Goal: Task Accomplishment & Management: Contribute content

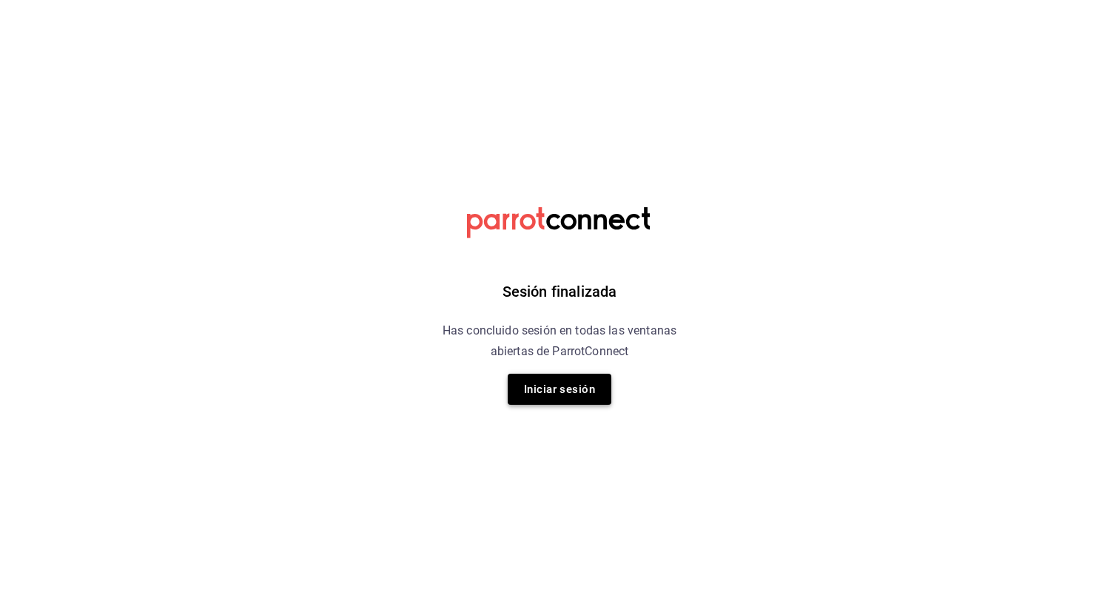
click at [556, 397] on button "Iniciar sesión" at bounding box center [560, 389] width 104 height 31
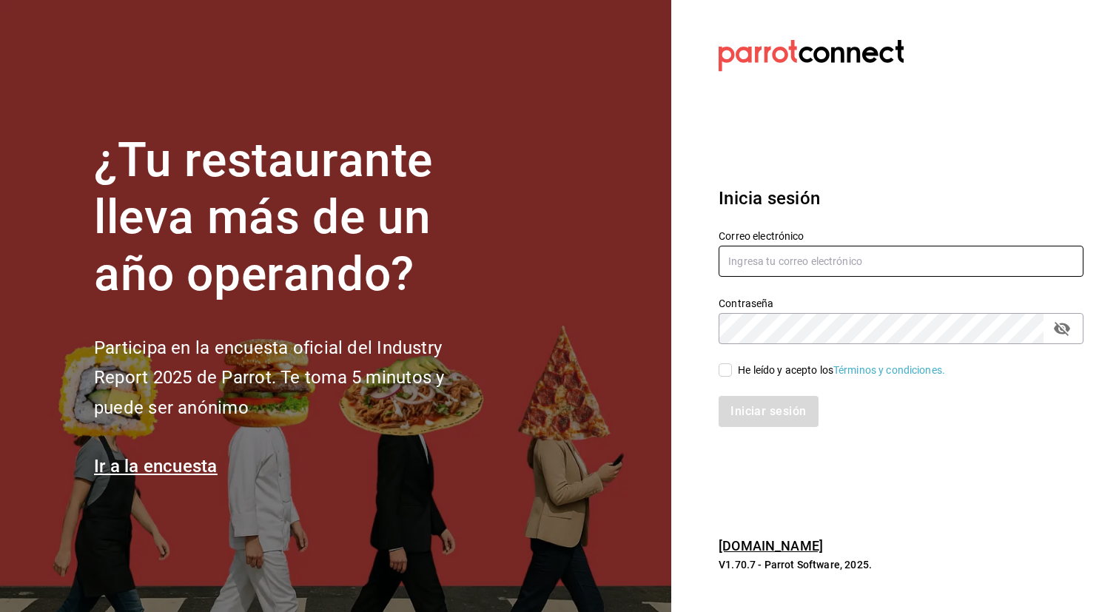
type input "[EMAIL_ADDRESS][DOMAIN_NAME]"
click at [726, 373] on input "He leído y acepto los Términos y condiciones." at bounding box center [724, 369] width 13 height 13
checkbox input "true"
click at [755, 409] on button "Iniciar sesión" at bounding box center [768, 411] width 101 height 31
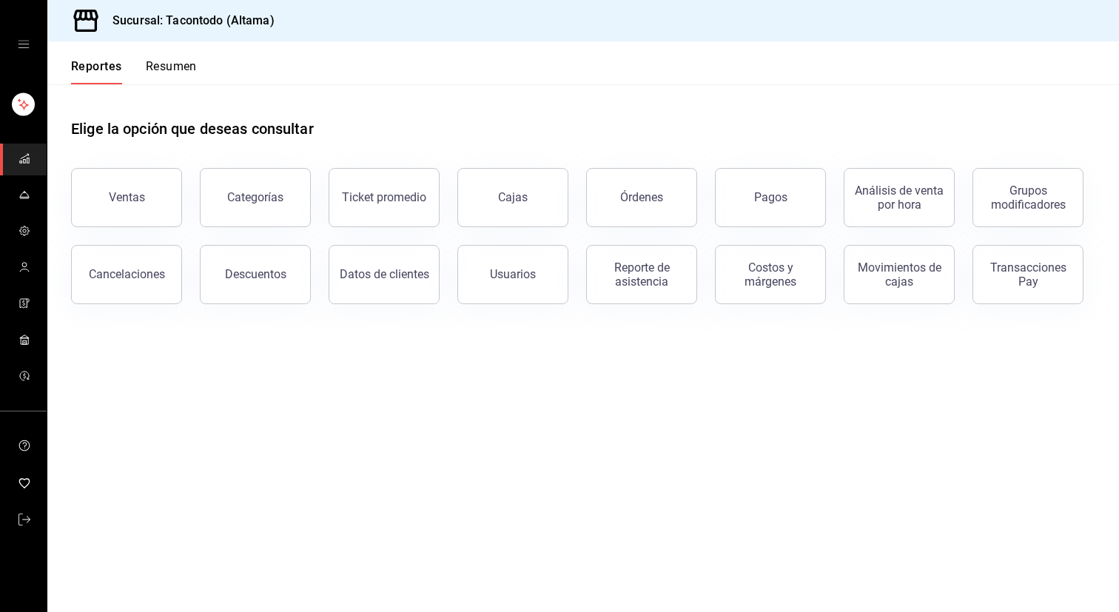
click at [27, 43] on icon "open drawer" at bounding box center [24, 44] width 12 height 12
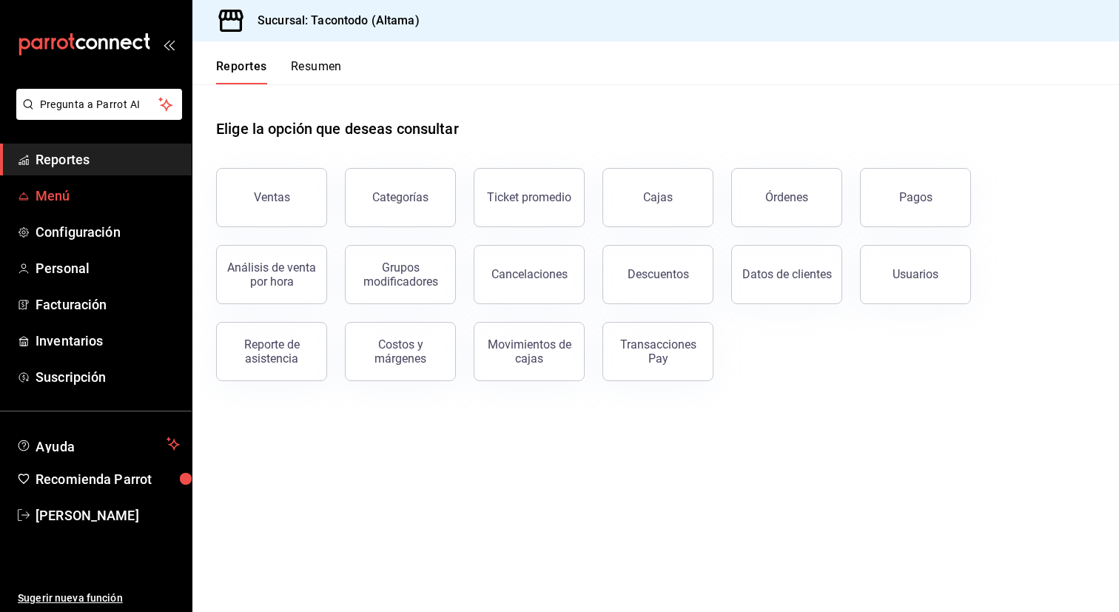
click at [62, 198] on span "Menú" at bounding box center [108, 196] width 144 height 20
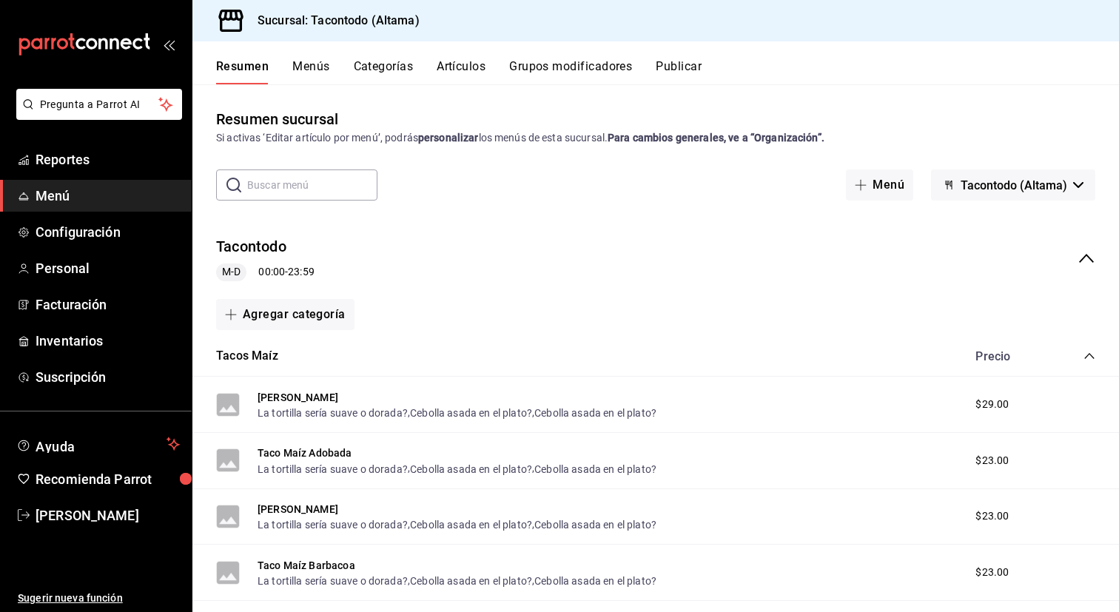
click at [476, 65] on button "Artículos" at bounding box center [461, 71] width 49 height 25
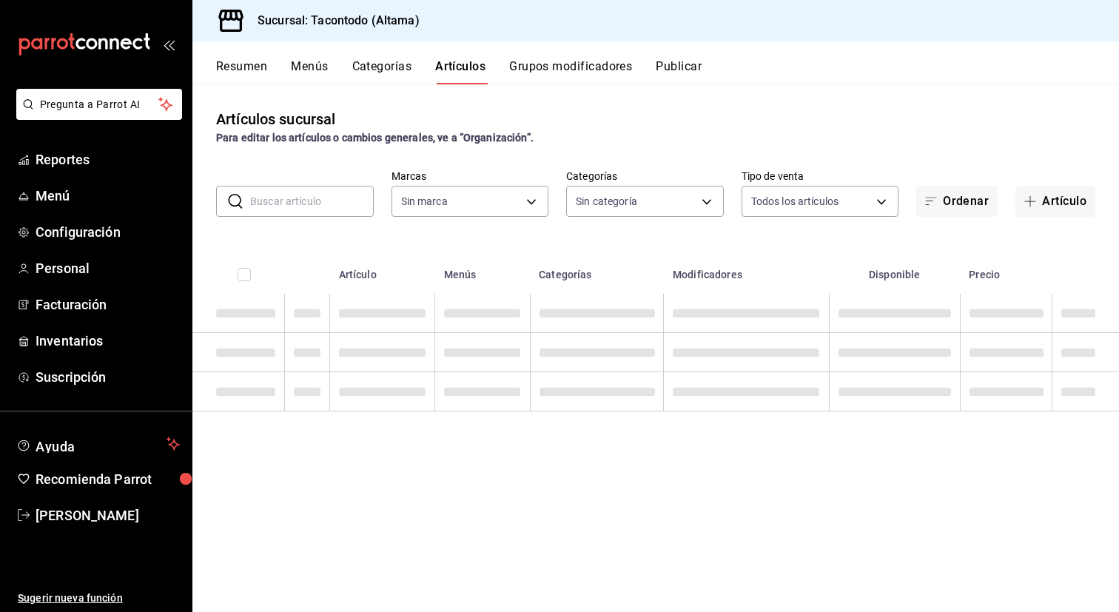
type input "56f755ab-7396-4f10-bb3c-049bffdbebb5"
type input "03246fa2-9df7-4d37-b723-32691e120219,94d9cbb9-d70a-4c6e-a9e5-224025b127fa,11608…"
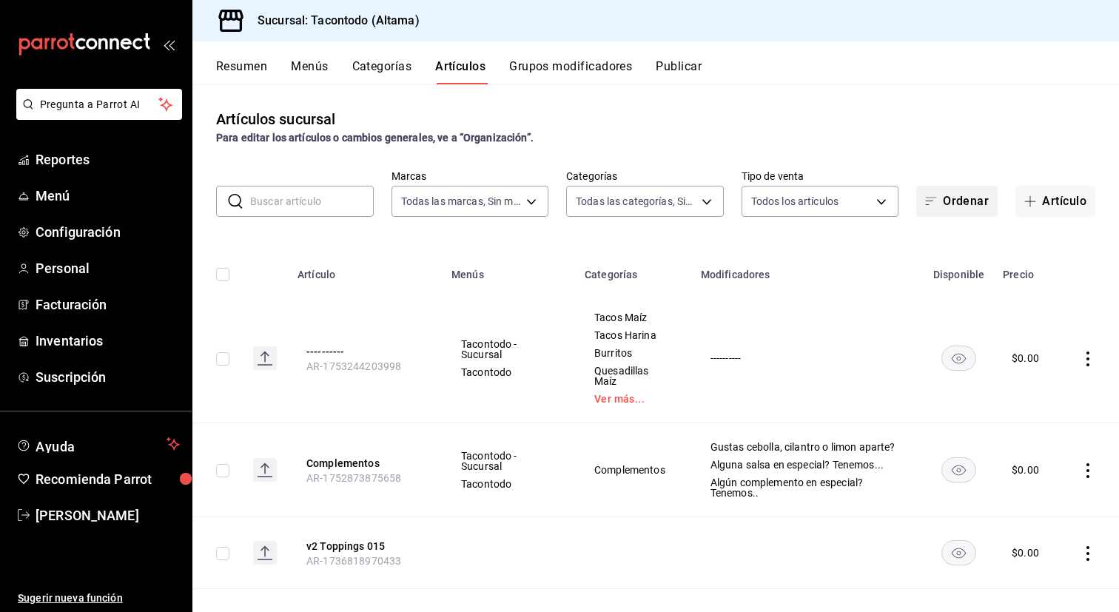
click at [974, 206] on button "Ordenar" at bounding box center [956, 201] width 81 height 31
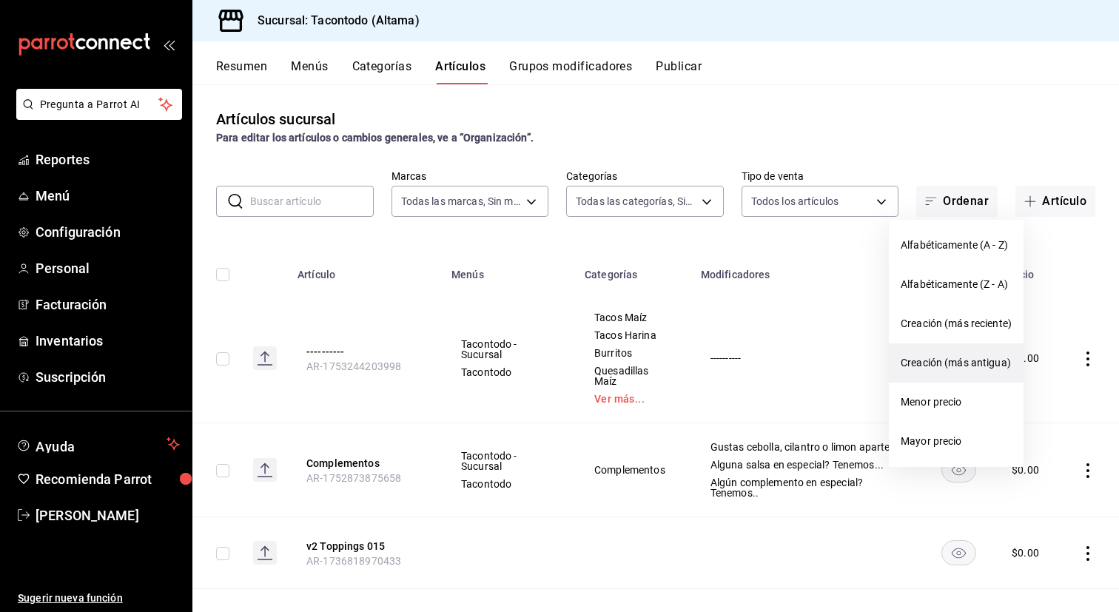
click at [941, 374] on li "Creación (más antigua)" at bounding box center [956, 362] width 135 height 39
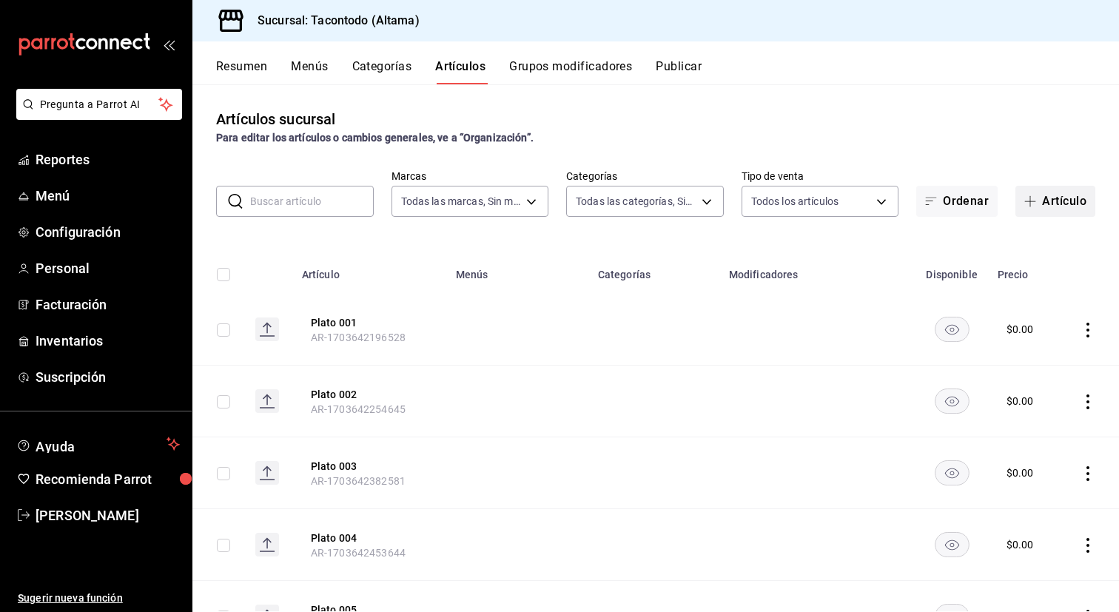
click at [1048, 201] on button "Artículo" at bounding box center [1055, 201] width 80 height 31
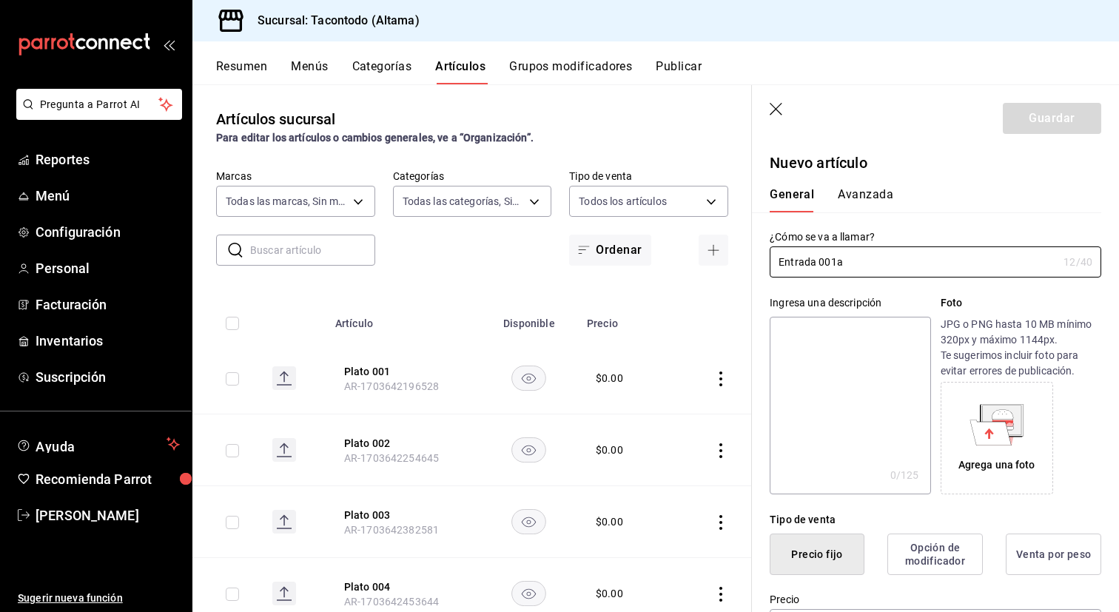
type input "Entrada 001a"
click at [916, 178] on div "General Avanzada" at bounding box center [926, 193] width 349 height 38
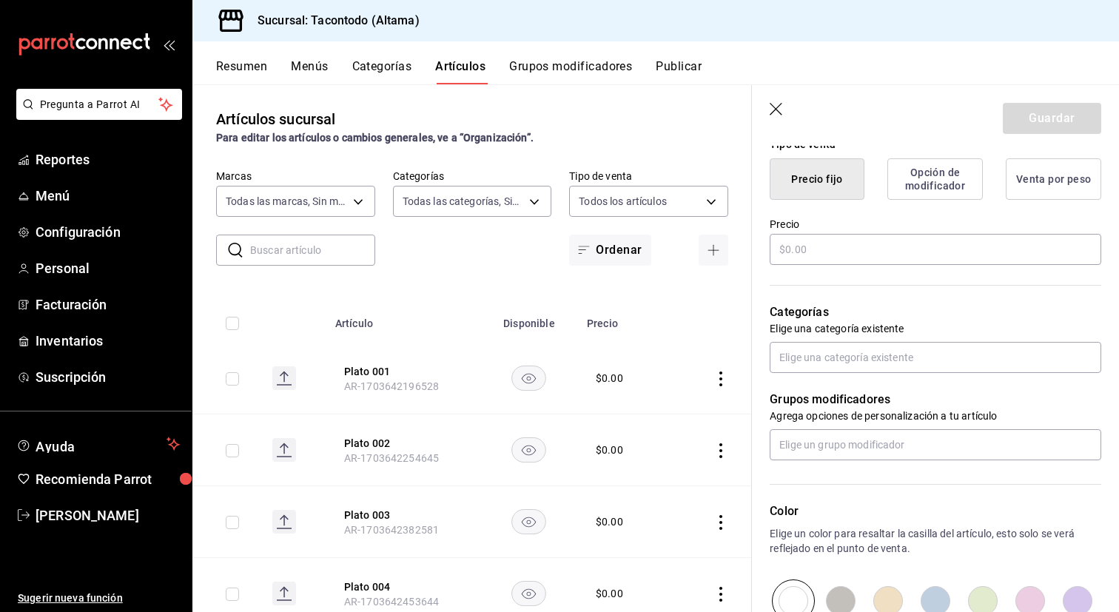
scroll to position [371, 0]
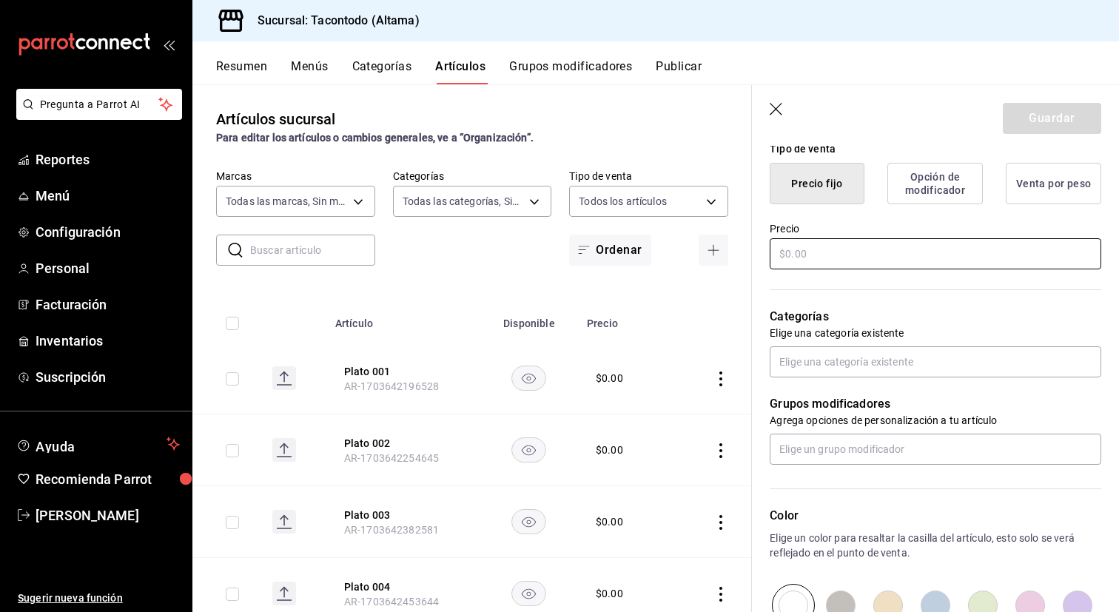
click at [861, 255] on input "text" at bounding box center [935, 253] width 331 height 31
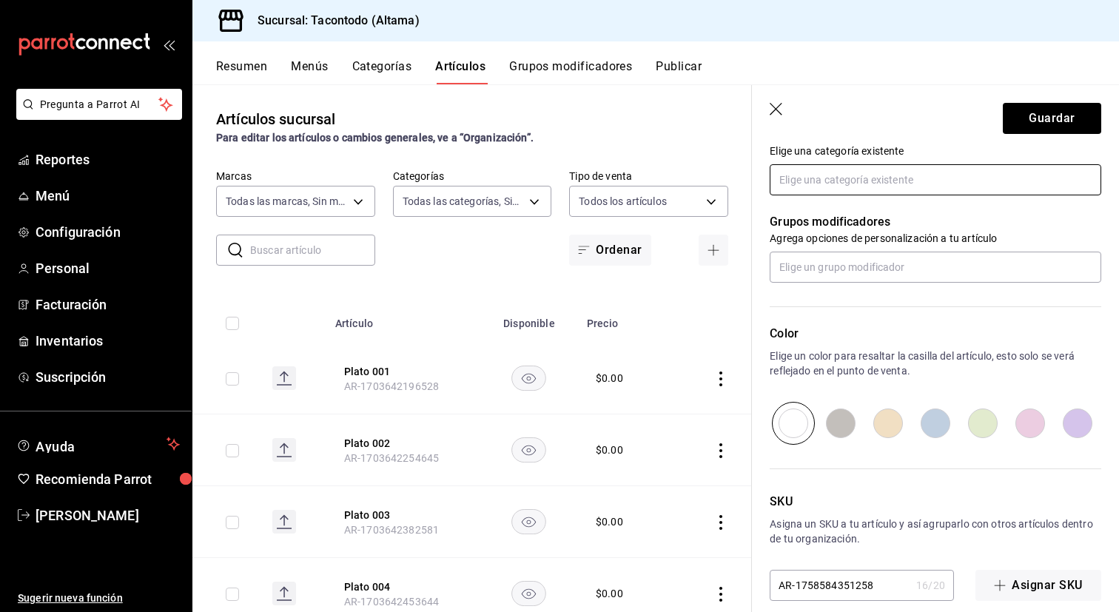
scroll to position [571, 0]
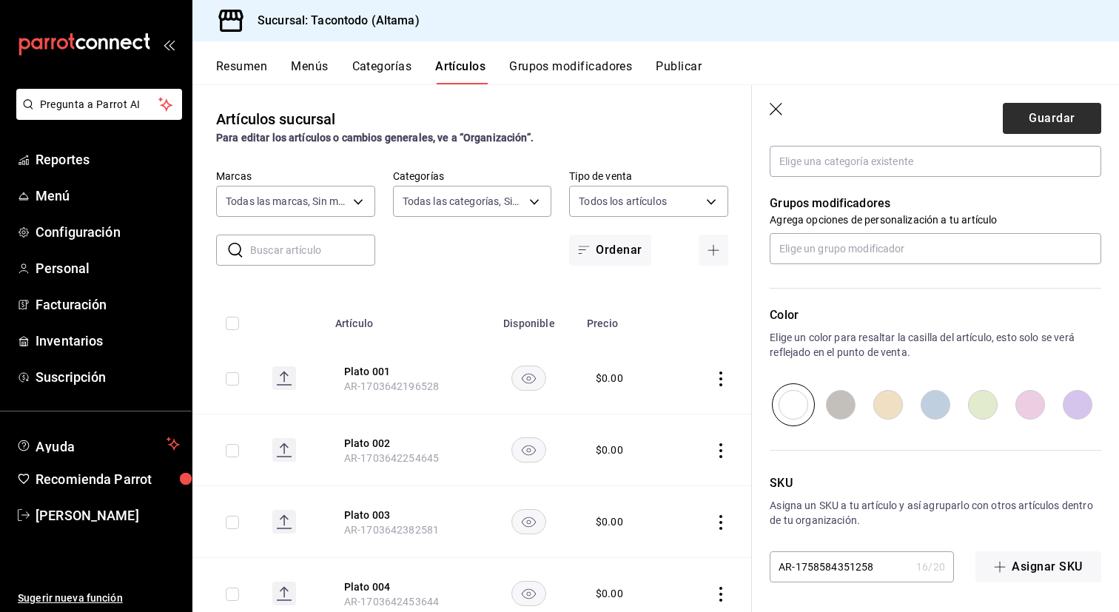
type input "$0.00"
click at [1041, 127] on button "Guardar" at bounding box center [1052, 118] width 98 height 31
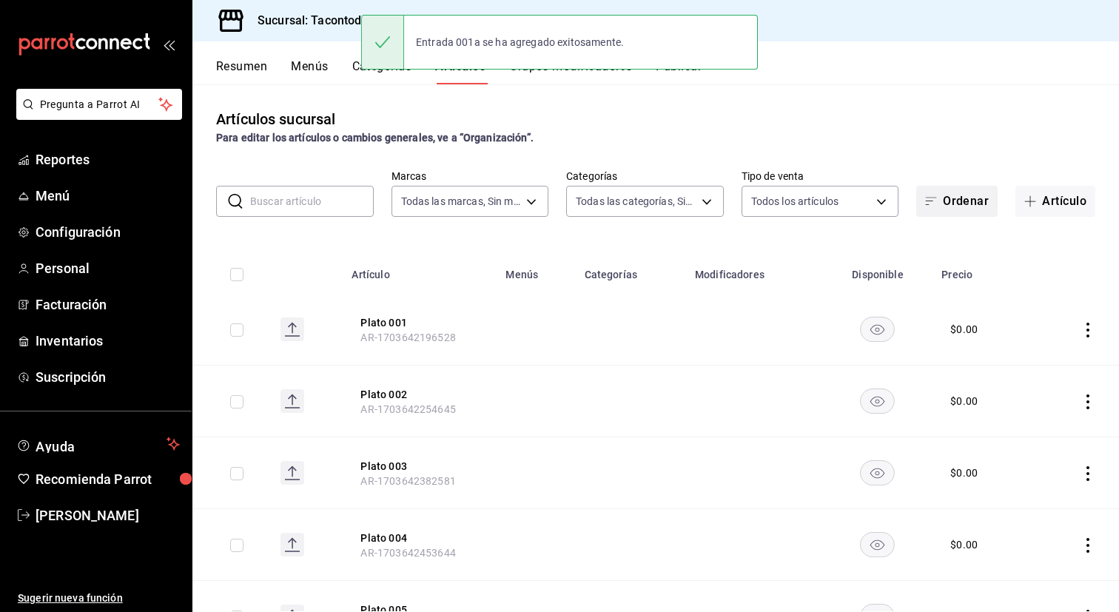
click at [935, 196] on icon "button" at bounding box center [931, 201] width 12 height 12
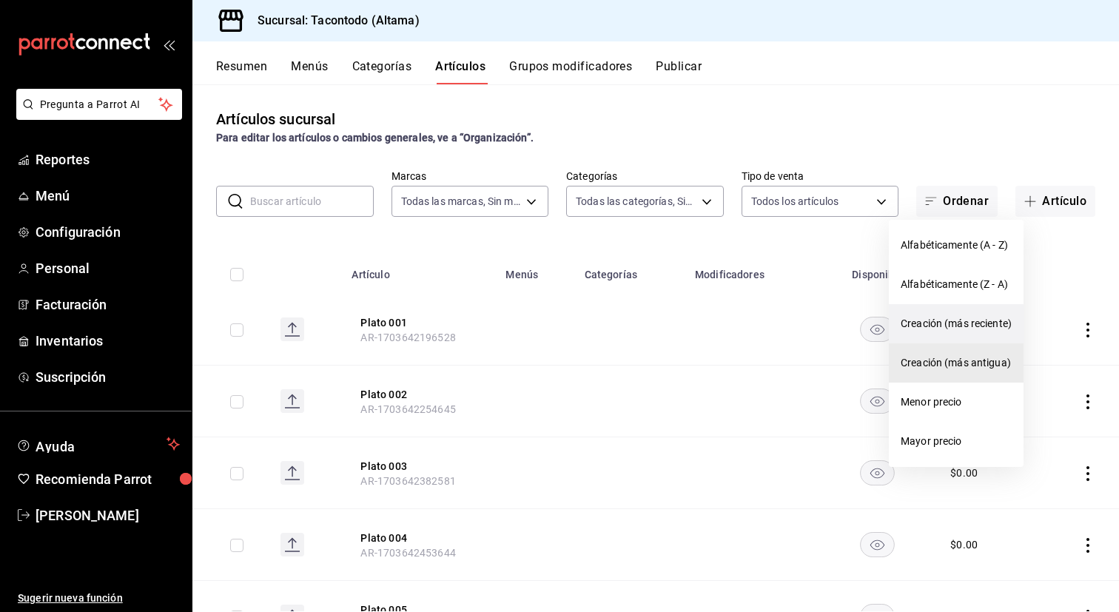
click at [943, 327] on span "Creación (más reciente)" at bounding box center [955, 324] width 111 height 16
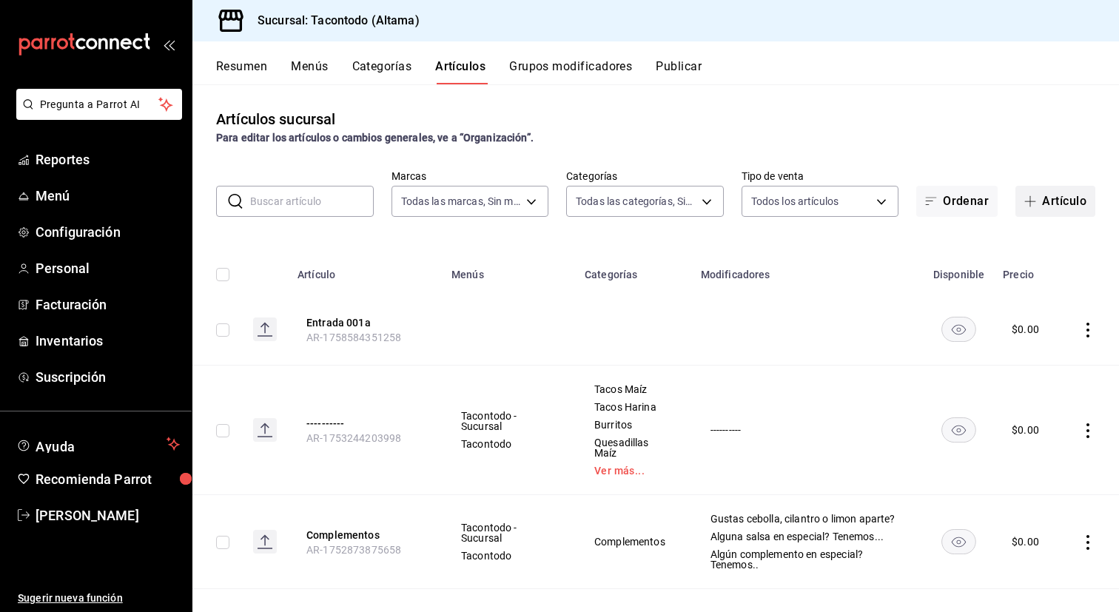
click at [1034, 203] on icon "button" at bounding box center [1030, 201] width 12 height 12
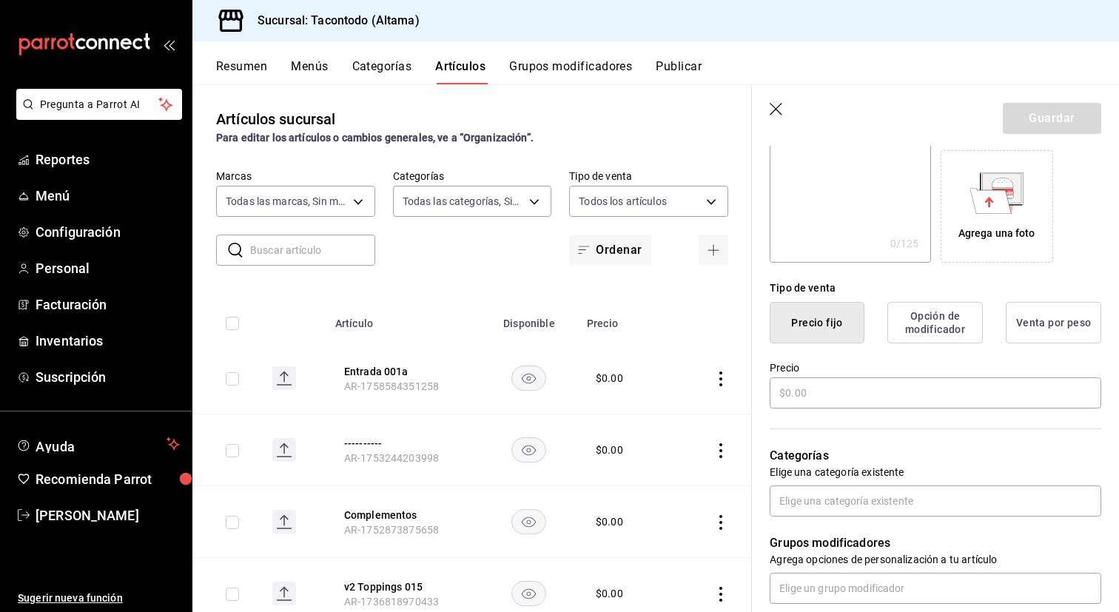
scroll to position [235, 0]
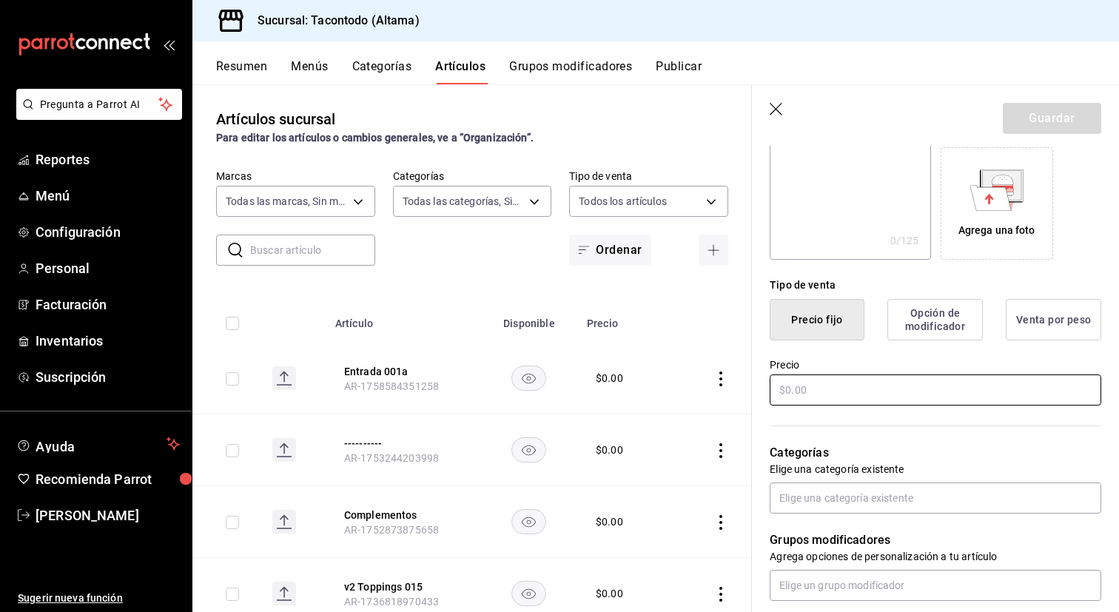
type input "Entrada 002a"
click at [856, 384] on input "text" at bounding box center [935, 389] width 331 height 31
type input "$0.00"
click at [1061, 110] on button "Guardar" at bounding box center [1052, 118] width 98 height 31
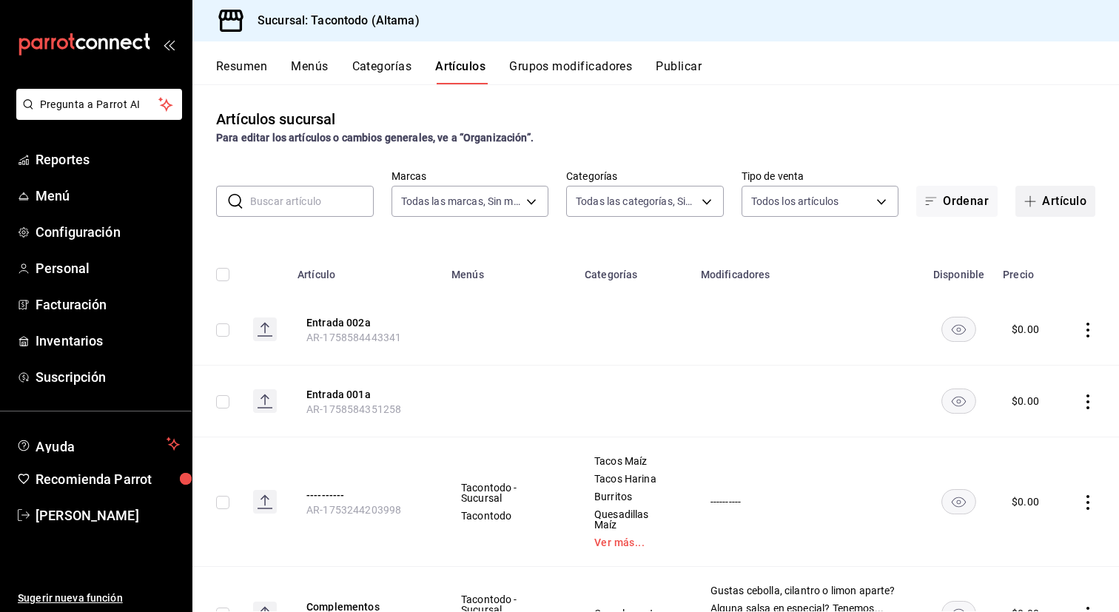
click at [1051, 206] on button "Artículo" at bounding box center [1055, 201] width 80 height 31
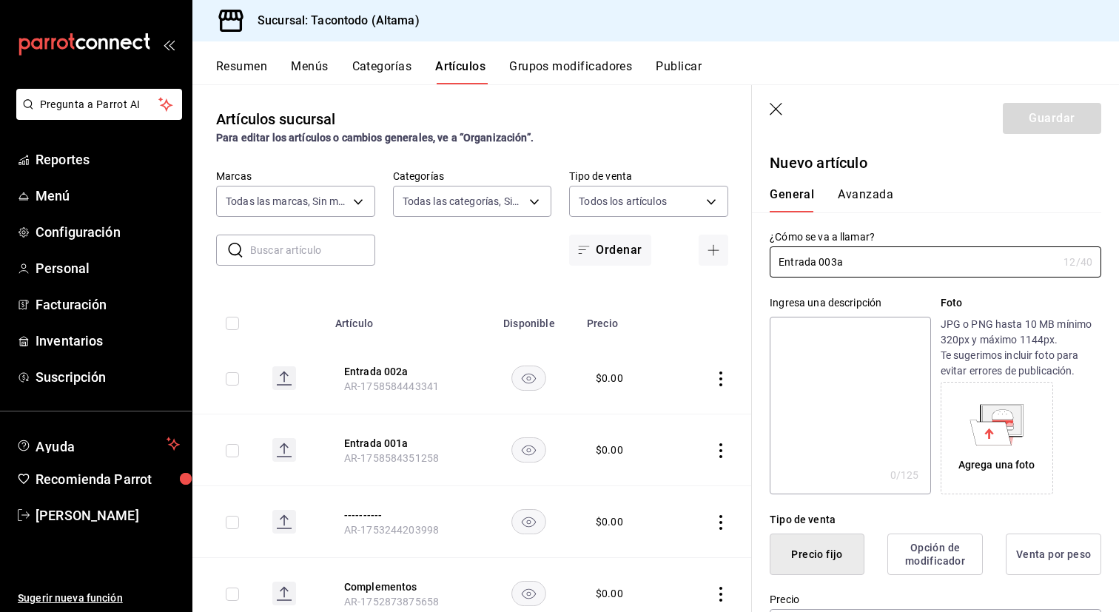
type input "Entrada 003a"
type button "1"
type button "0"
type button "2"
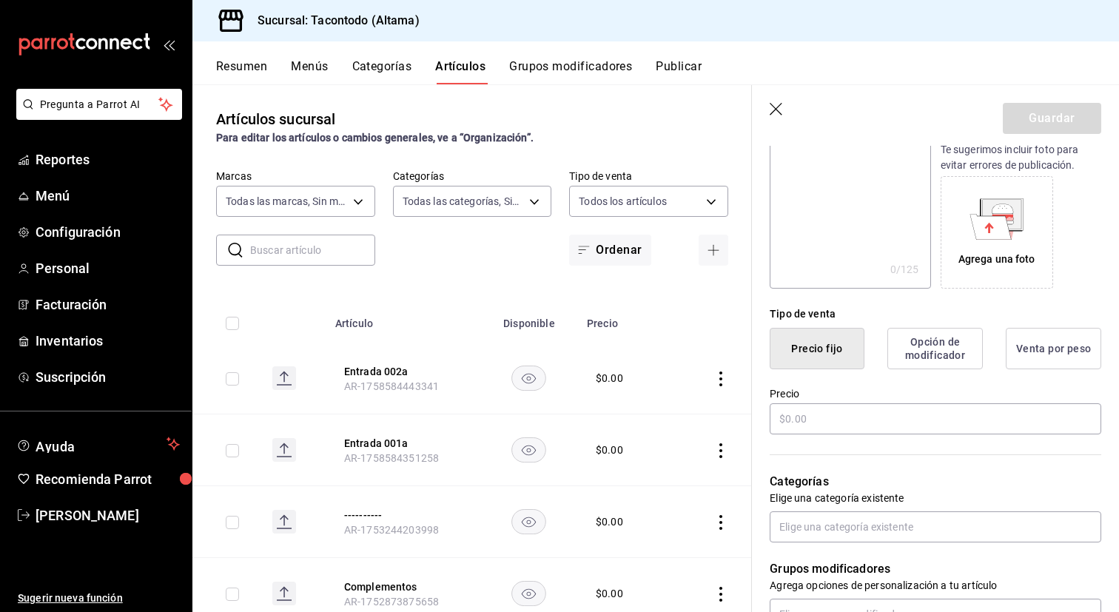
scroll to position [212, 0]
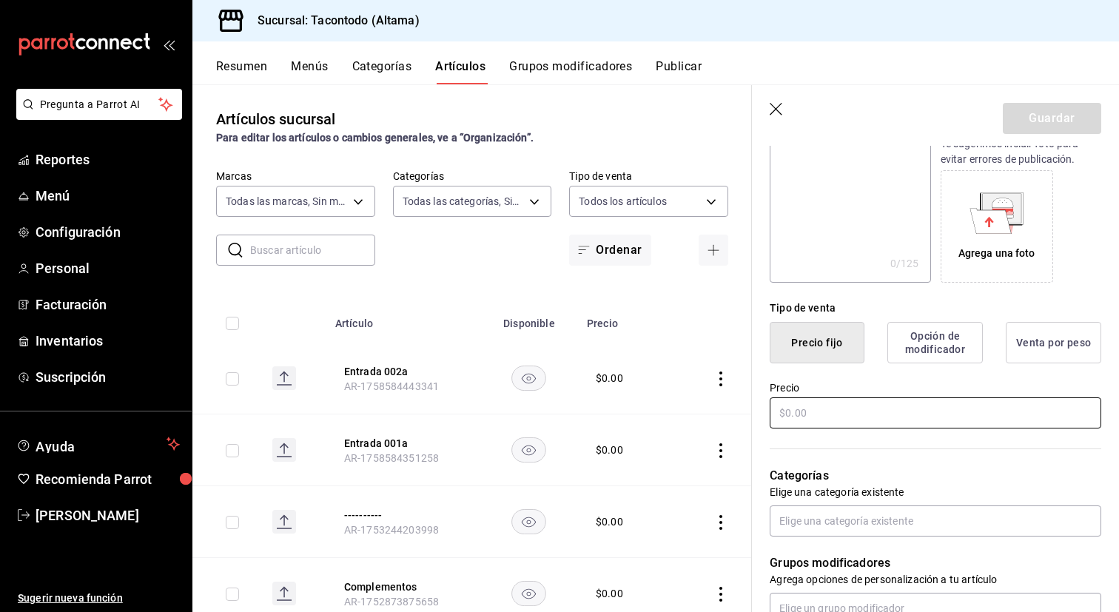
click at [827, 412] on input "text" at bounding box center [935, 412] width 331 height 31
type input "$0.00"
click at [1040, 129] on button "Guardar" at bounding box center [1052, 118] width 98 height 31
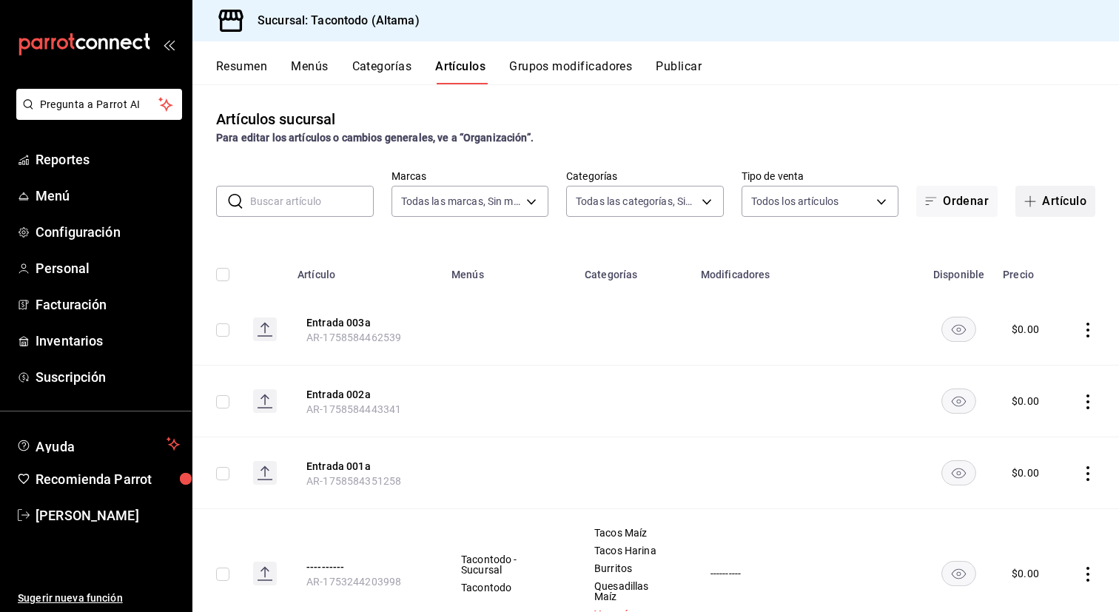
click at [1031, 205] on icon "button" at bounding box center [1030, 201] width 12 height 12
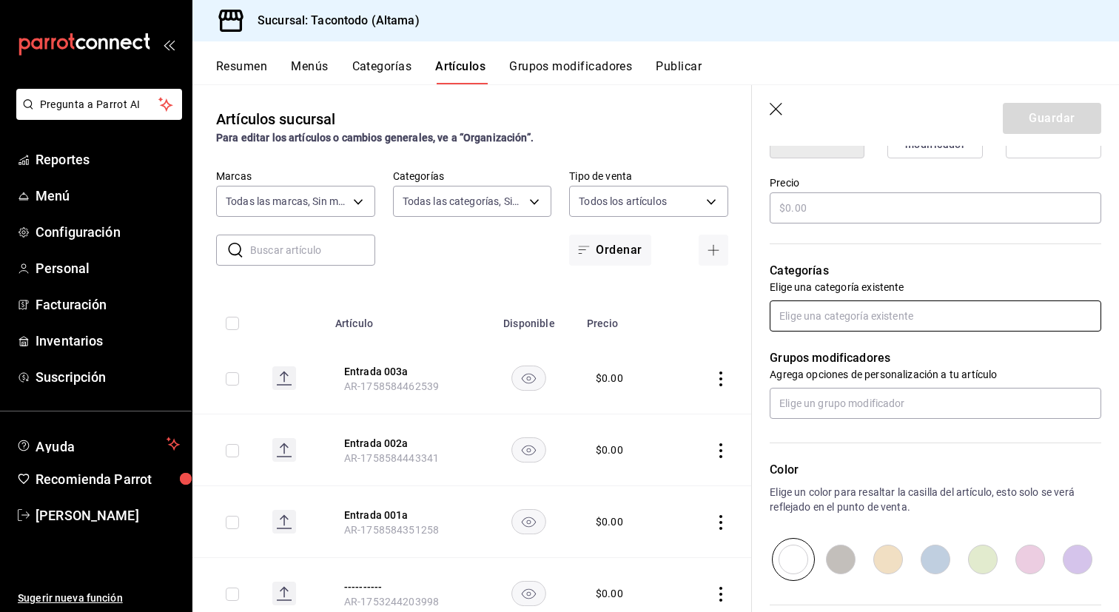
scroll to position [405, 0]
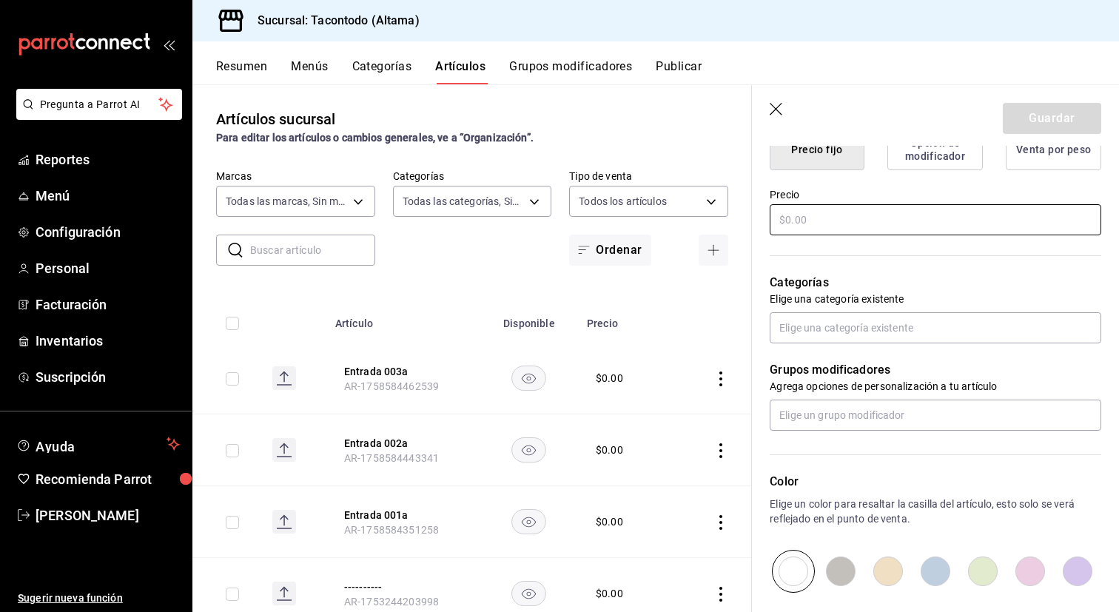
type input "Entrada 004a"
click at [823, 226] on input "text" at bounding box center [935, 219] width 331 height 31
type input "$0.00"
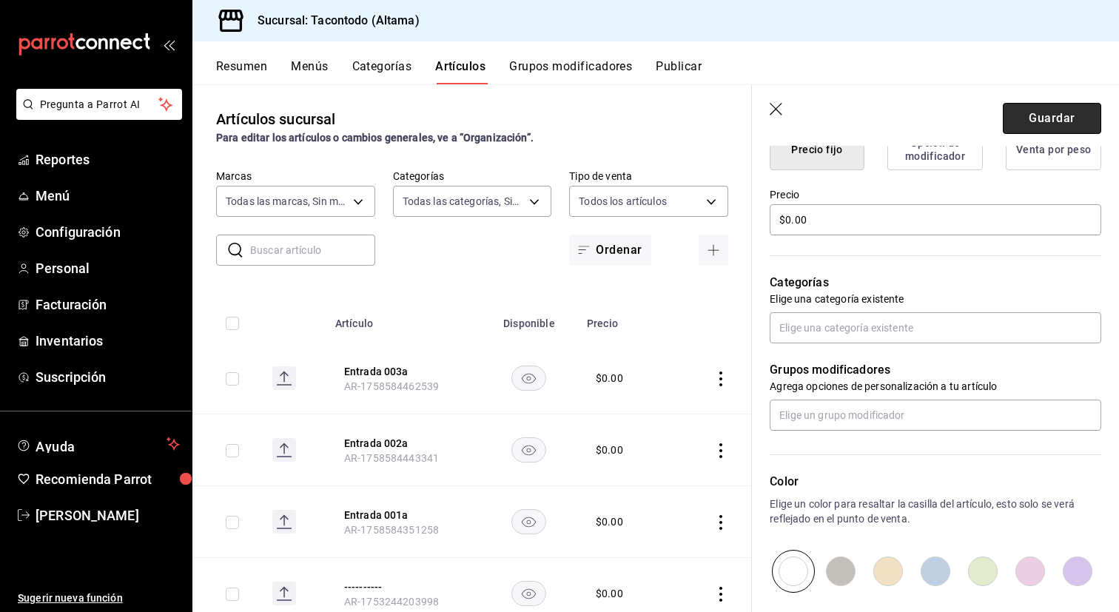
click at [1043, 122] on button "Guardar" at bounding box center [1052, 118] width 98 height 31
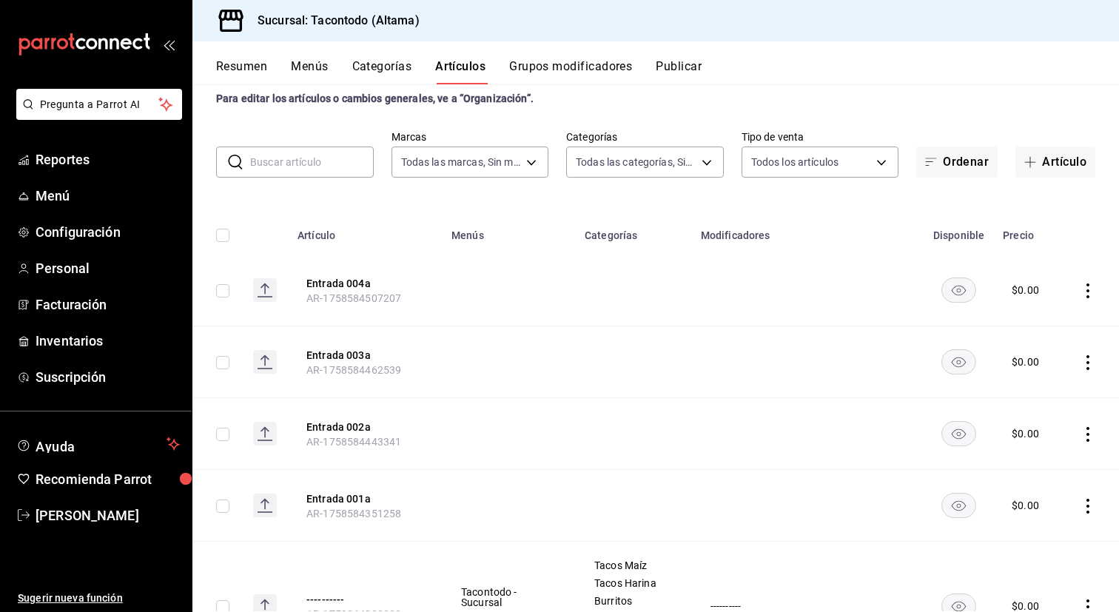
scroll to position [40, 0]
click at [1056, 163] on button "Artículo" at bounding box center [1055, 161] width 80 height 31
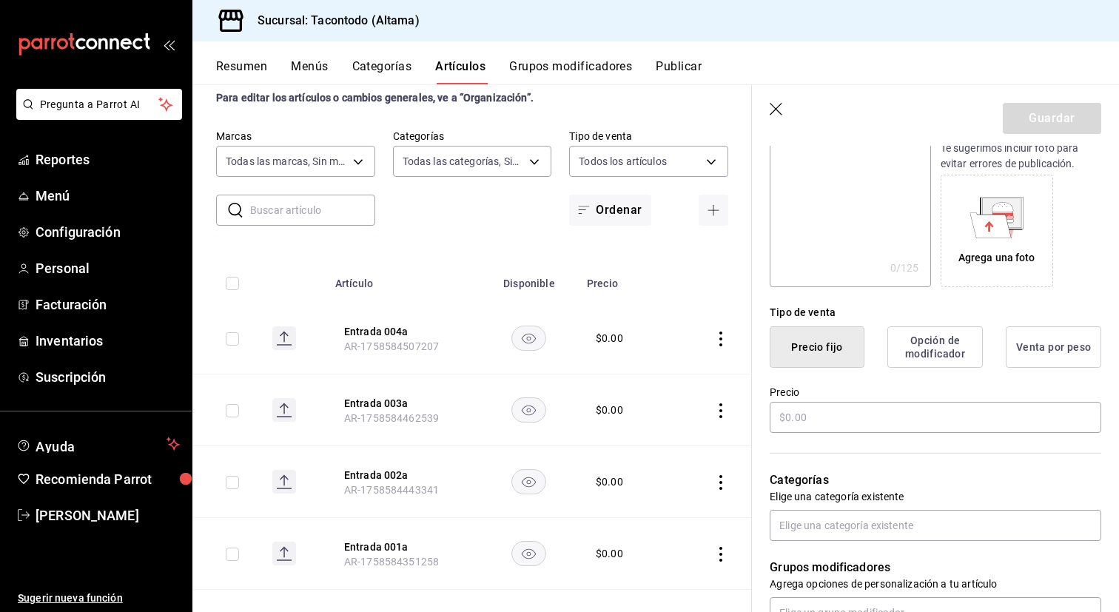
scroll to position [206, 0]
type input "Entrada 005a"
click at [857, 422] on input "text" at bounding box center [935, 418] width 331 height 31
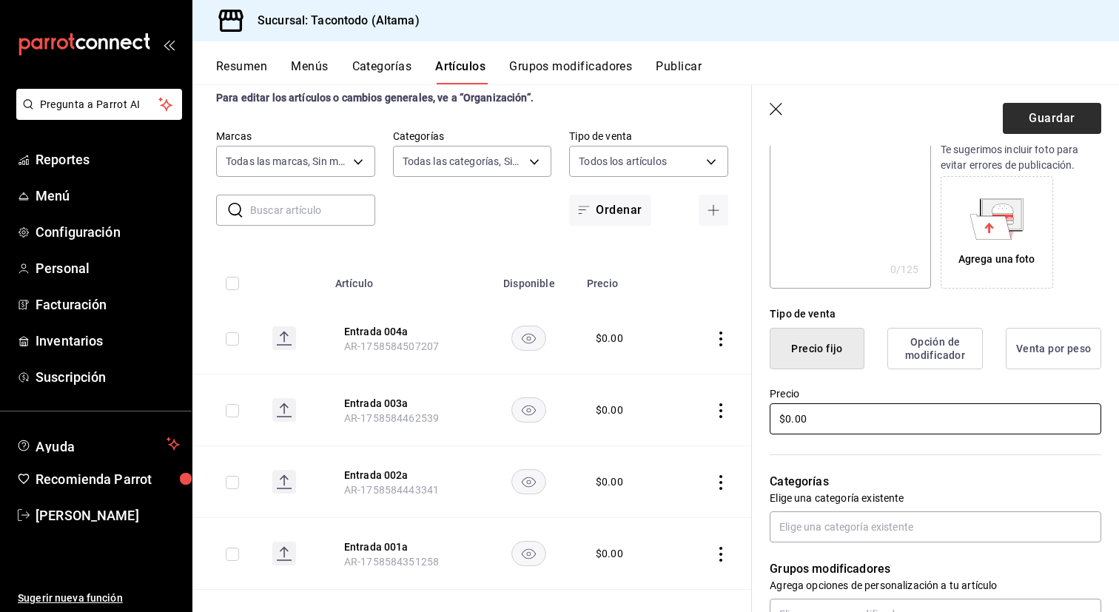
type input "$0.00"
click at [1037, 126] on button "Guardar" at bounding box center [1052, 118] width 98 height 31
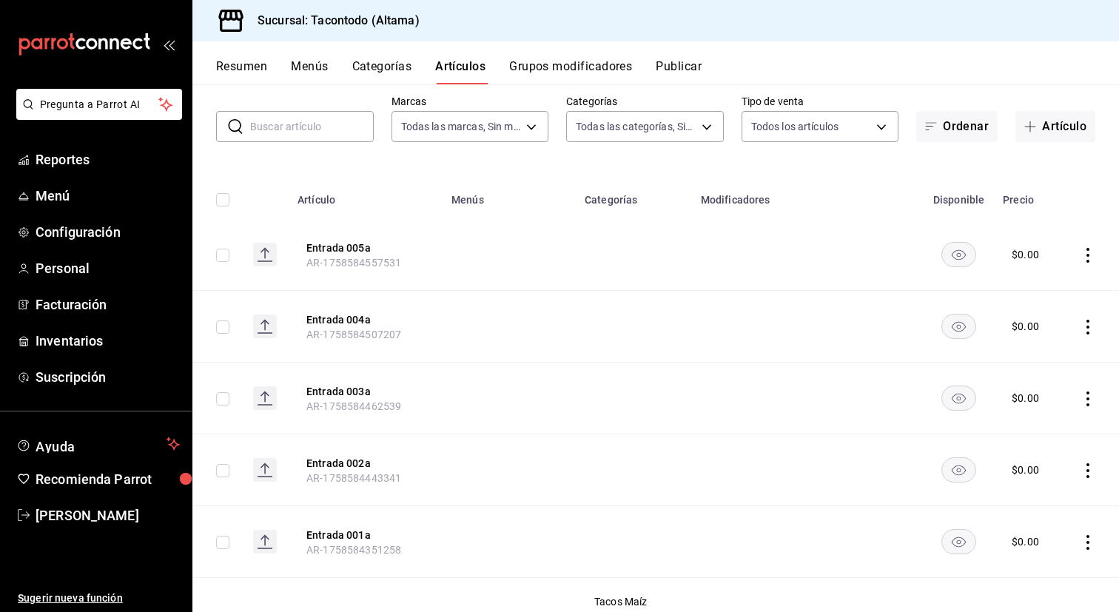
scroll to position [74, 0]
click at [1051, 132] on button "Artículo" at bounding box center [1055, 127] width 80 height 31
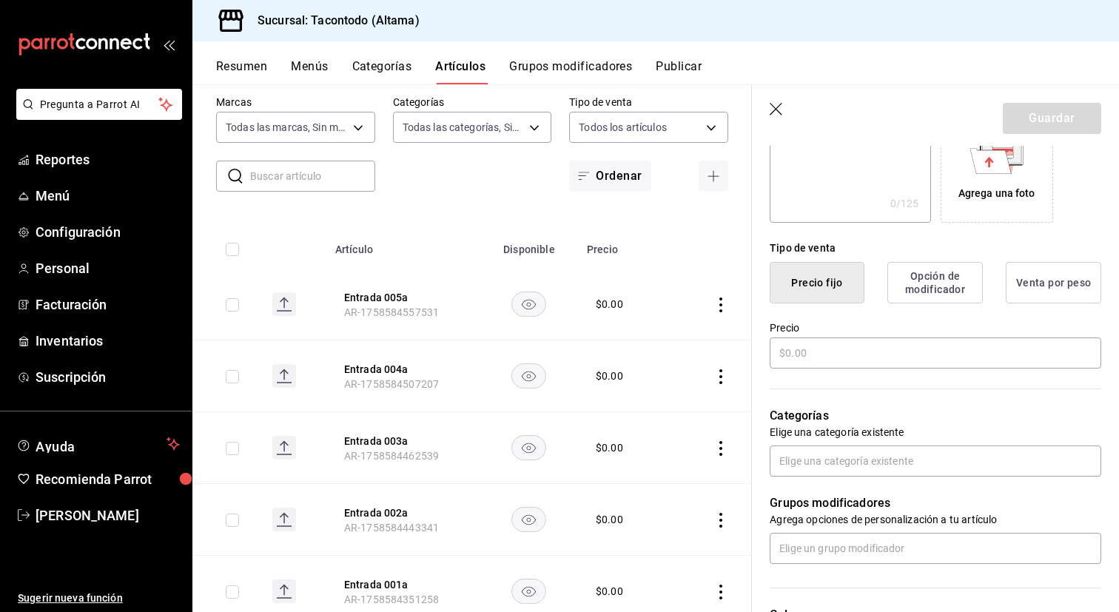
scroll to position [300, 0]
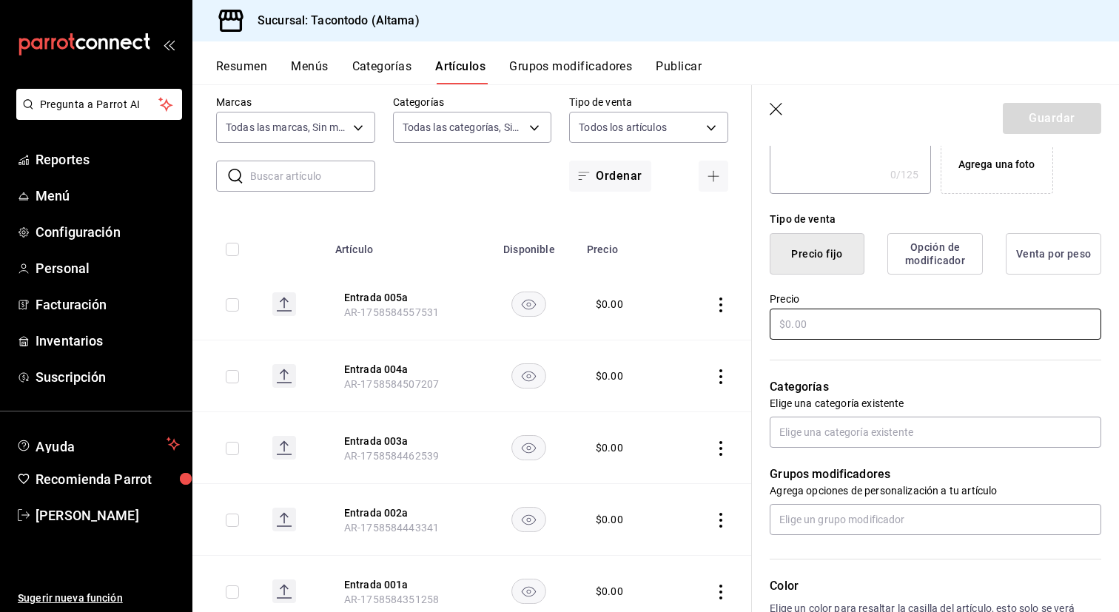
type input "Entrada 006a"
click at [817, 332] on input "text" at bounding box center [935, 324] width 331 height 31
type input "$0.00"
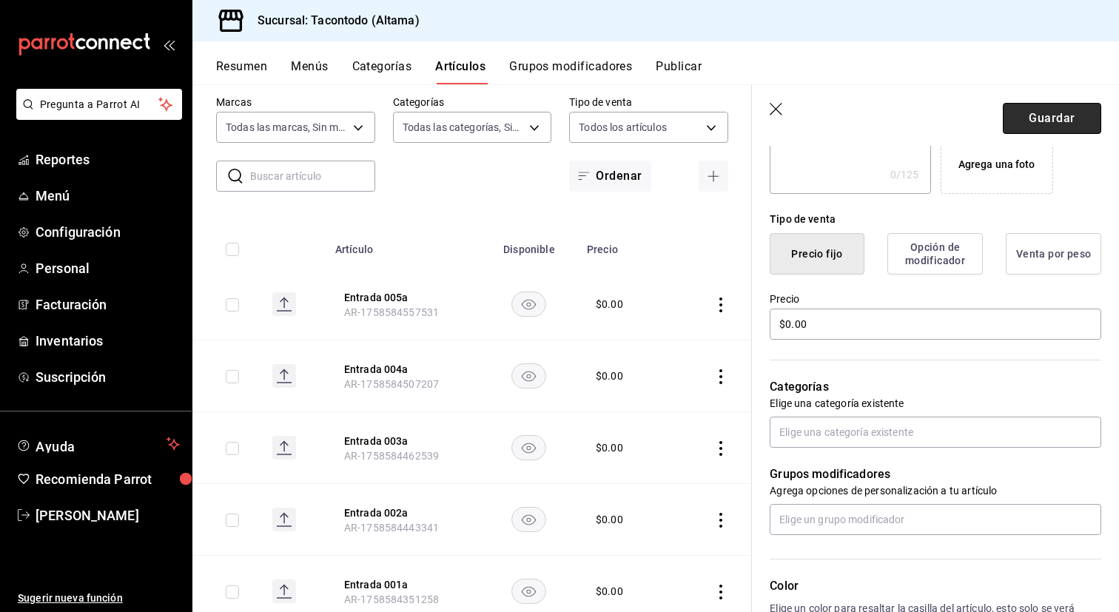
click at [1043, 110] on button "Guardar" at bounding box center [1052, 118] width 98 height 31
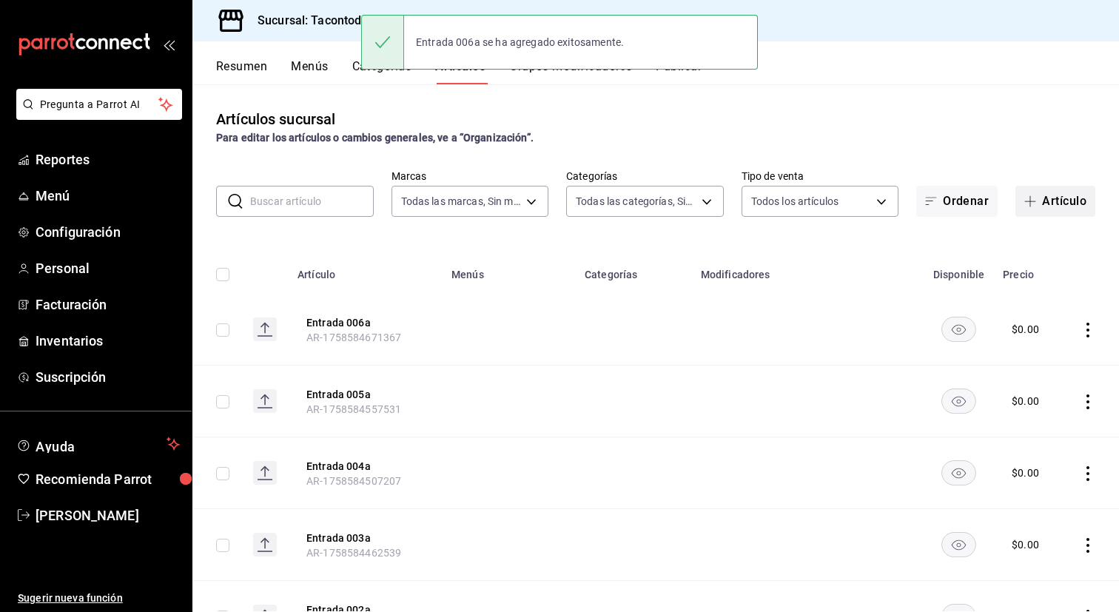
click at [1043, 204] on button "Artículo" at bounding box center [1055, 201] width 80 height 31
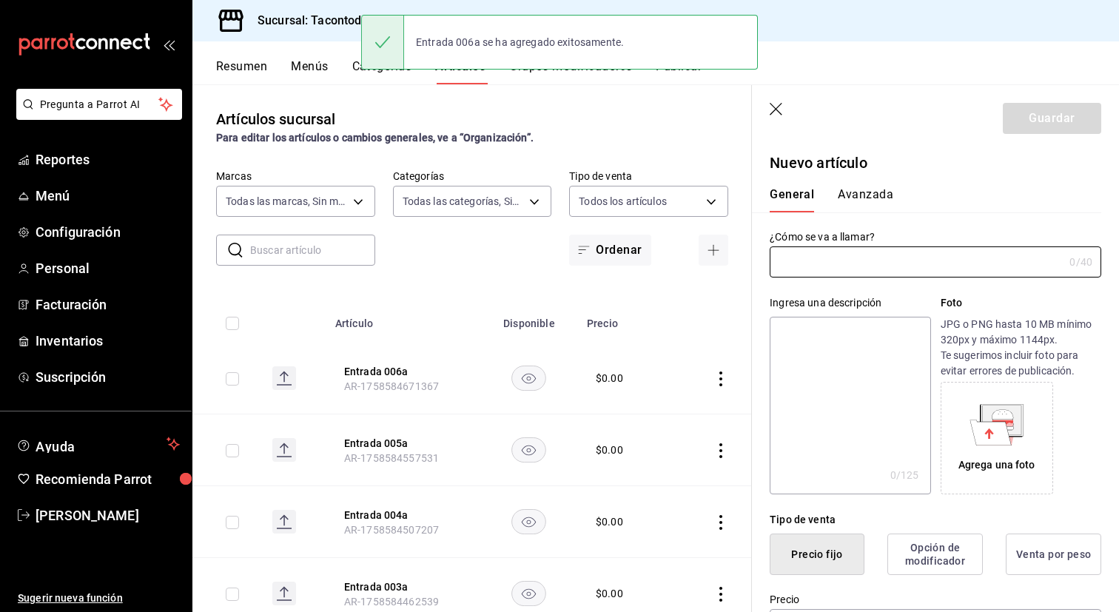
type input "AR-1758584680453"
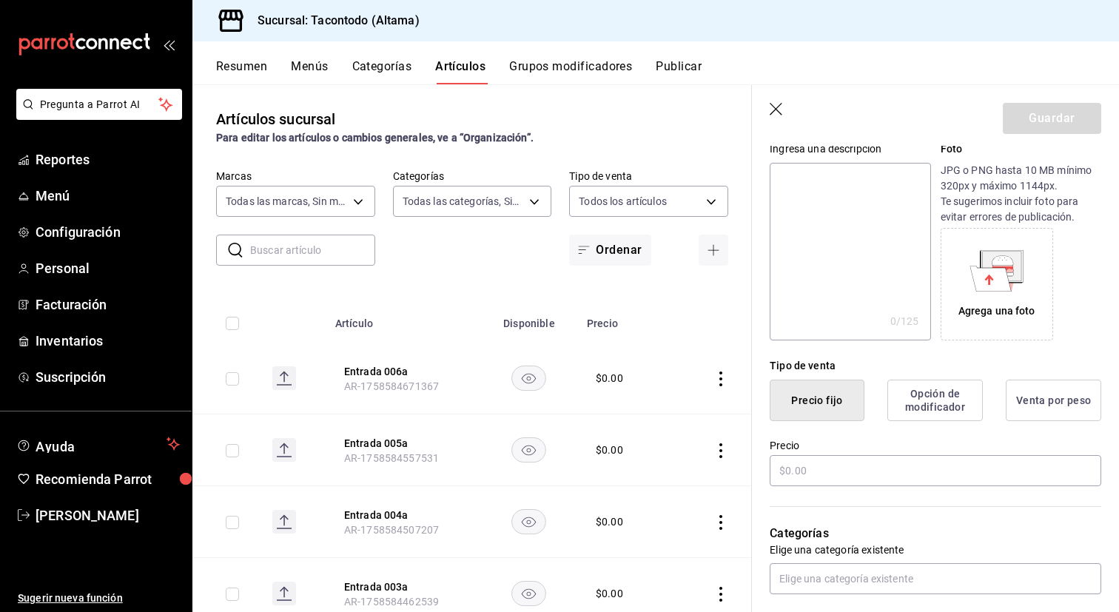
scroll to position [165, 0]
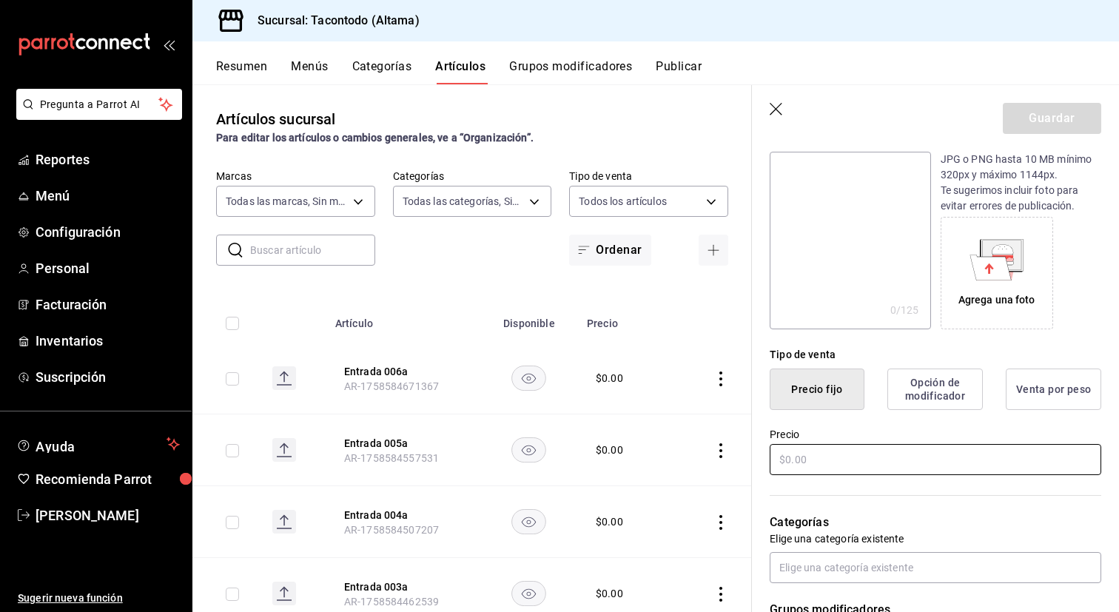
type input "Entrada 007a"
click at [812, 461] on input "text" at bounding box center [935, 459] width 331 height 31
type input "$0.00"
click at [1043, 124] on button "Guardar" at bounding box center [1052, 118] width 98 height 31
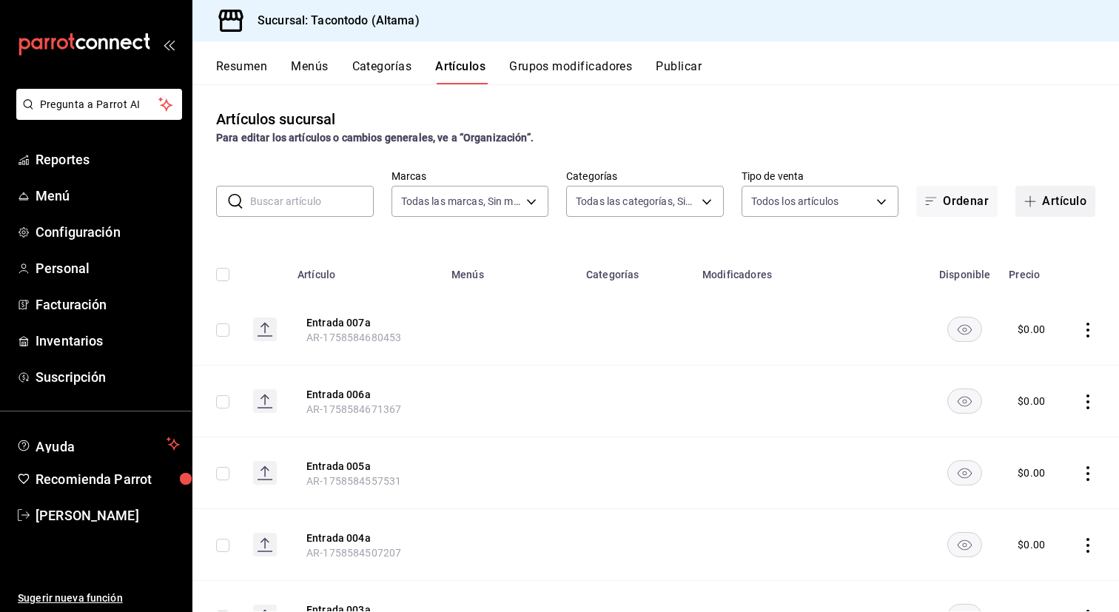
click at [1067, 200] on button "Artículo" at bounding box center [1055, 201] width 80 height 31
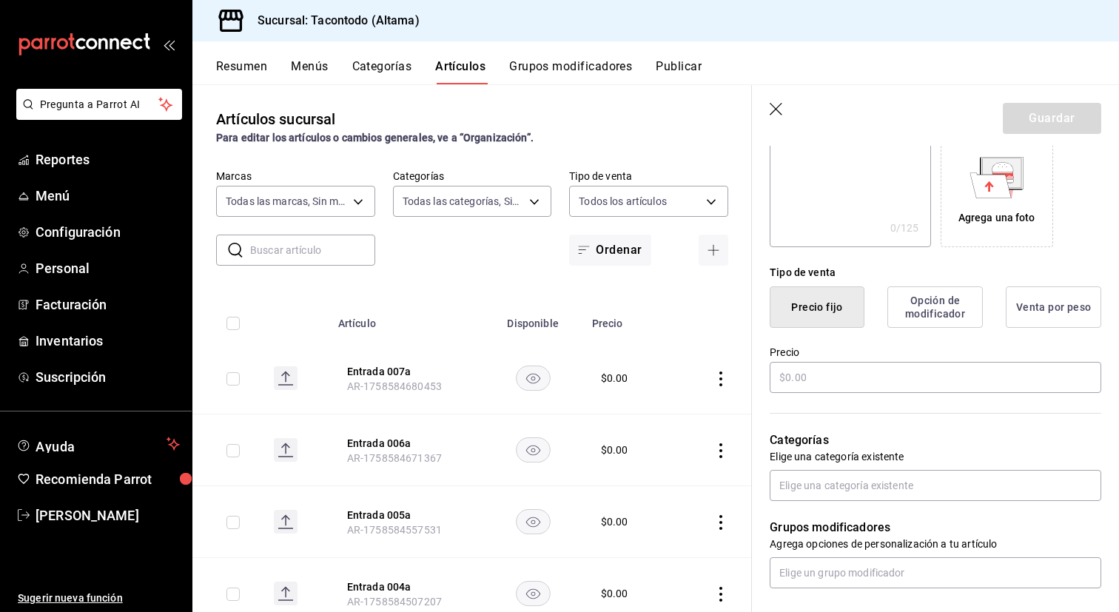
scroll to position [254, 0]
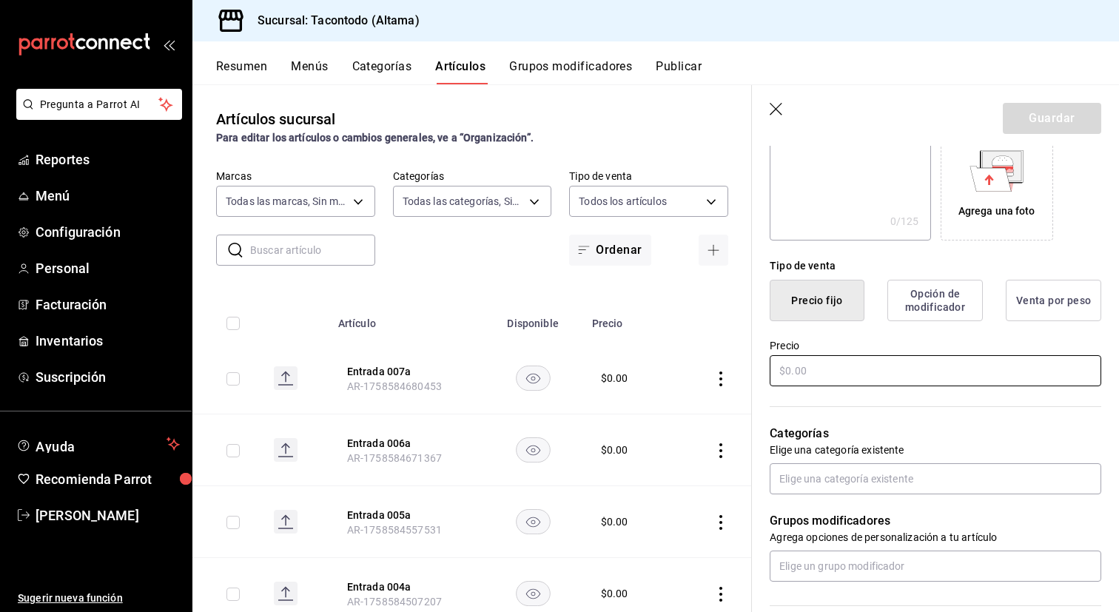
type input "Entrada 008a"
click at [885, 366] on input "text" at bounding box center [935, 370] width 331 height 31
type input "$0.00"
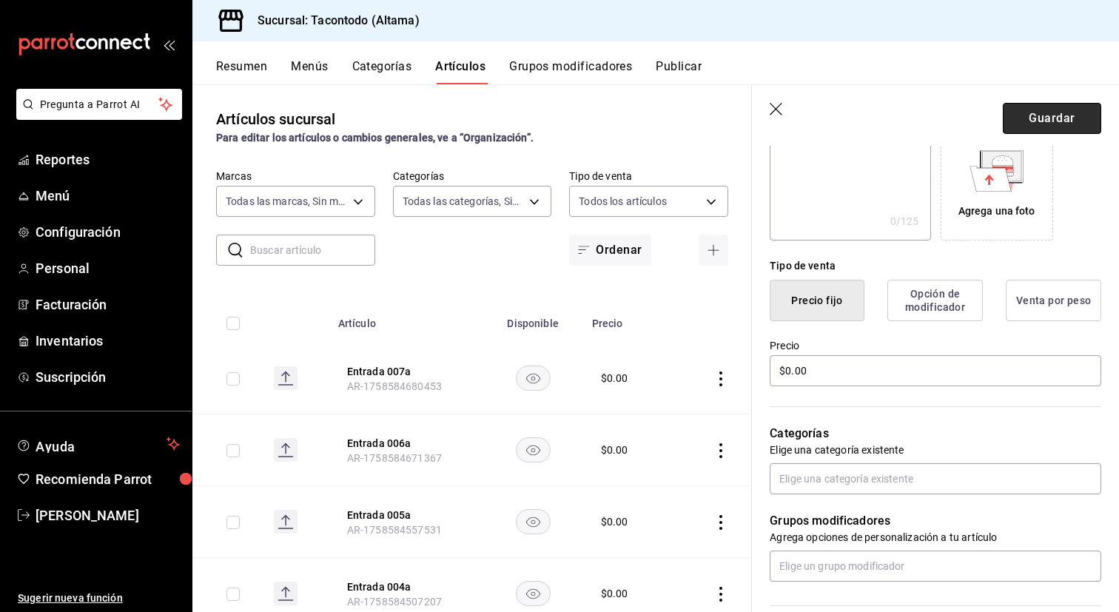
click at [1054, 110] on button "Guardar" at bounding box center [1052, 118] width 98 height 31
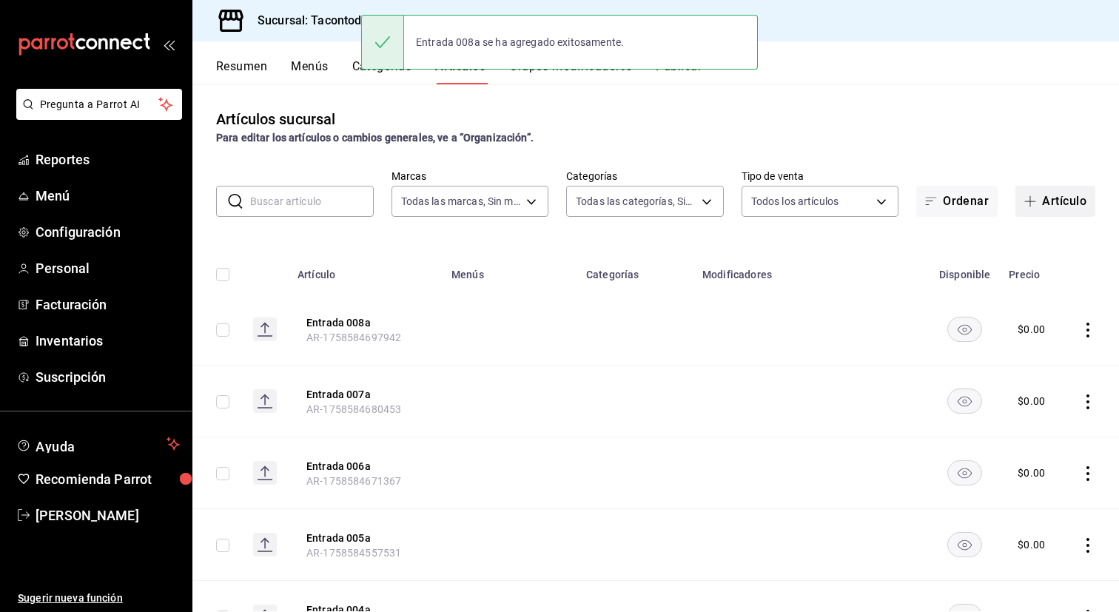
click at [1040, 206] on span "button" at bounding box center [1033, 201] width 18 height 12
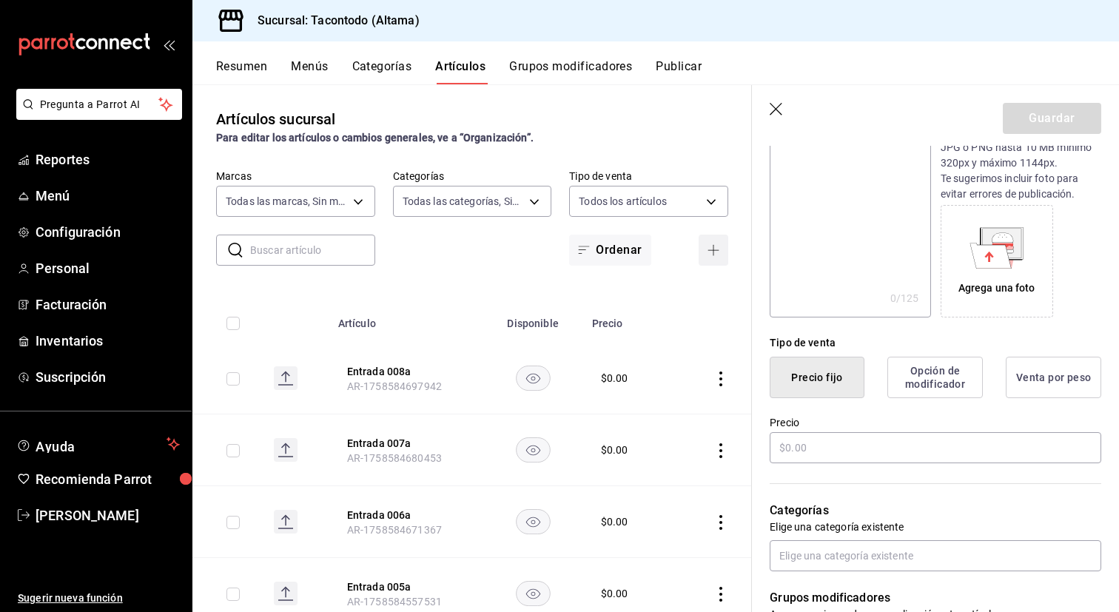
scroll to position [179, 0]
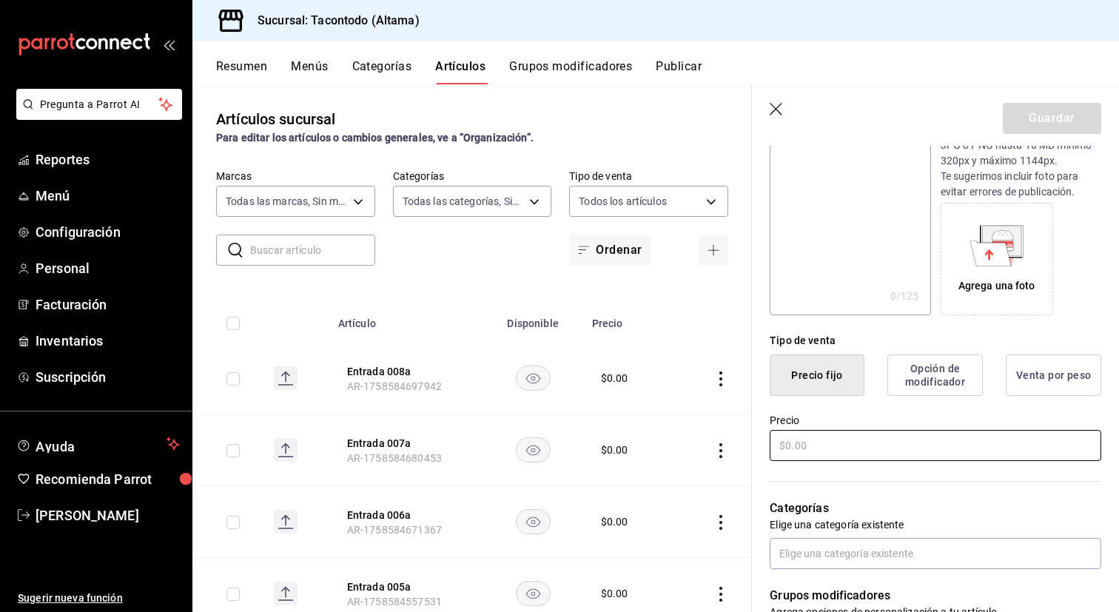
type input "Entrada 009a"
click at [949, 449] on input "text" at bounding box center [935, 445] width 331 height 31
type input "$0.00"
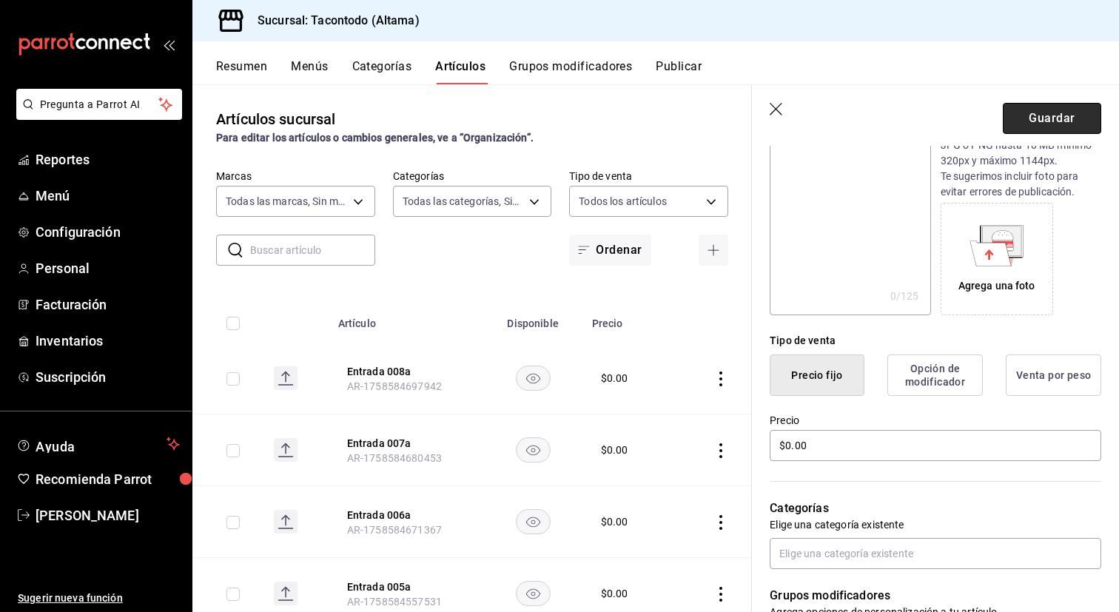
click at [1062, 110] on button "Guardar" at bounding box center [1052, 118] width 98 height 31
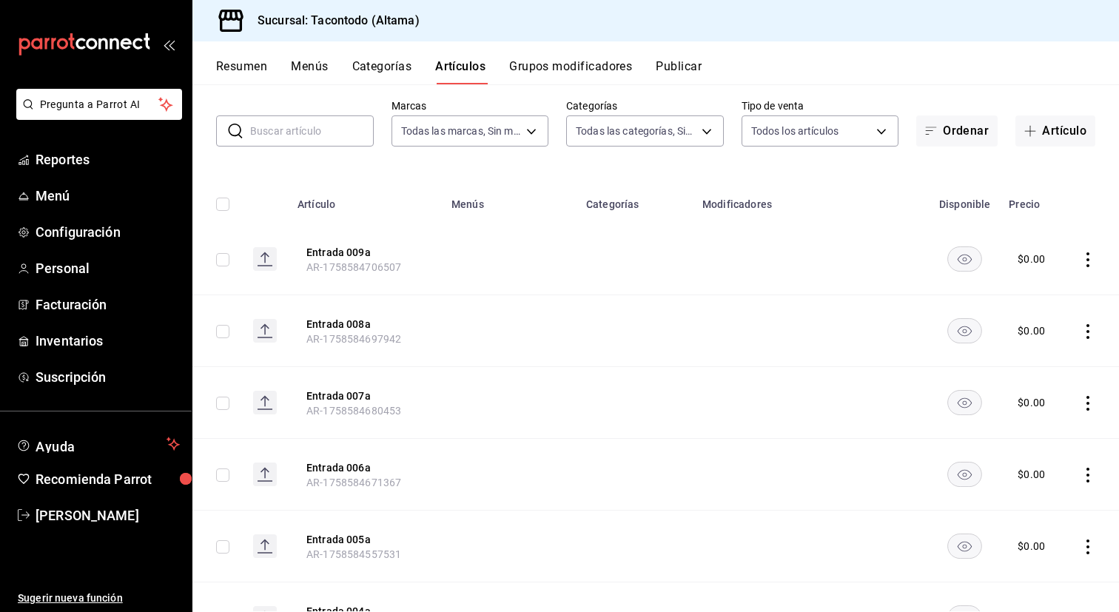
scroll to position [44, 0]
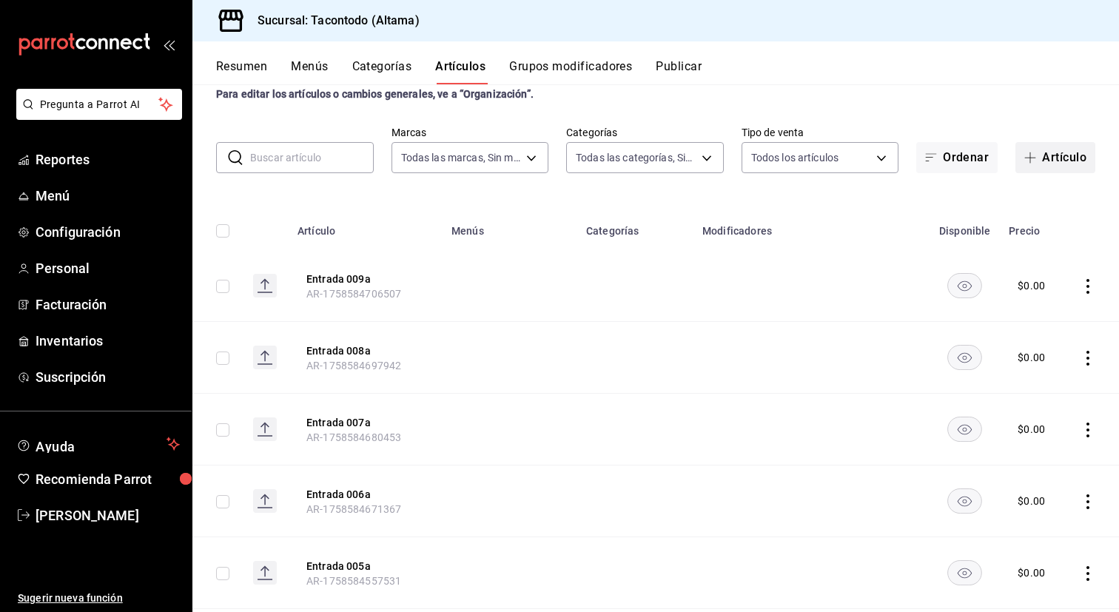
click at [1043, 155] on button "Artículo" at bounding box center [1055, 157] width 80 height 31
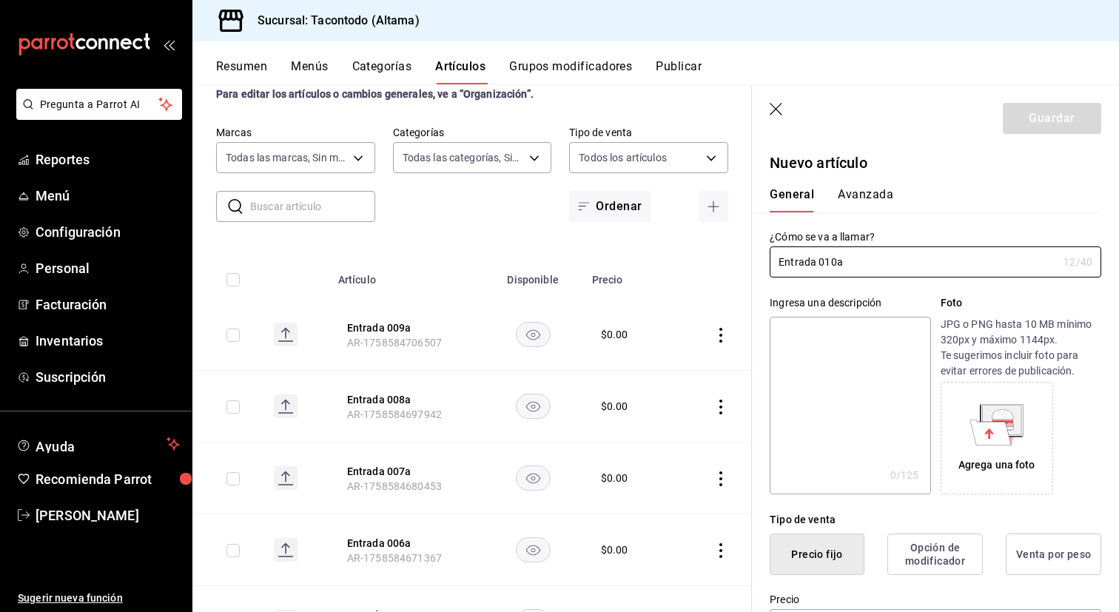
scroll to position [179, 0]
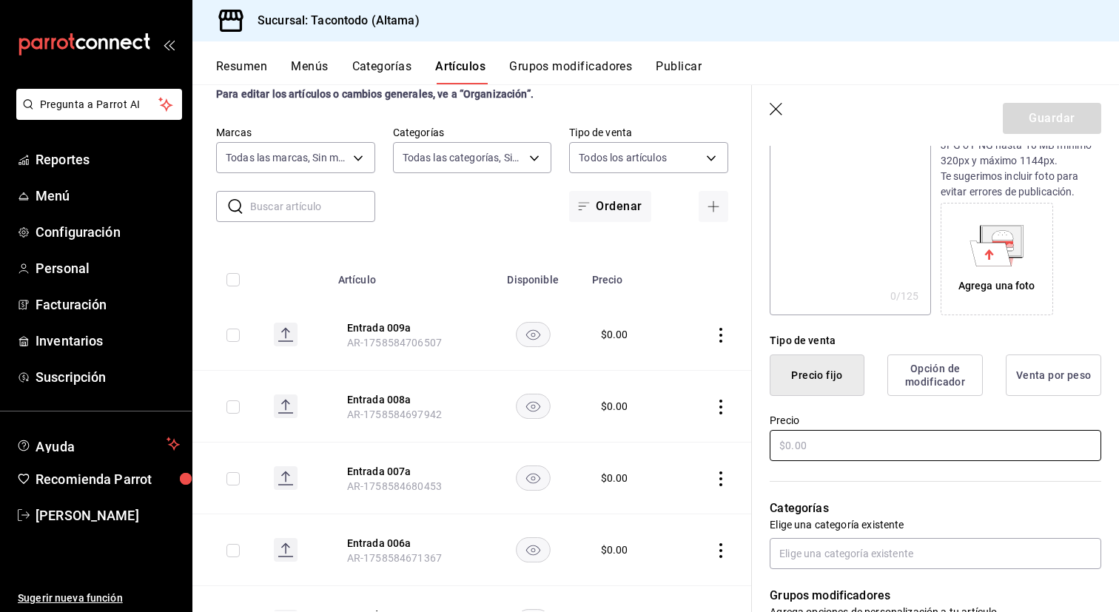
type input "Entrada 010a"
click at [858, 448] on input "text" at bounding box center [935, 445] width 331 height 31
type input "$0.00"
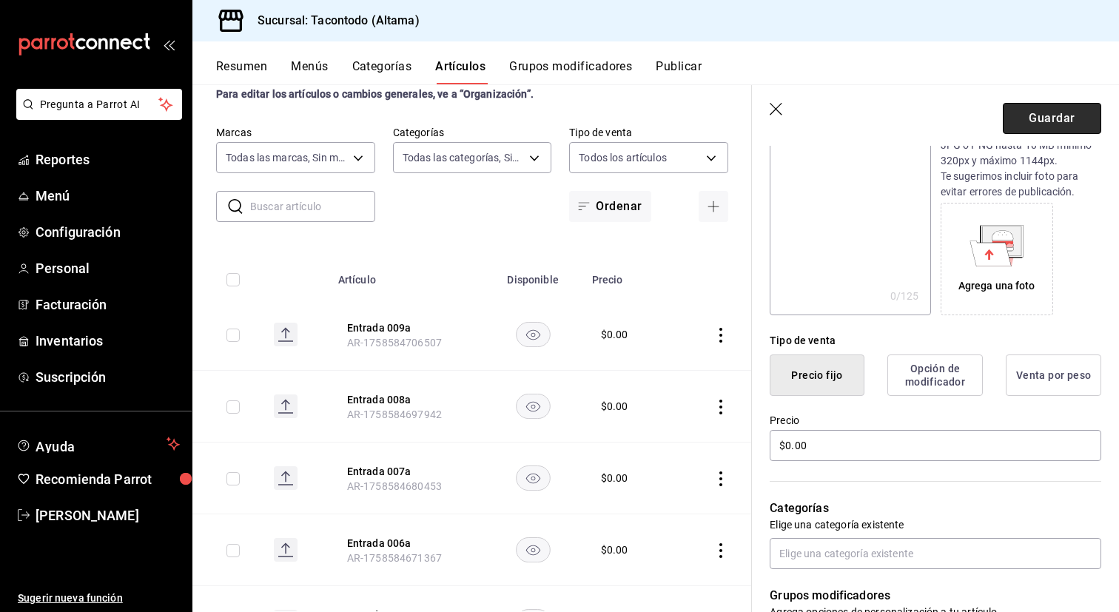
click at [1032, 109] on button "Guardar" at bounding box center [1052, 118] width 98 height 31
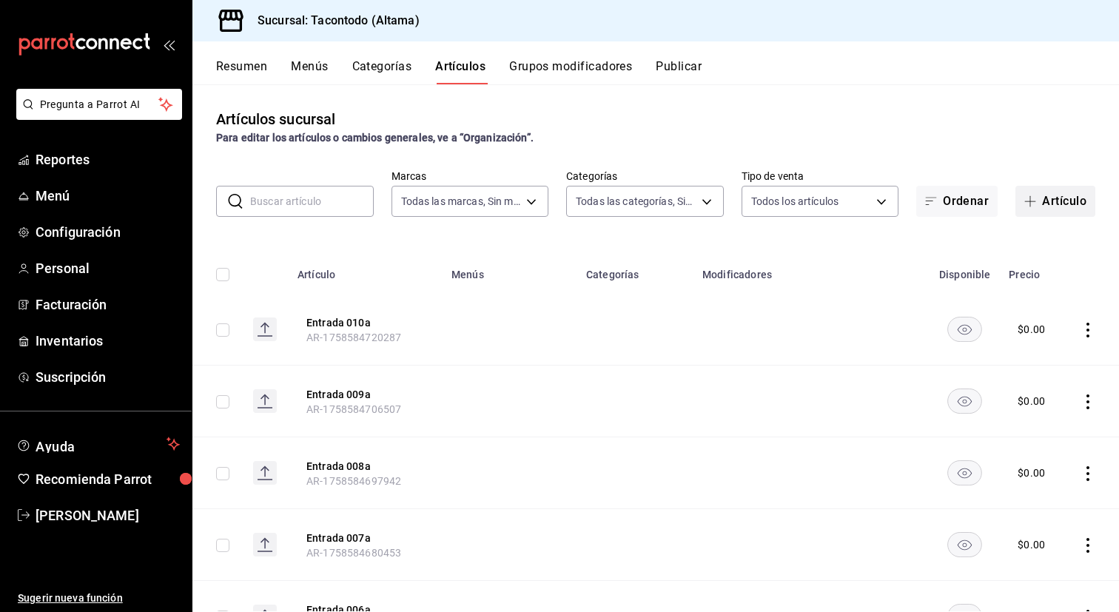
click at [1051, 206] on button "Artículo" at bounding box center [1055, 201] width 80 height 31
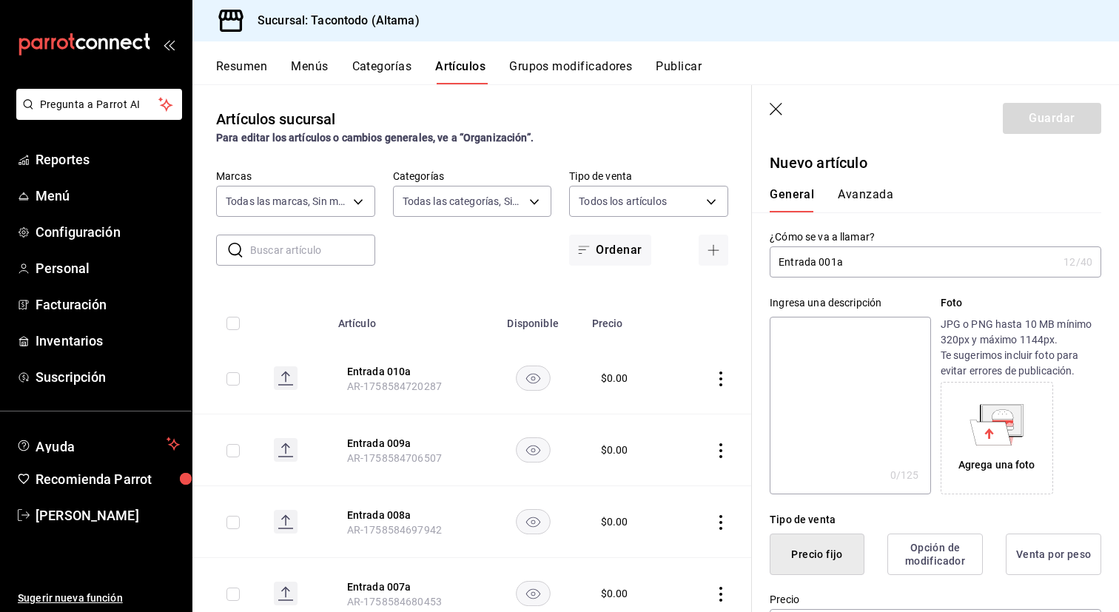
click at [787, 266] on input "Entrada 001a" at bounding box center [914, 262] width 288 height 30
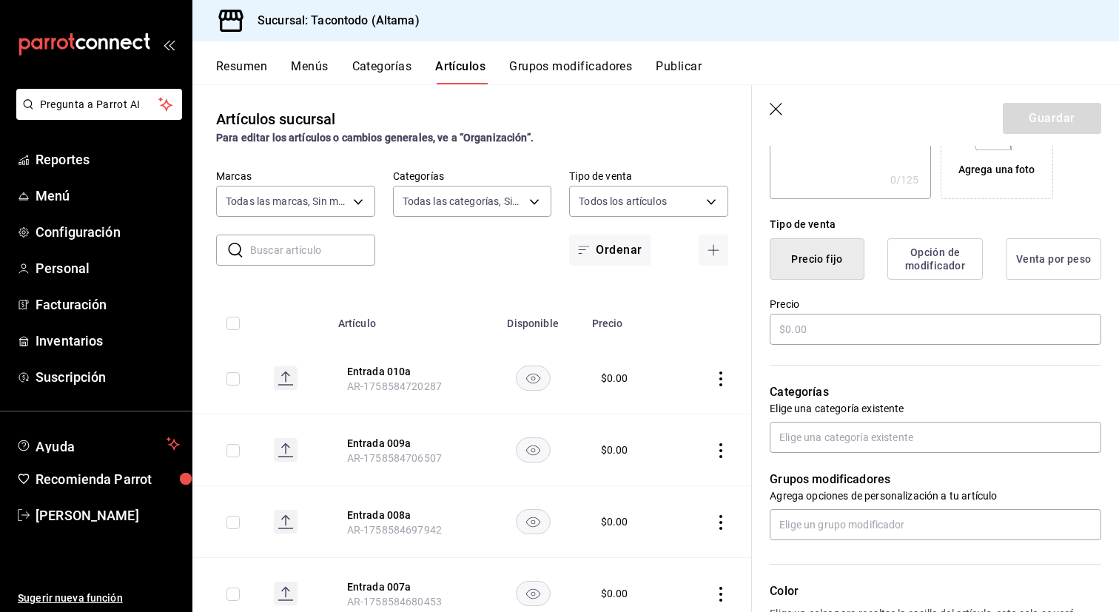
scroll to position [316, 0]
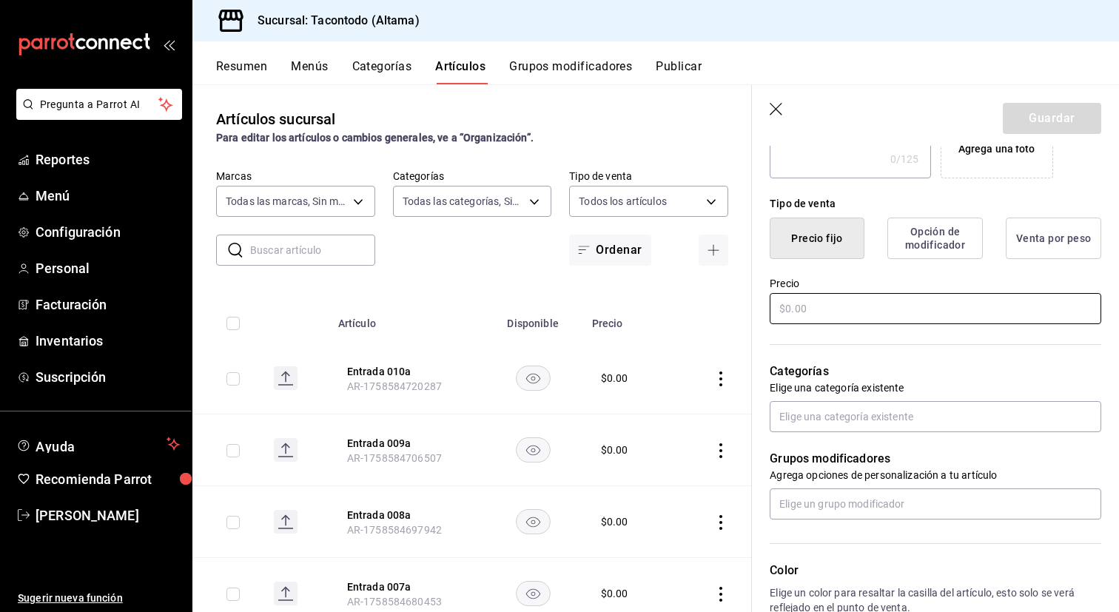
type input "Queso 001a"
click at [849, 308] on input "text" at bounding box center [935, 308] width 331 height 31
type input "$0.00"
click at [778, 115] on icon "button" at bounding box center [777, 110] width 15 height 15
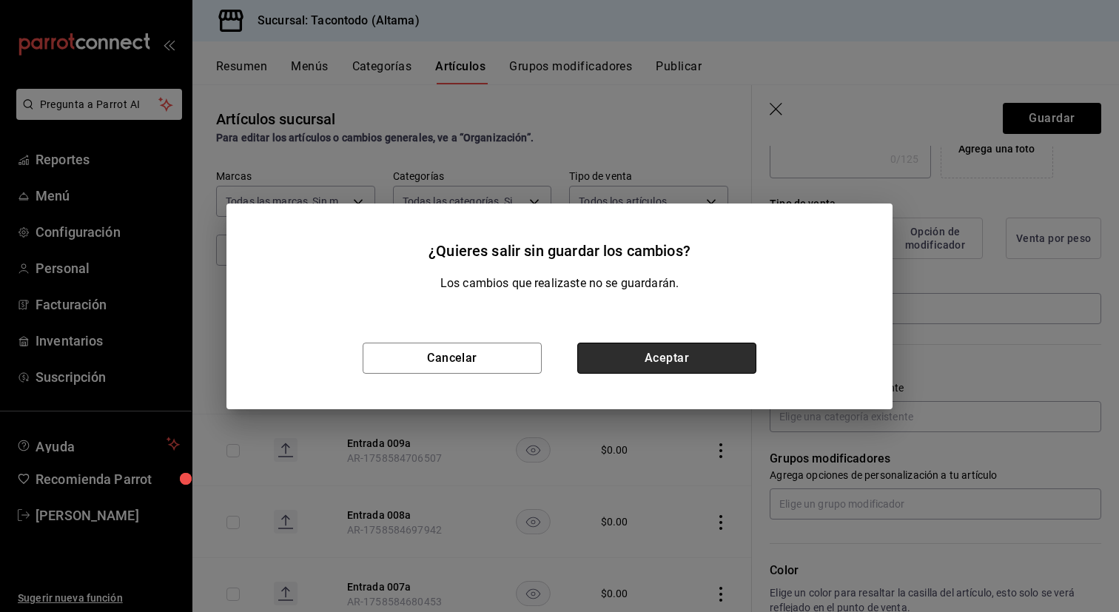
click at [659, 362] on button "Aceptar" at bounding box center [666, 358] width 179 height 31
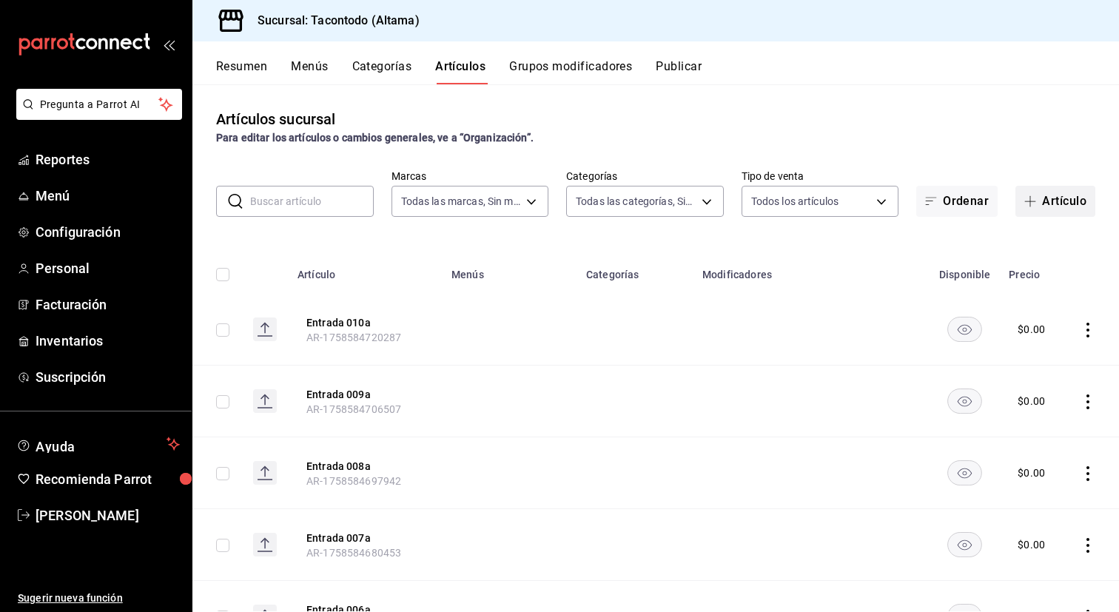
click at [1054, 206] on button "Artículo" at bounding box center [1055, 201] width 80 height 31
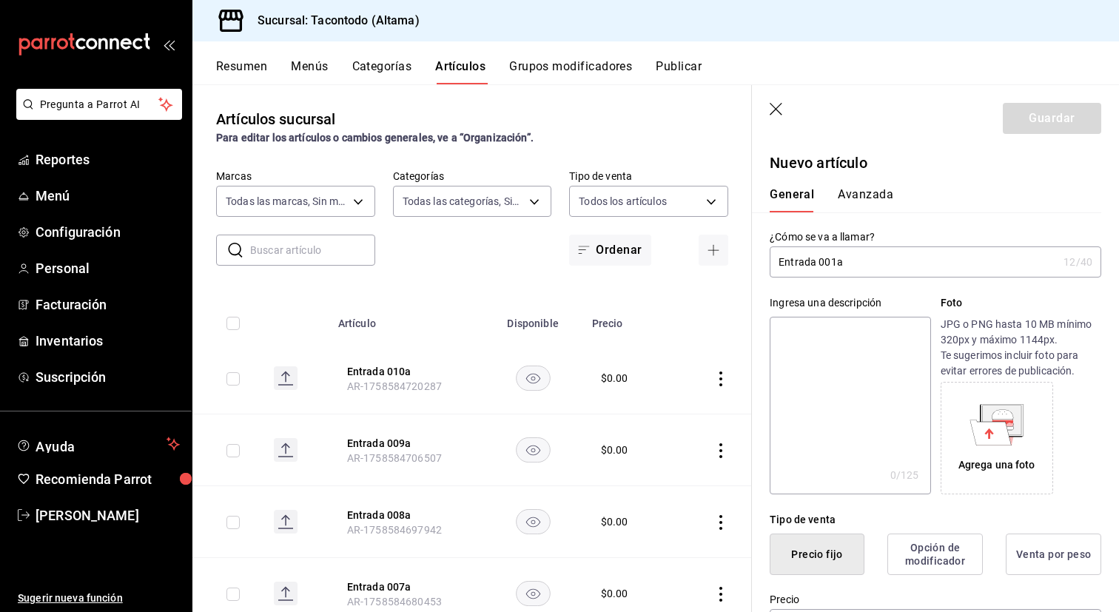
click at [794, 266] on input "Entrada 001a" at bounding box center [914, 262] width 288 height 30
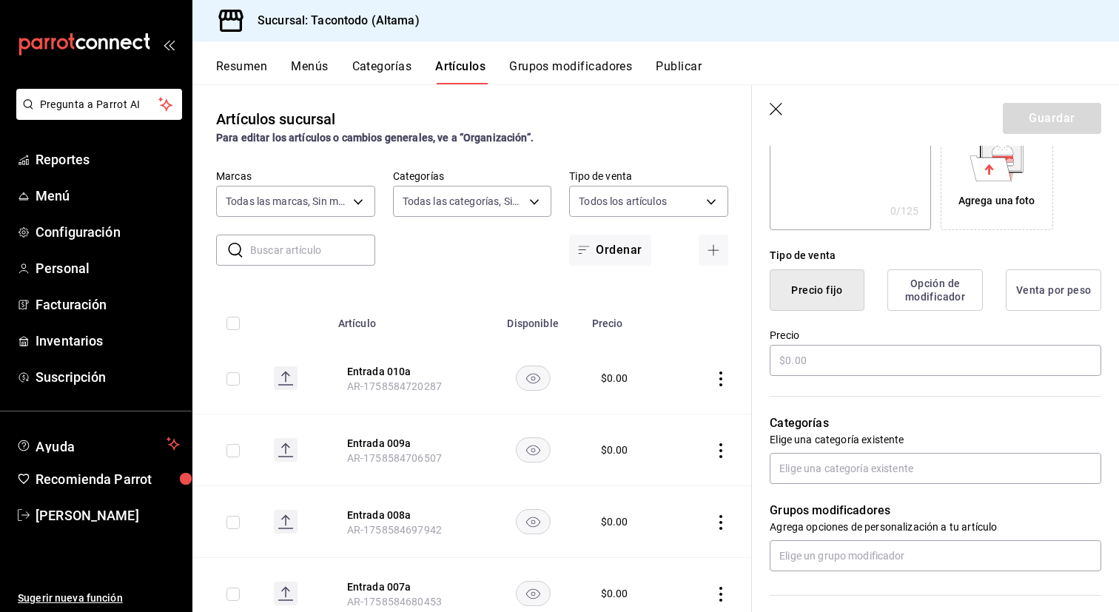
scroll to position [276, 0]
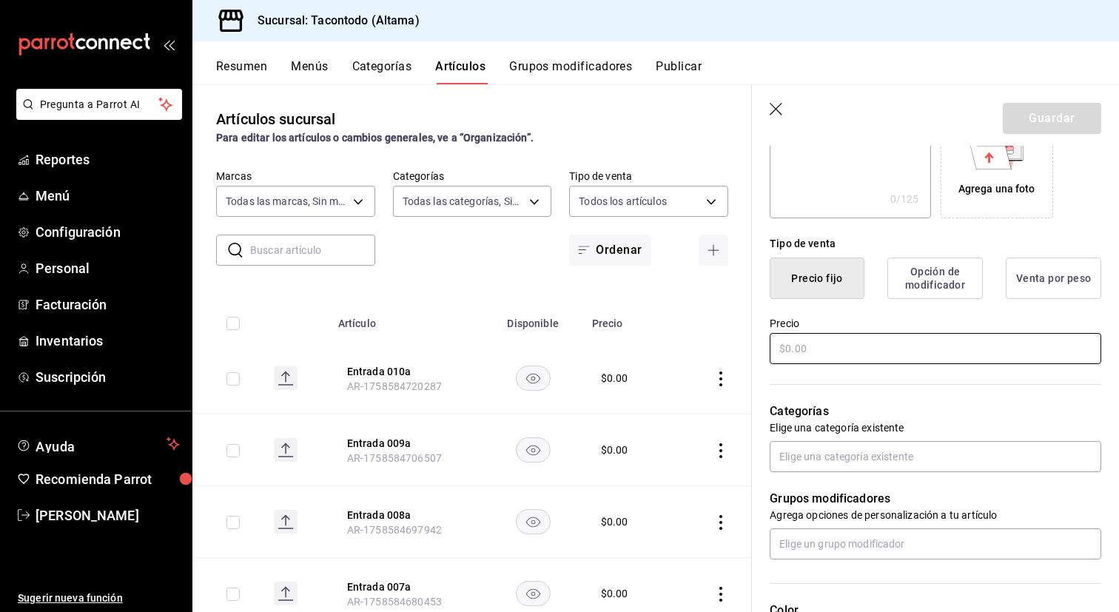
type input "Queso 001a"
click at [832, 350] on input "text" at bounding box center [935, 348] width 331 height 31
type input "$0.00"
click at [1028, 124] on button "Guardar" at bounding box center [1052, 118] width 98 height 31
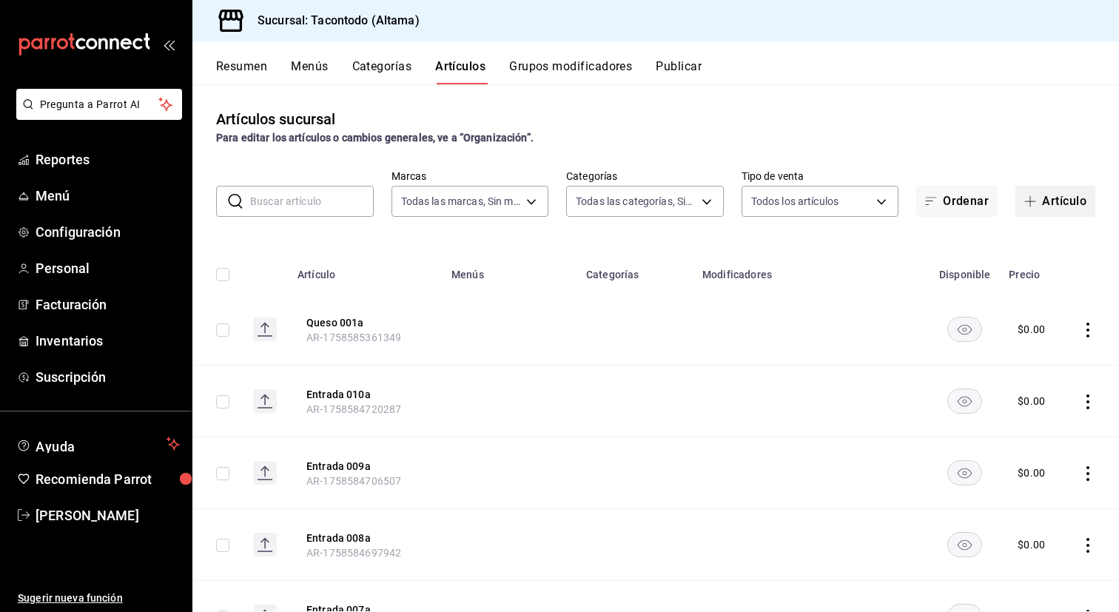
click at [1043, 203] on button "Artículo" at bounding box center [1055, 201] width 80 height 31
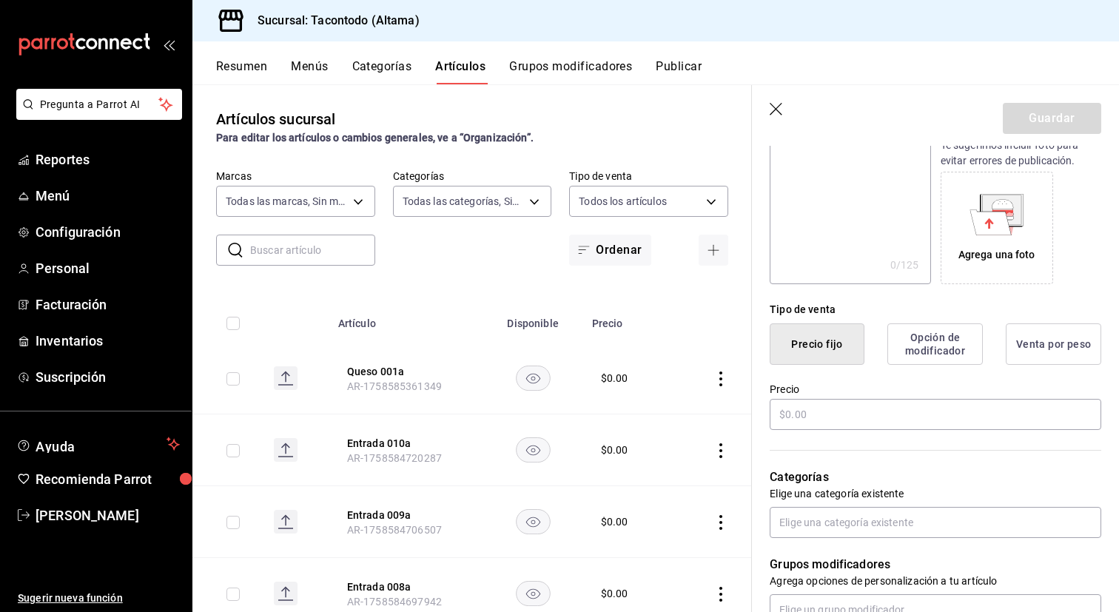
scroll to position [220, 0]
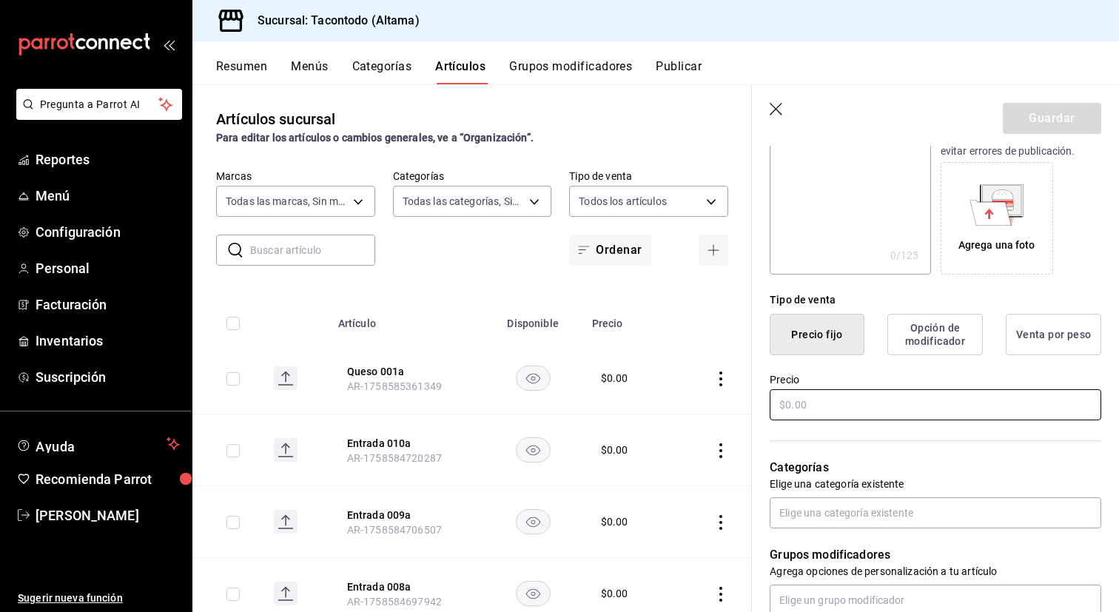
type input "Queso 001a"
click at [853, 409] on input "text" at bounding box center [935, 404] width 331 height 31
type input "$0.00"
click at [1061, 119] on button "Guardar" at bounding box center [1052, 118] width 98 height 31
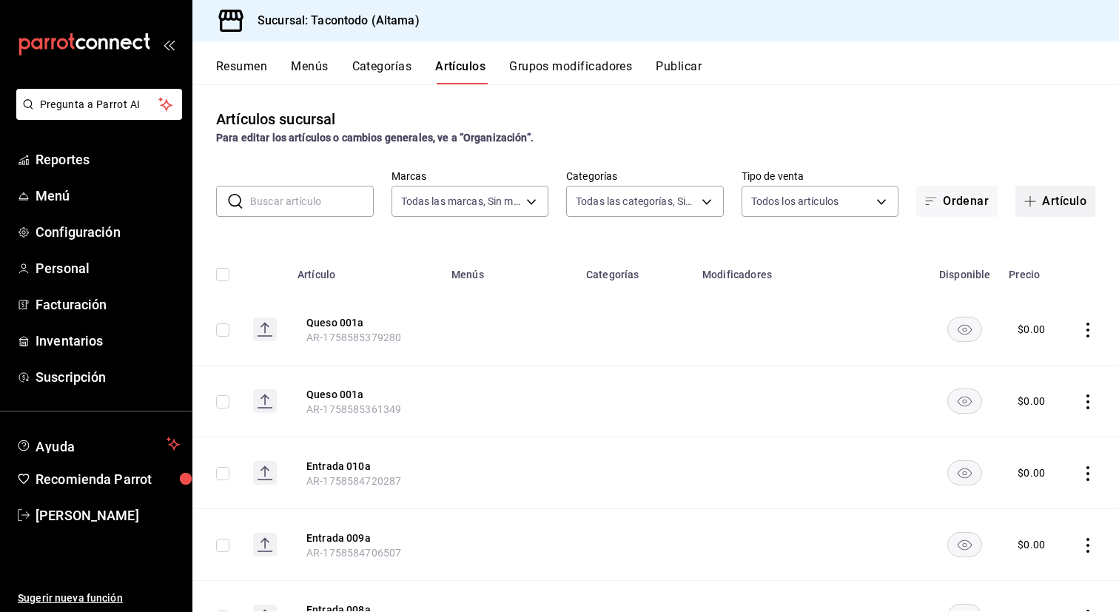
click at [1048, 196] on button "Artículo" at bounding box center [1055, 201] width 80 height 31
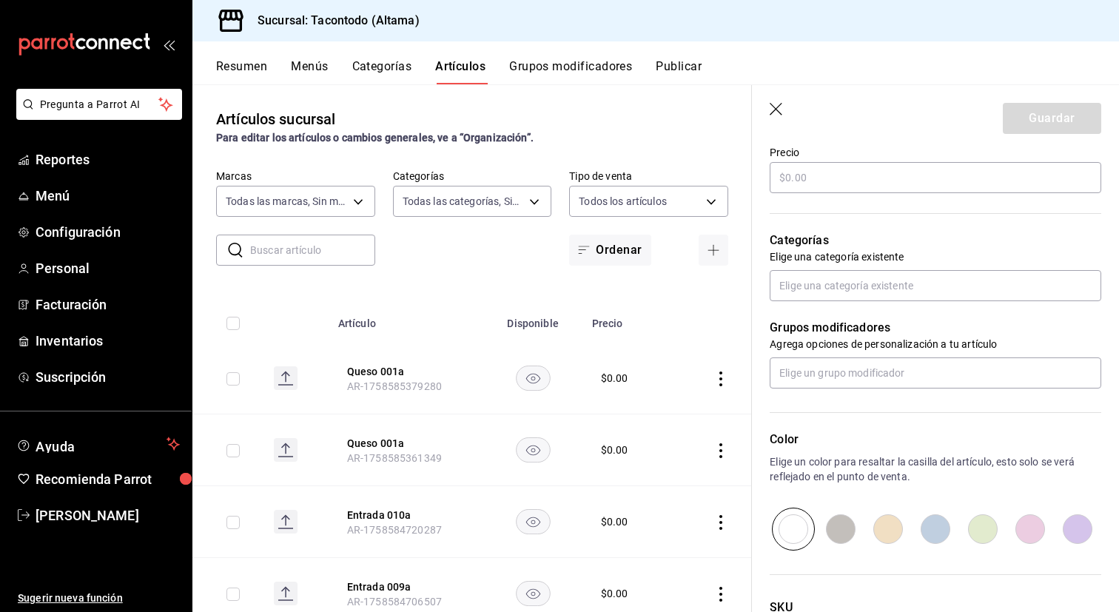
scroll to position [410, 0]
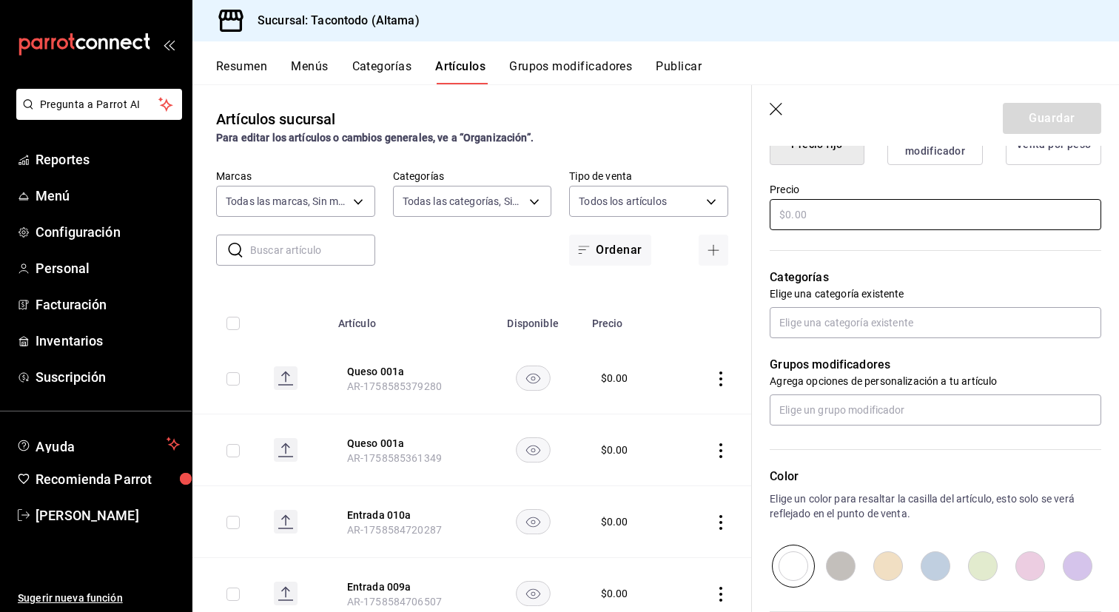
type input "Queso 003a"
click at [841, 220] on input "text" at bounding box center [935, 214] width 331 height 31
type input "$0.00"
click at [1075, 107] on button "Guardar" at bounding box center [1052, 118] width 98 height 31
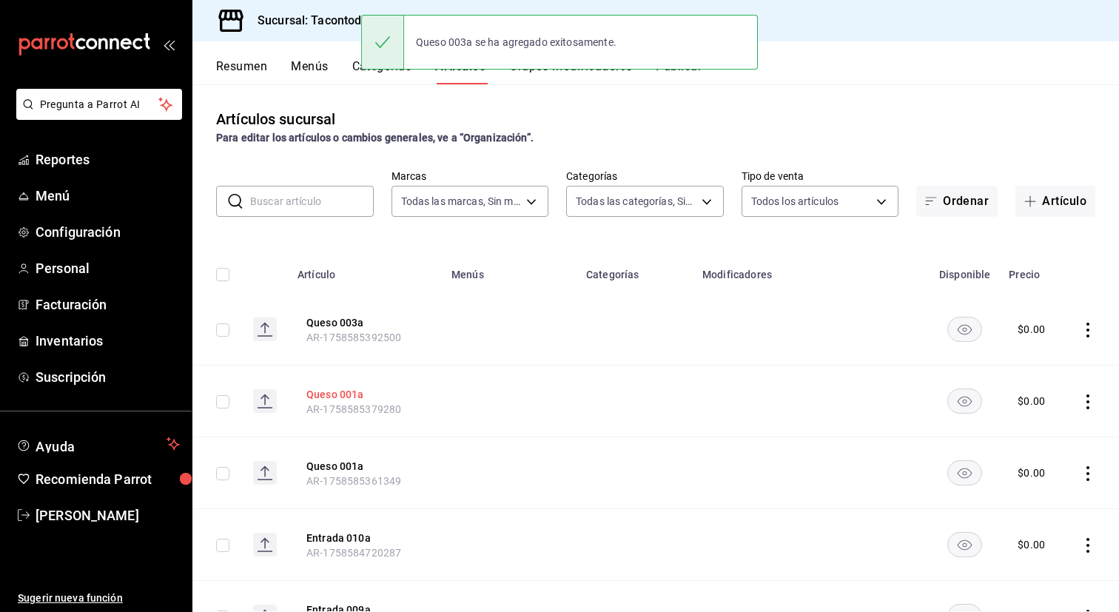
click at [353, 397] on button "Queso 001a" at bounding box center [365, 394] width 118 height 15
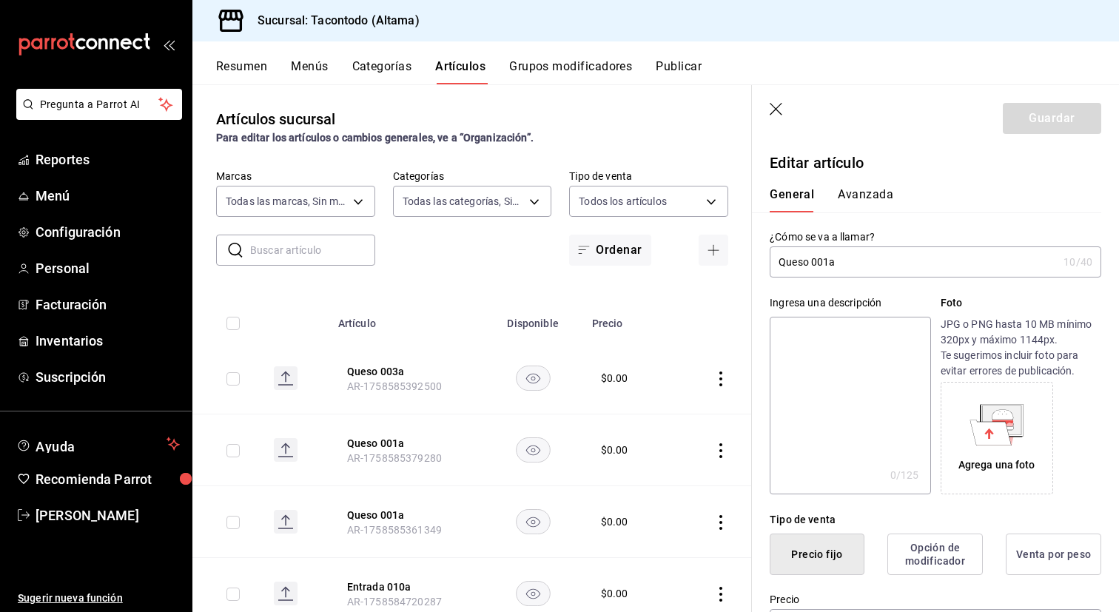
click at [826, 265] on input "Queso 001a" at bounding box center [914, 262] width 288 height 30
type input "Queso 002a"
click at [1045, 120] on button "Guardar" at bounding box center [1052, 118] width 98 height 31
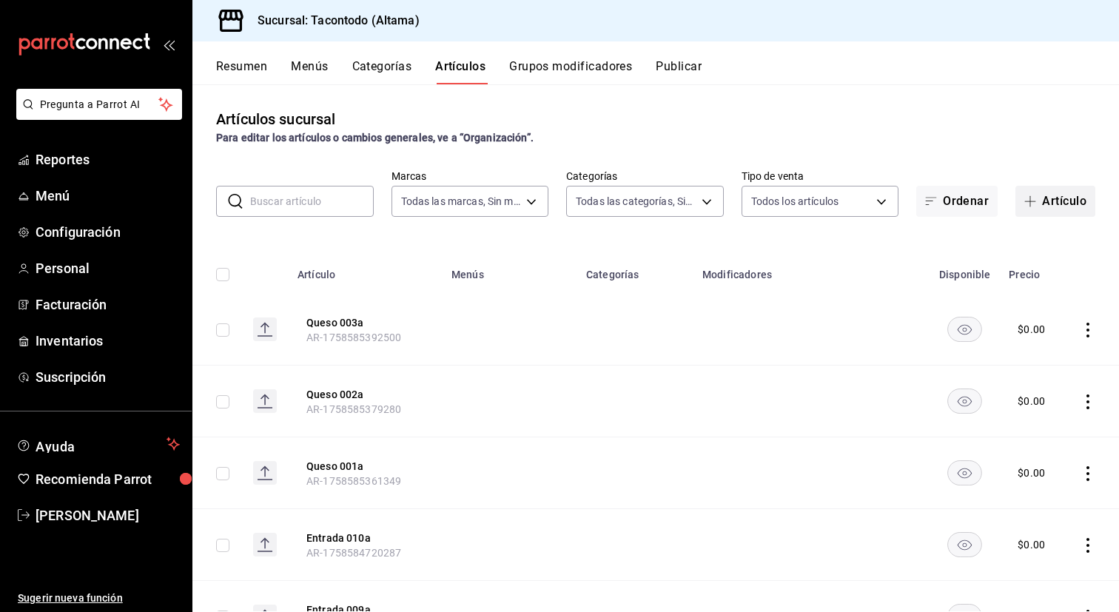
click at [1034, 195] on icon "button" at bounding box center [1030, 201] width 12 height 12
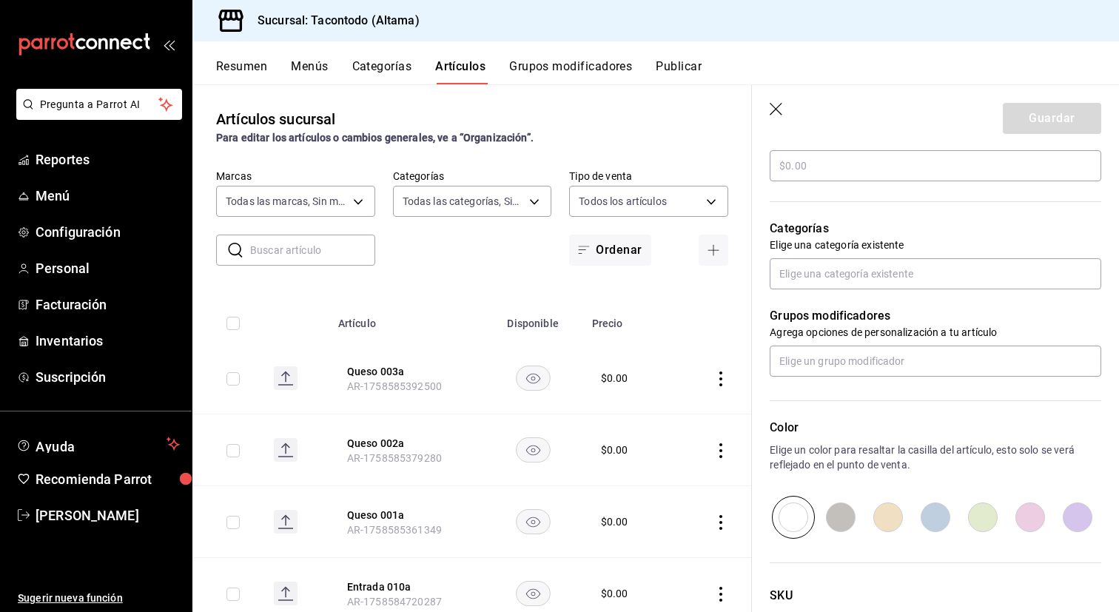
scroll to position [461, 0]
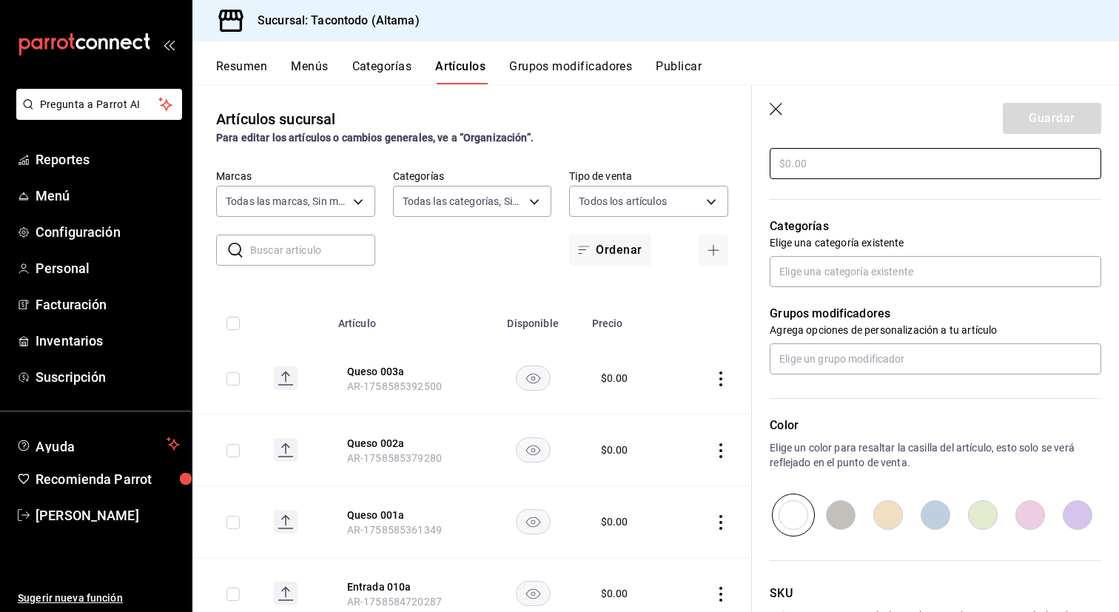
type input "Queso 004a"
click at [943, 169] on input "text" at bounding box center [935, 163] width 331 height 31
type input "$0.00"
click at [1063, 118] on button "Guardar" at bounding box center [1052, 118] width 98 height 31
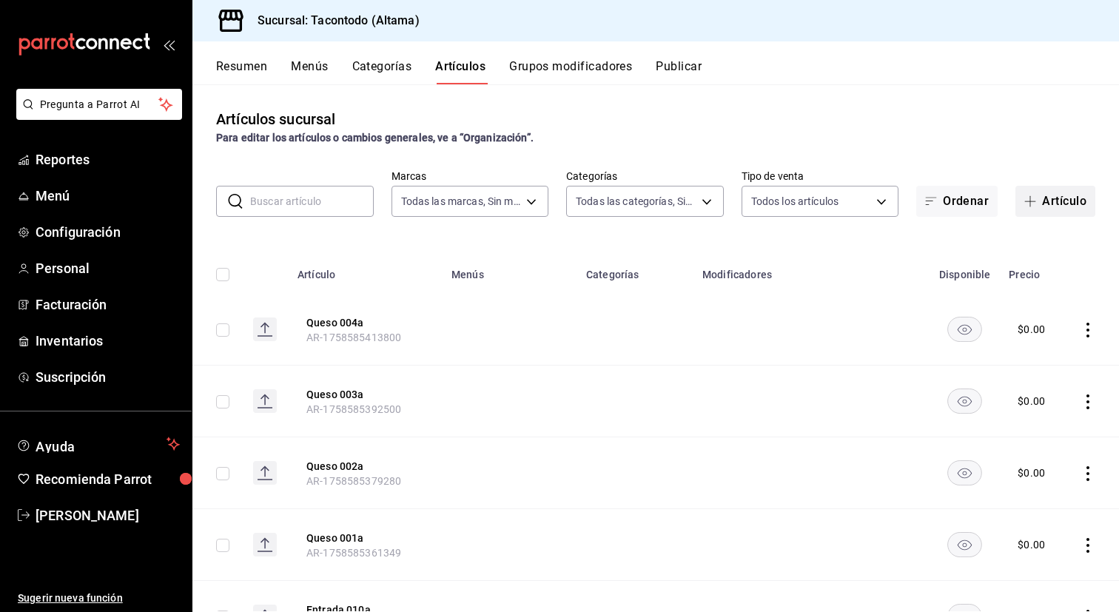
click at [1051, 198] on button "Artículo" at bounding box center [1055, 201] width 80 height 31
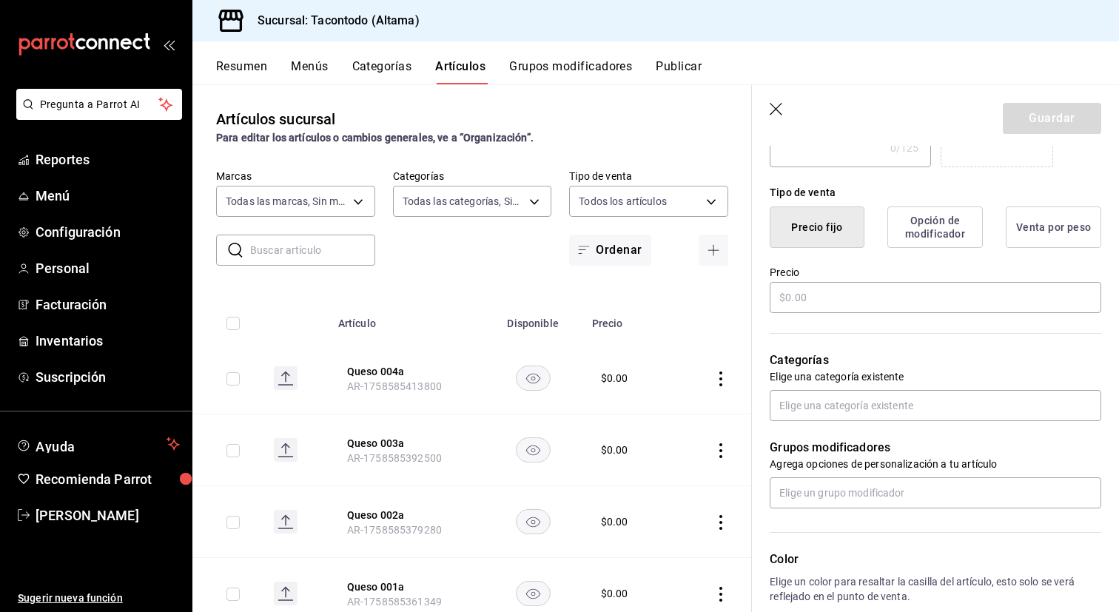
scroll to position [354, 0]
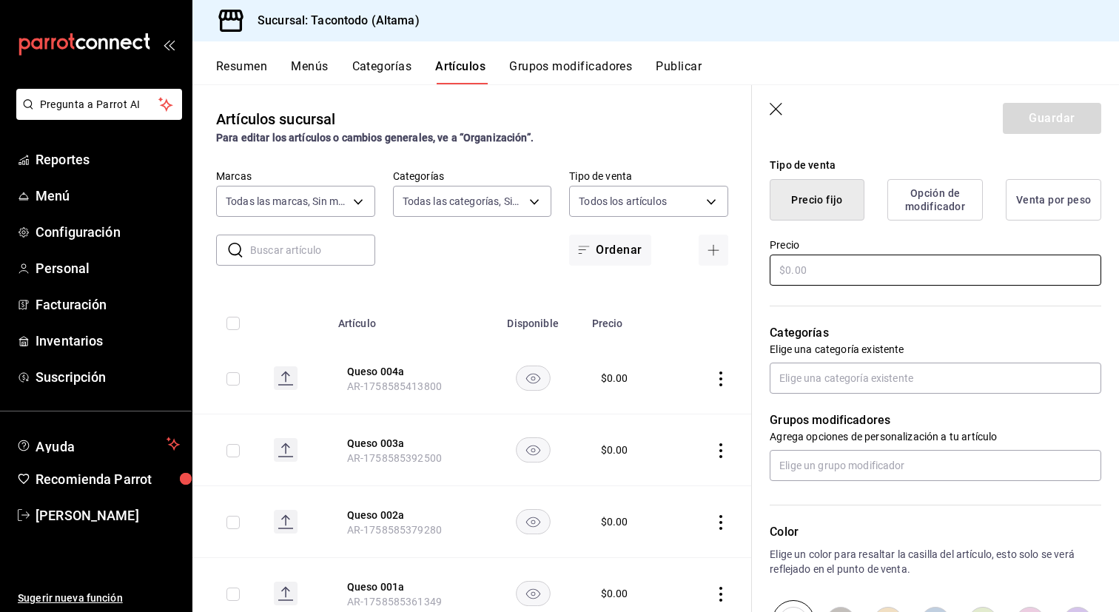
type input "Queso 005a"
click at [879, 274] on input "text" at bounding box center [935, 270] width 331 height 31
type input "$0.00"
click at [1039, 124] on button "Guardar" at bounding box center [1052, 118] width 98 height 31
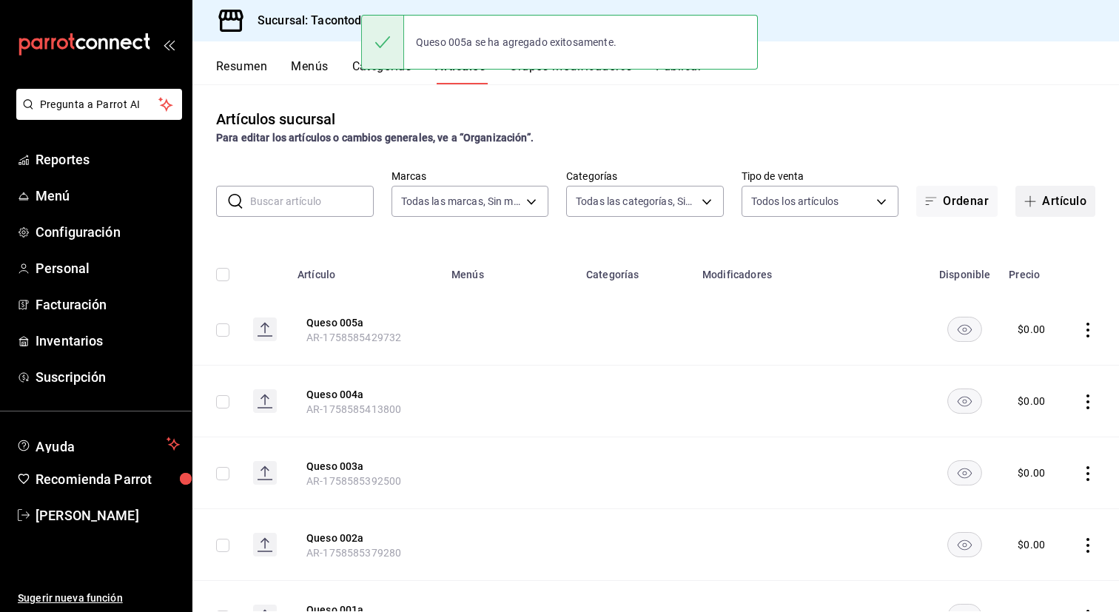
click at [1056, 192] on button "Artículo" at bounding box center [1055, 201] width 80 height 31
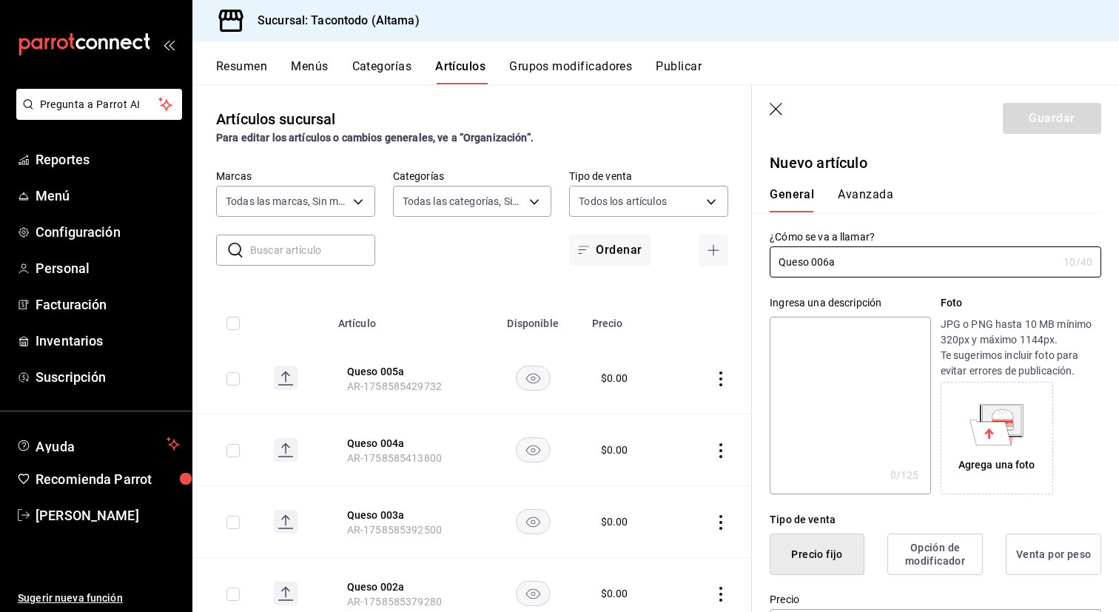
scroll to position [134, 0]
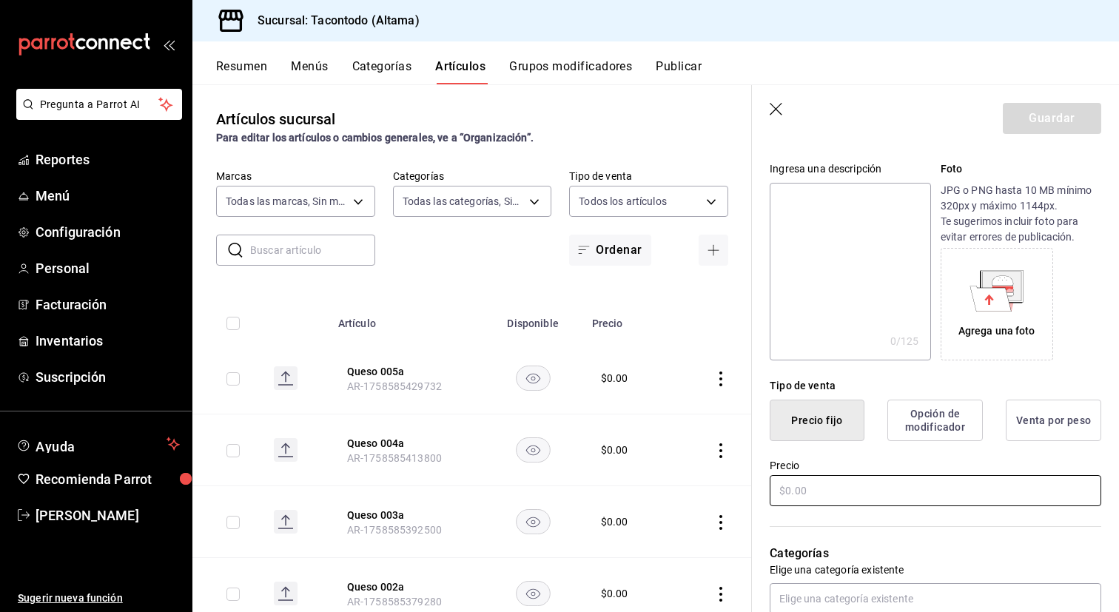
type input "Queso 006a"
click at [852, 494] on input "text" at bounding box center [935, 490] width 331 height 31
type input "$0.00"
click at [1054, 115] on button "Guardar" at bounding box center [1052, 118] width 98 height 31
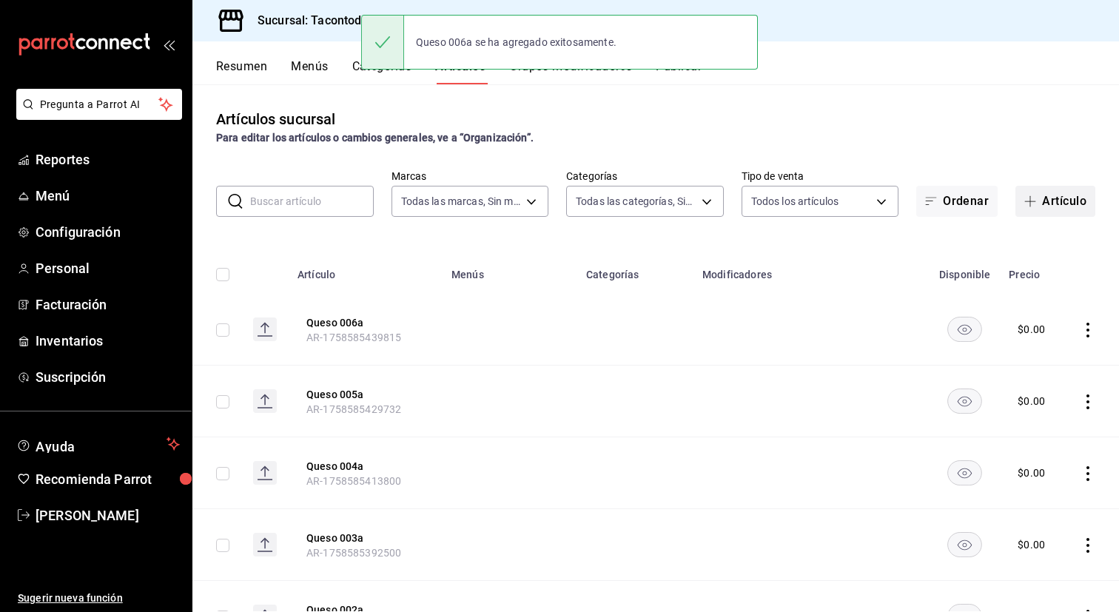
click at [1047, 192] on button "Artículo" at bounding box center [1055, 201] width 80 height 31
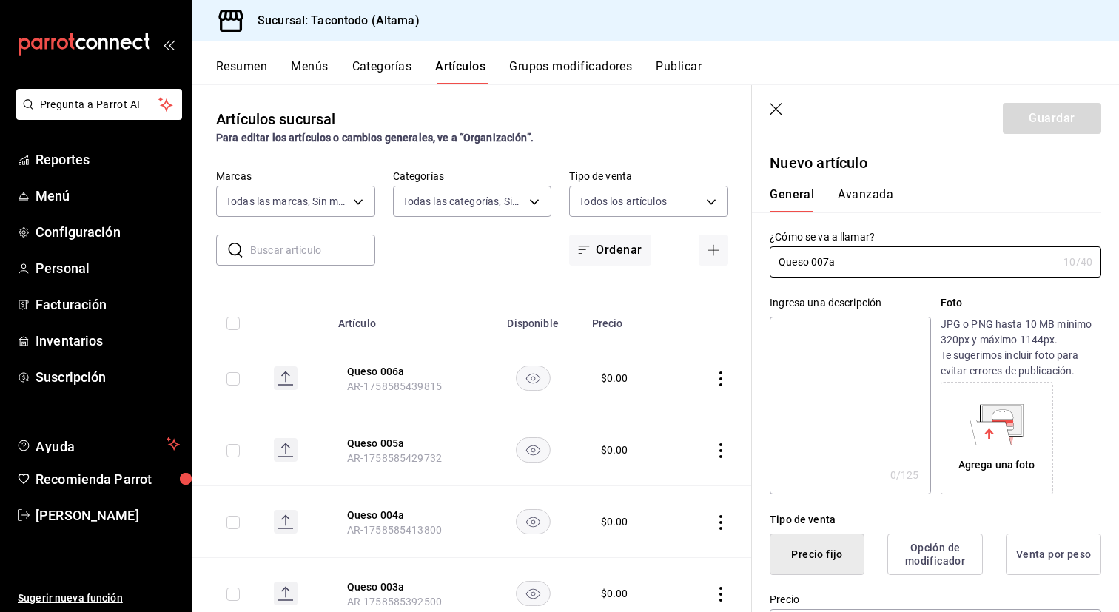
scroll to position [212, 0]
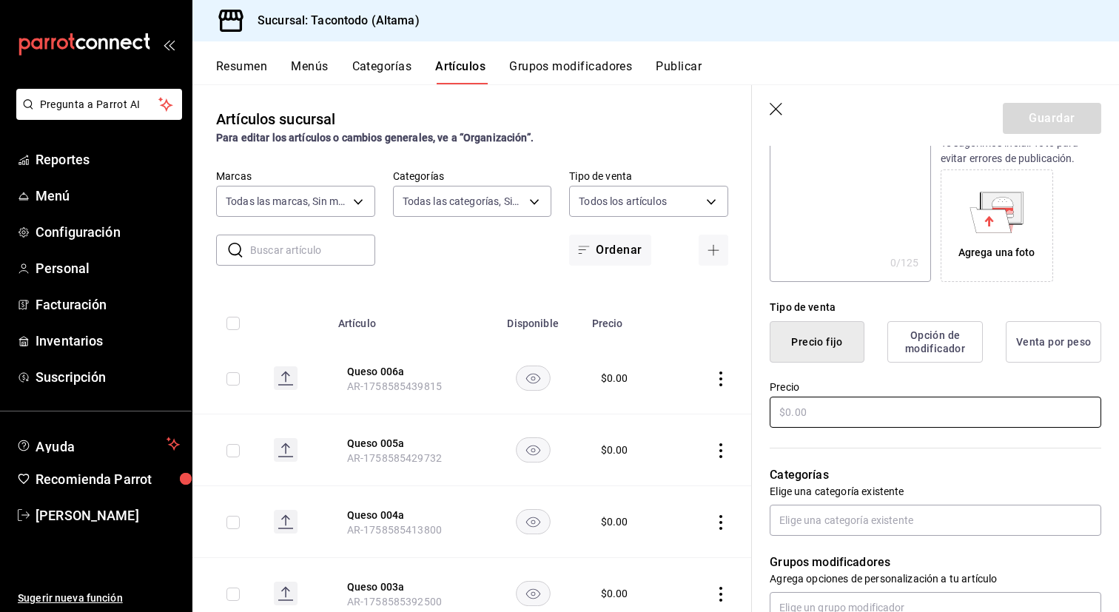
type input "Queso 007a"
click at [866, 418] on input "text" at bounding box center [935, 412] width 331 height 31
type input "$0.00"
click at [1040, 104] on button "Guardar" at bounding box center [1052, 118] width 98 height 31
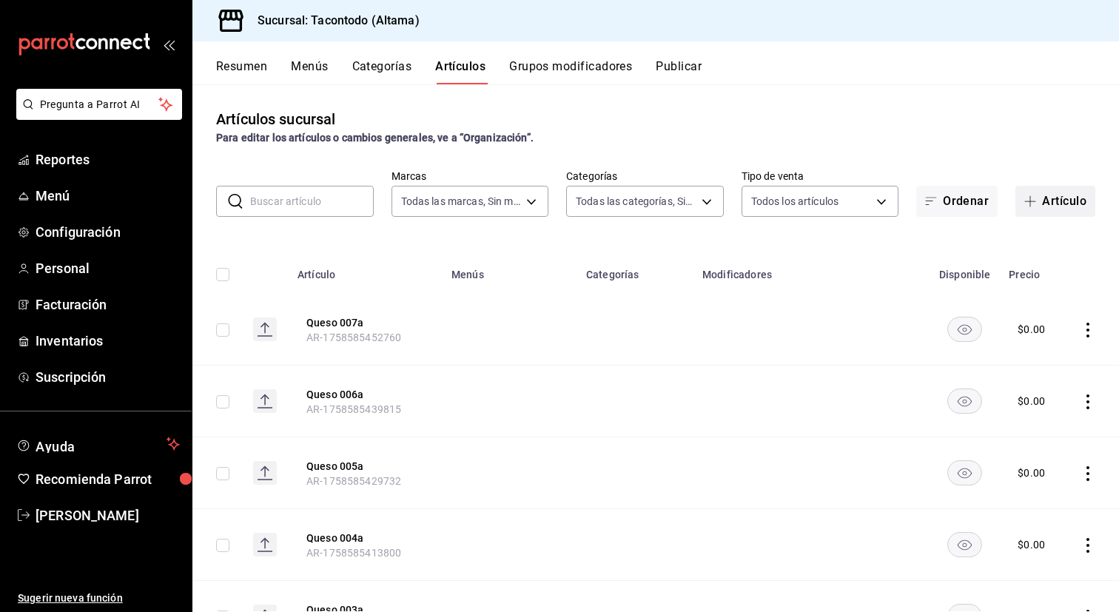
click at [1048, 201] on button "Artículo" at bounding box center [1055, 201] width 80 height 31
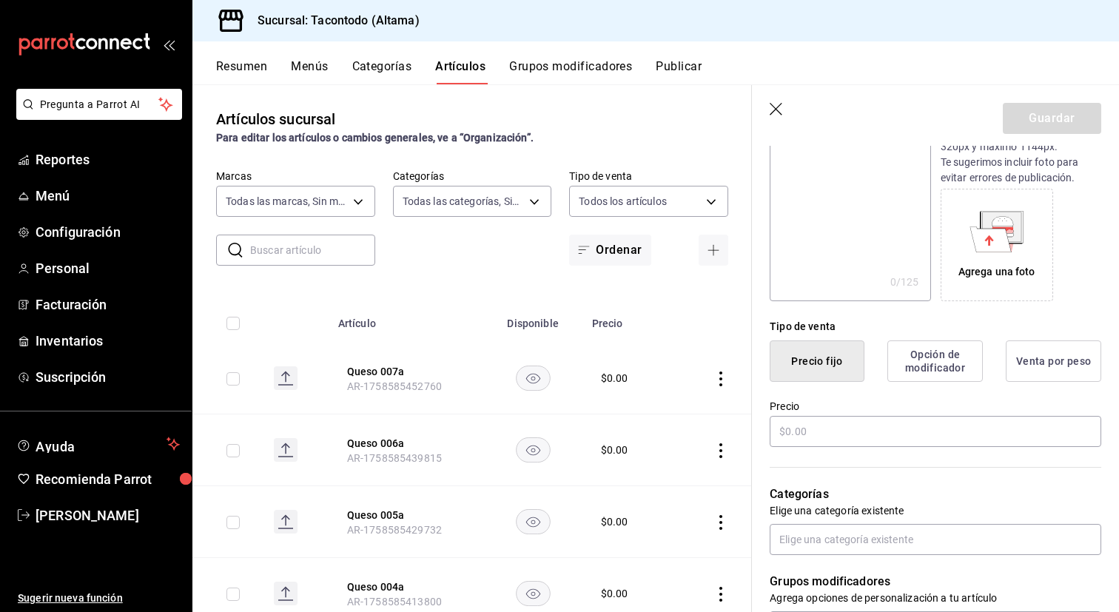
scroll to position [198, 0]
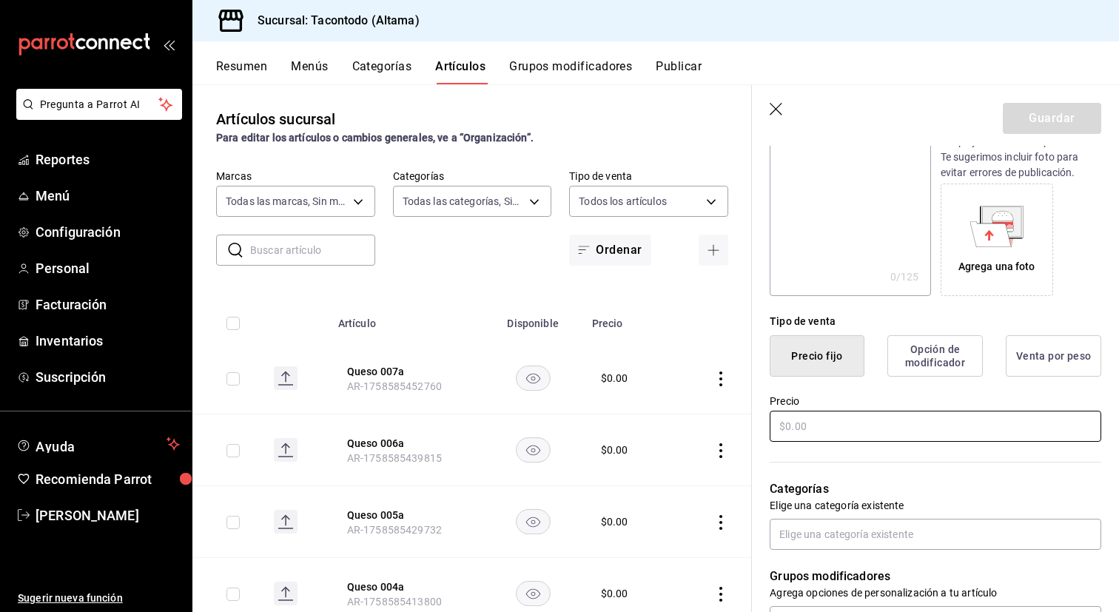
type input "Queso 008a"
click at [883, 426] on input "text" at bounding box center [935, 426] width 331 height 31
type input "$0.00"
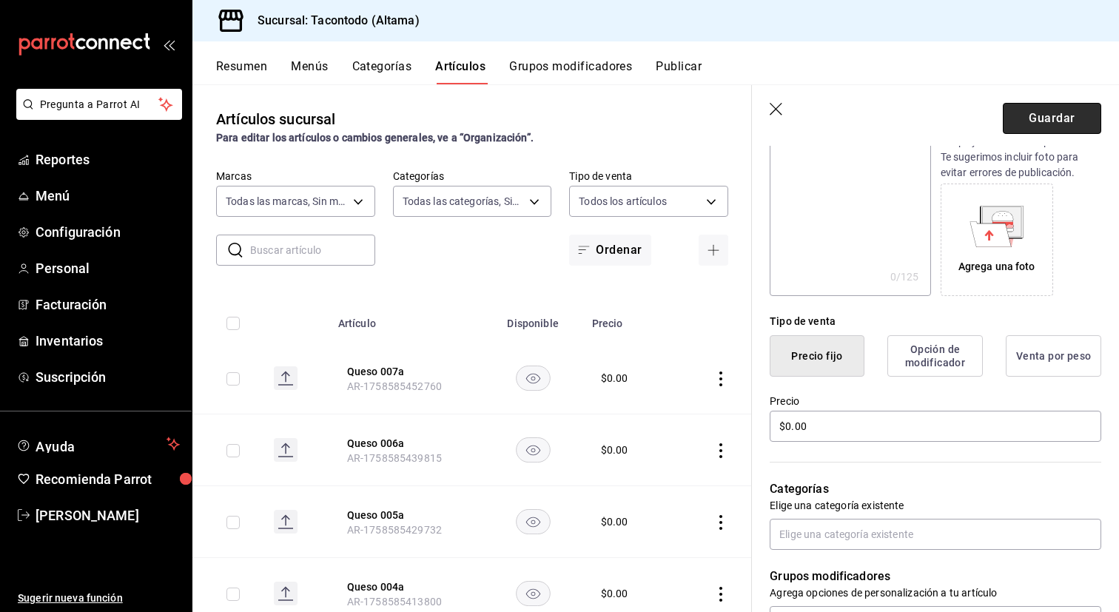
click at [1026, 111] on button "Guardar" at bounding box center [1052, 118] width 98 height 31
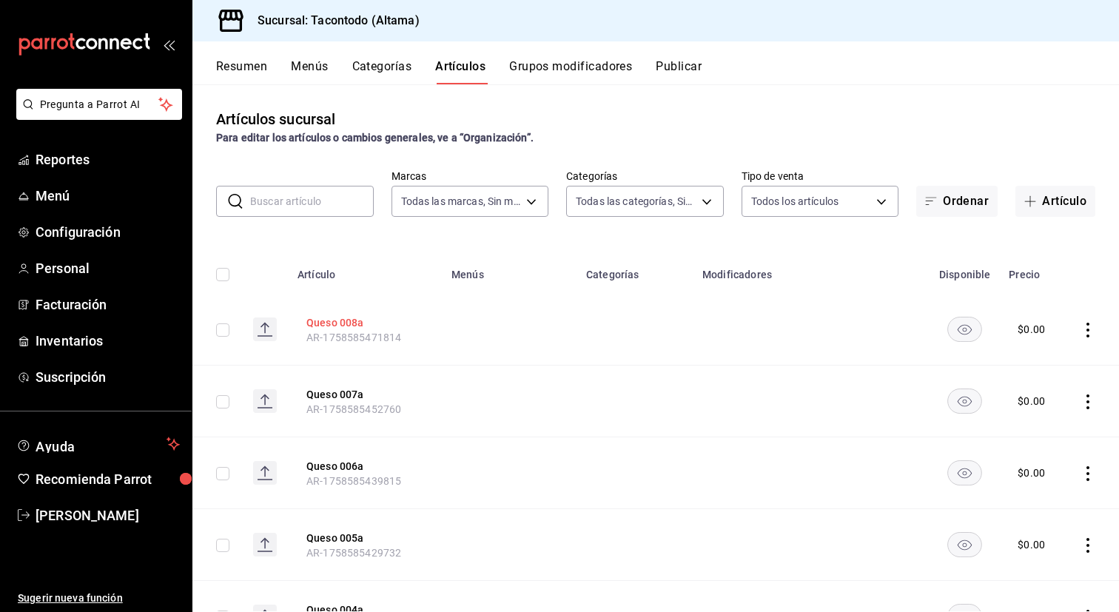
click at [341, 329] on button "Queso 008a" at bounding box center [365, 322] width 118 height 15
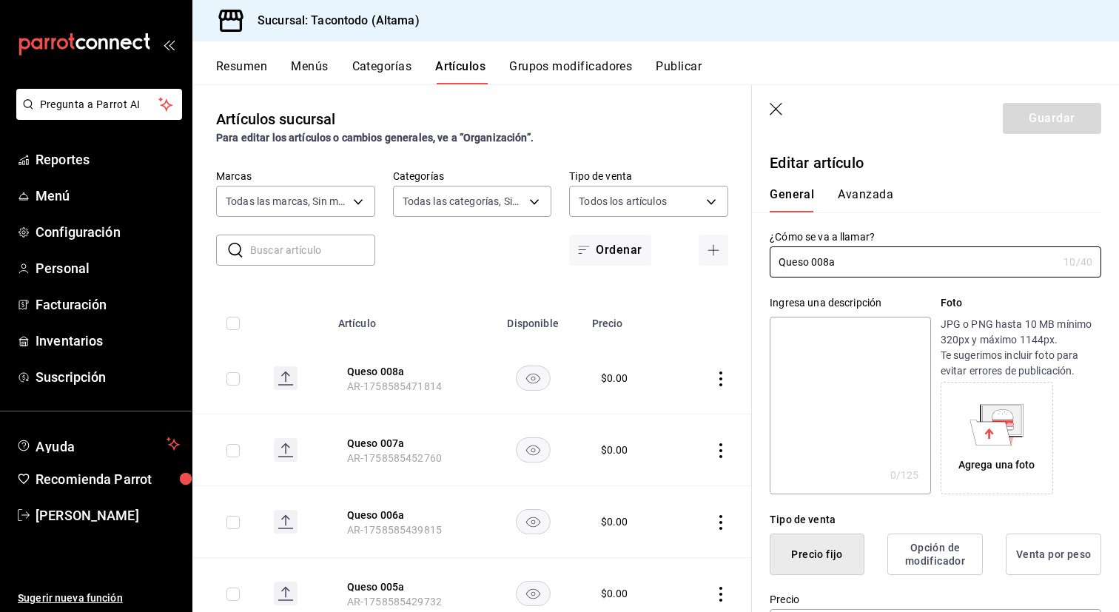
type input "$0.00"
click at [861, 264] on input "Queso 008a" at bounding box center [914, 262] width 288 height 30
click at [716, 249] on icon "button" at bounding box center [713, 250] width 12 height 12
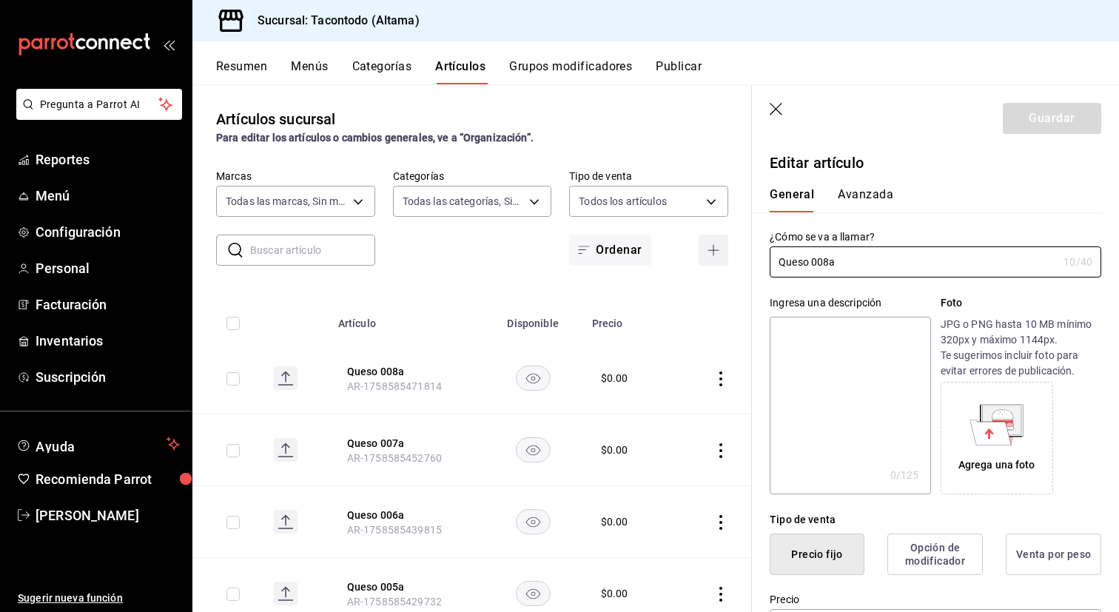
type input "AR-1758587009916"
click at [885, 278] on div "Ingresa una descripción x 0 /125 ​ Foto JPG o PNG hasta 10 MB mínimo 320px y má…" at bounding box center [926, 385] width 349 height 217
click at [894, 260] on input "text" at bounding box center [917, 262] width 294 height 30
paste input "Queso 008a"
click at [826, 263] on input "Queso 008a" at bounding box center [914, 262] width 288 height 30
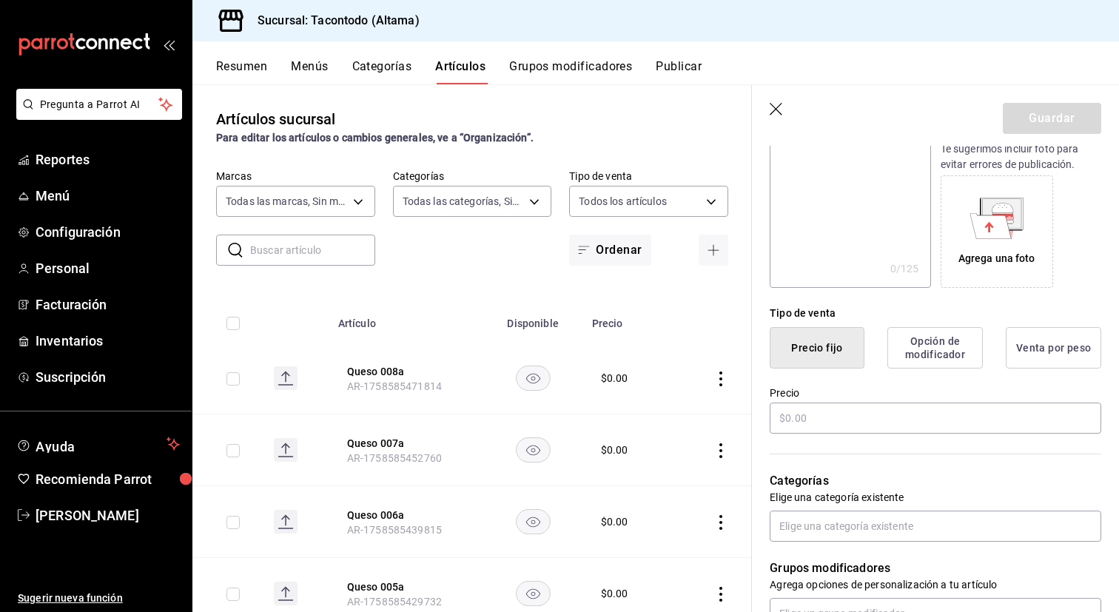
scroll to position [207, 0]
type input "Queso 009a"
click at [825, 415] on input "text" at bounding box center [935, 417] width 331 height 31
type input "$0.00"
click at [1067, 115] on button "Guardar" at bounding box center [1052, 118] width 98 height 31
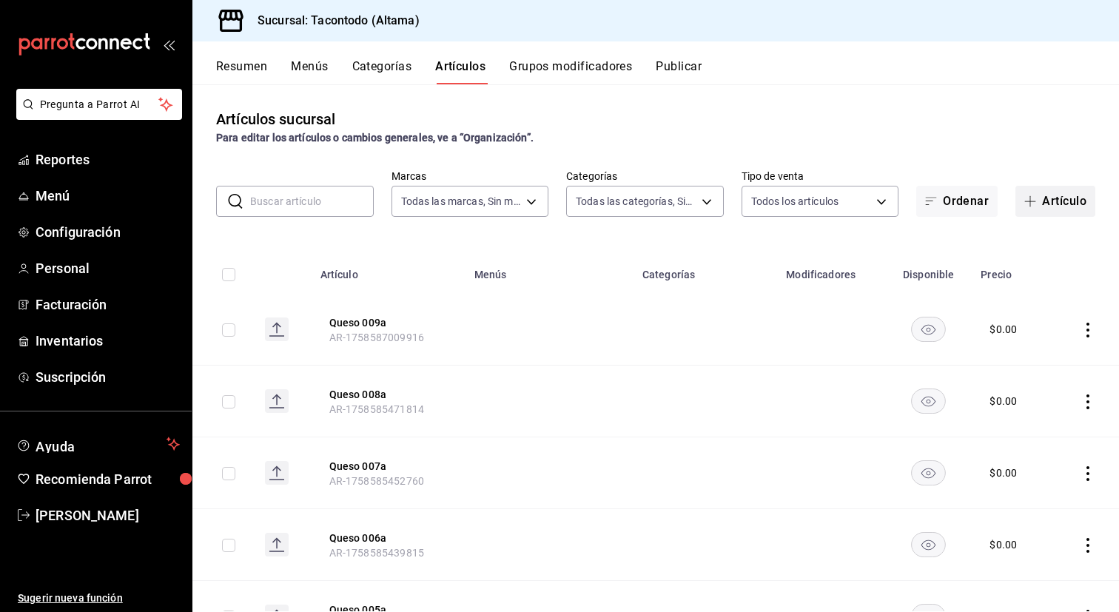
click at [1034, 205] on icon "button" at bounding box center [1030, 201] width 12 height 12
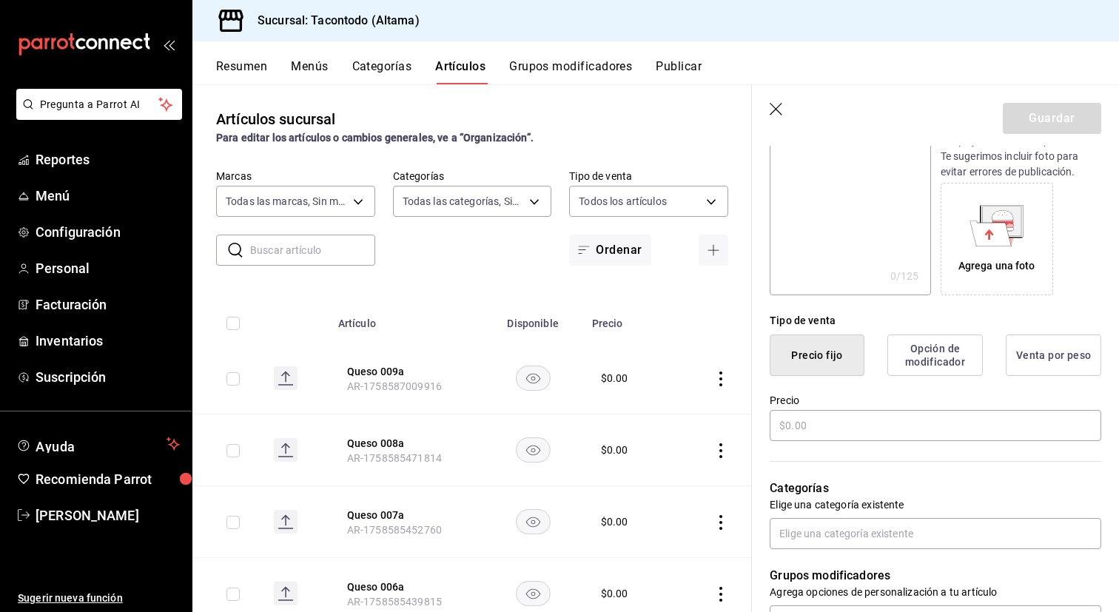
scroll to position [214, 0]
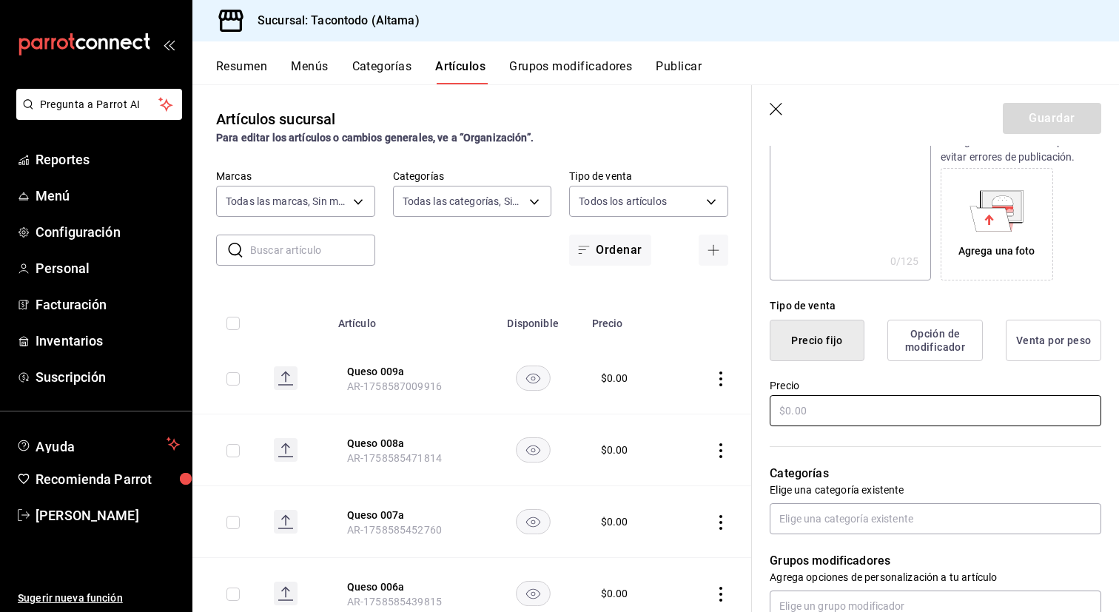
type input "Queso 010a"
click at [832, 420] on input "text" at bounding box center [935, 410] width 331 height 31
type input "$0.00"
click at [1052, 107] on button "Guardar" at bounding box center [1052, 118] width 98 height 31
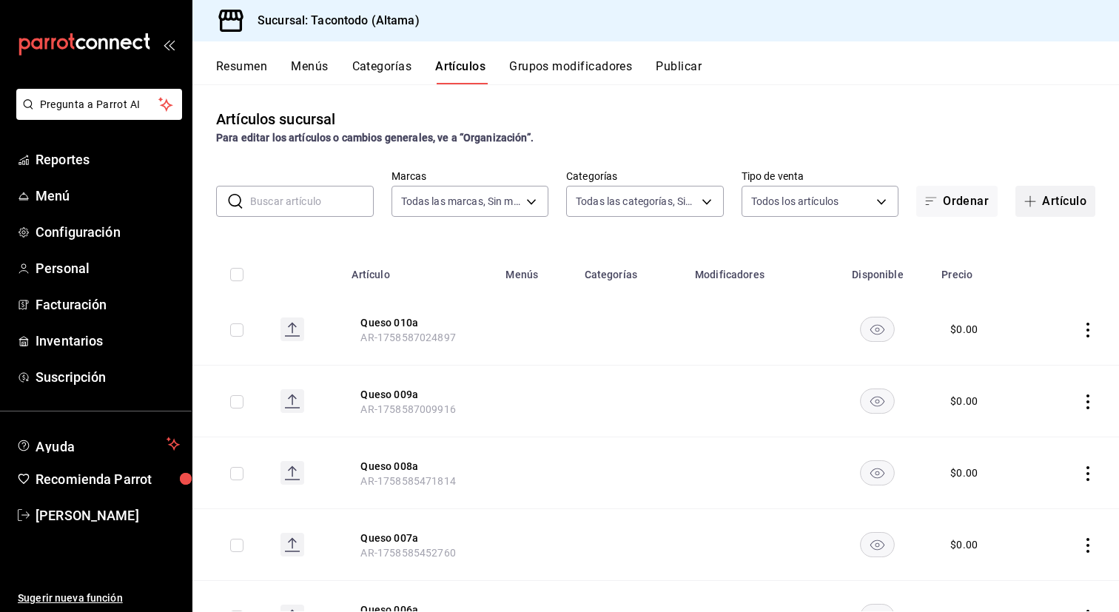
click at [1045, 195] on button "Artículo" at bounding box center [1055, 201] width 80 height 31
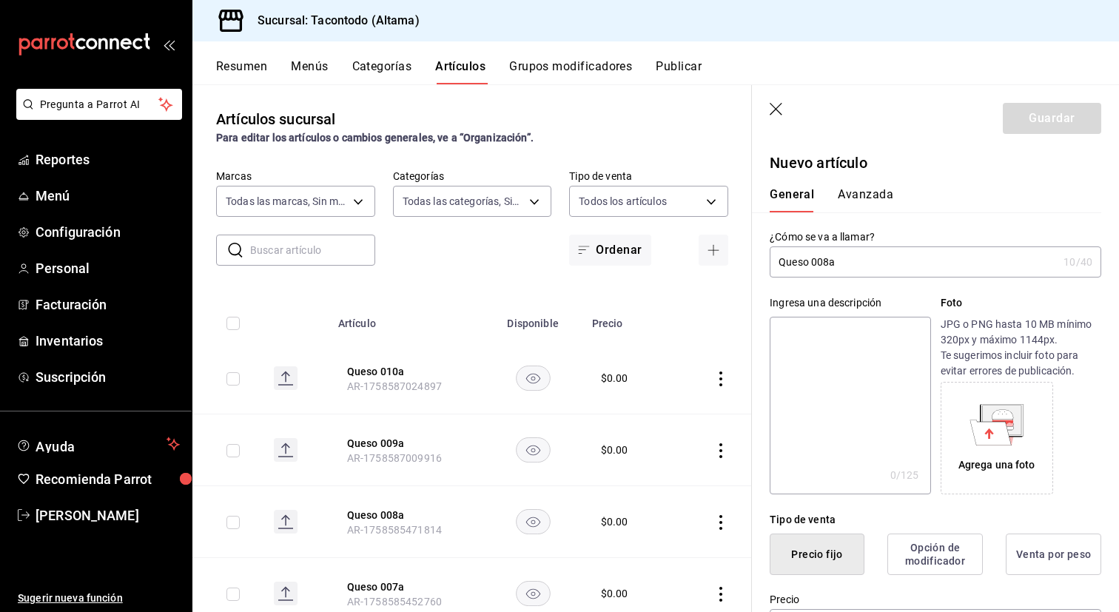
click at [786, 263] on input "Queso 008a" at bounding box center [914, 262] width 288 height 30
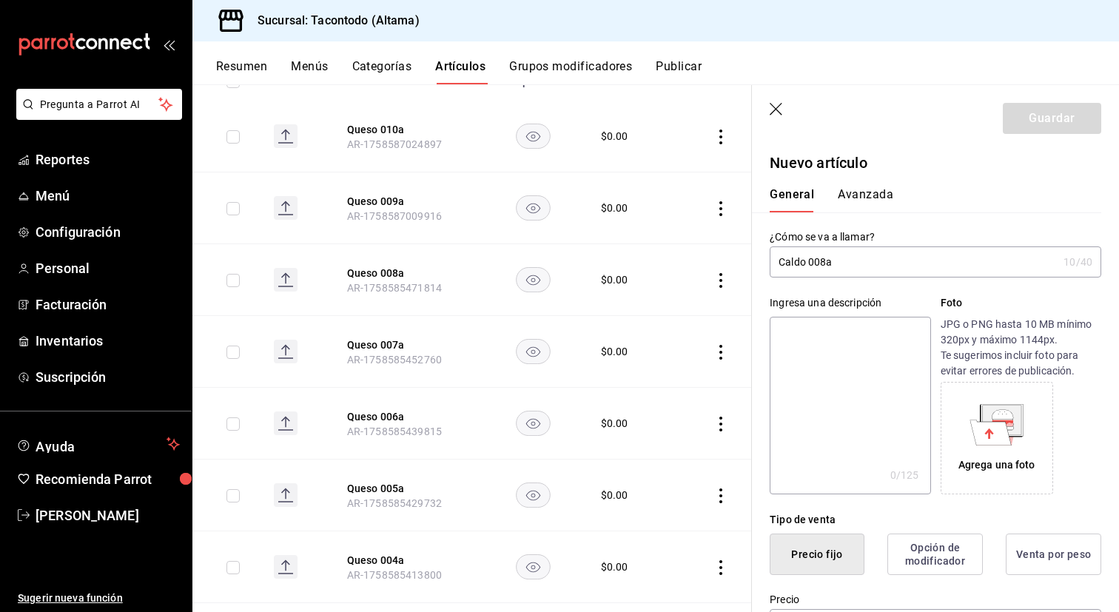
click at [826, 265] on input "Caldo 008a" at bounding box center [914, 262] width 288 height 30
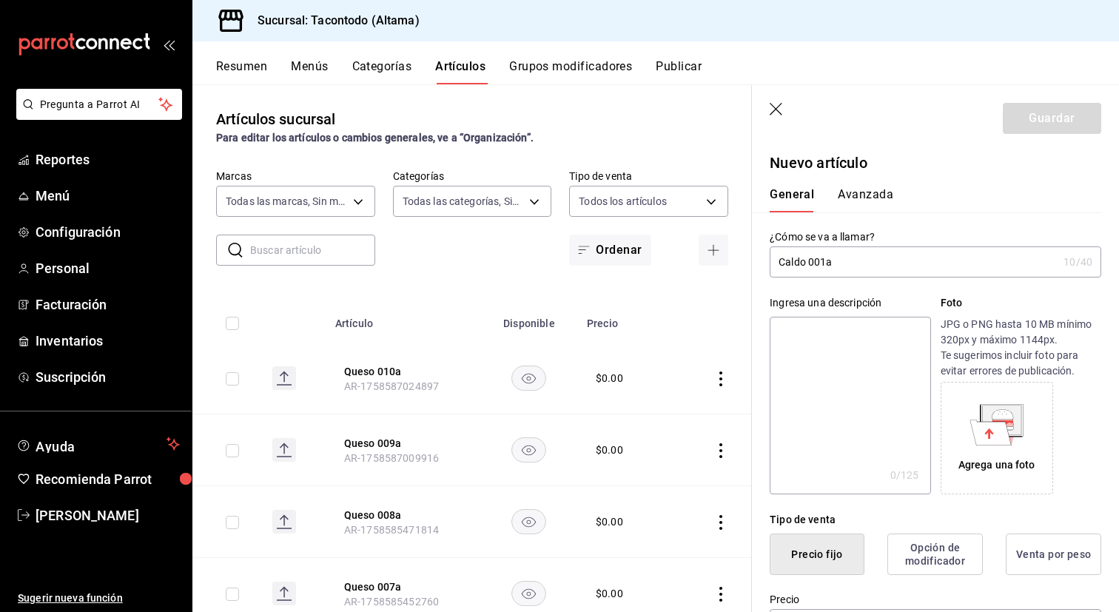
click at [791, 263] on input "Caldo 001a" at bounding box center [914, 262] width 288 height 30
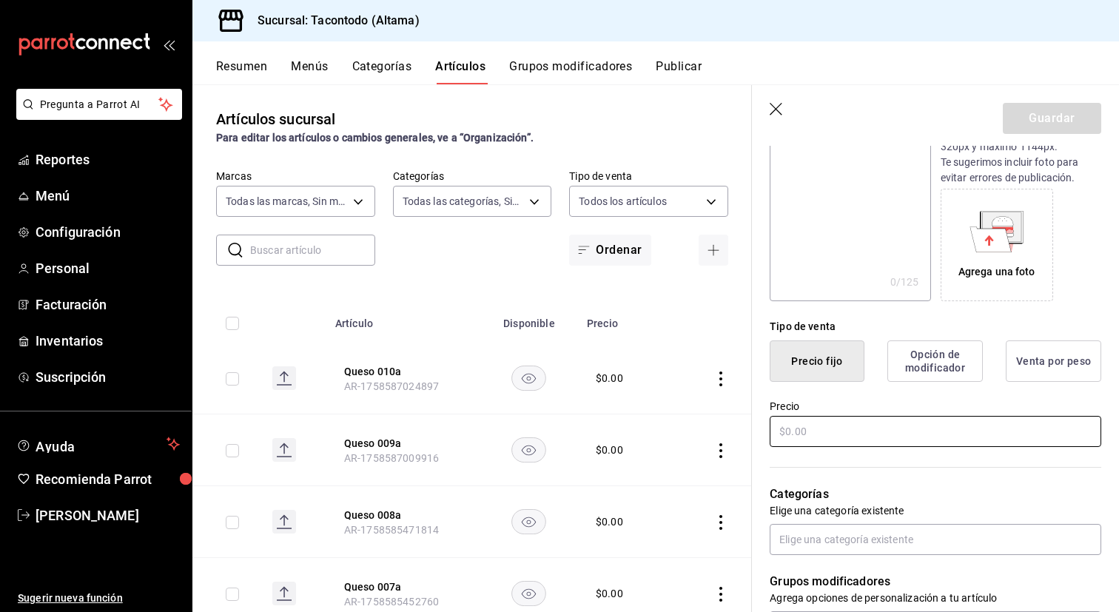
type input "Especialidad 001a"
click at [878, 431] on input "text" at bounding box center [935, 431] width 331 height 31
type input "$0.00"
click at [1048, 121] on button "Guardar" at bounding box center [1052, 118] width 98 height 31
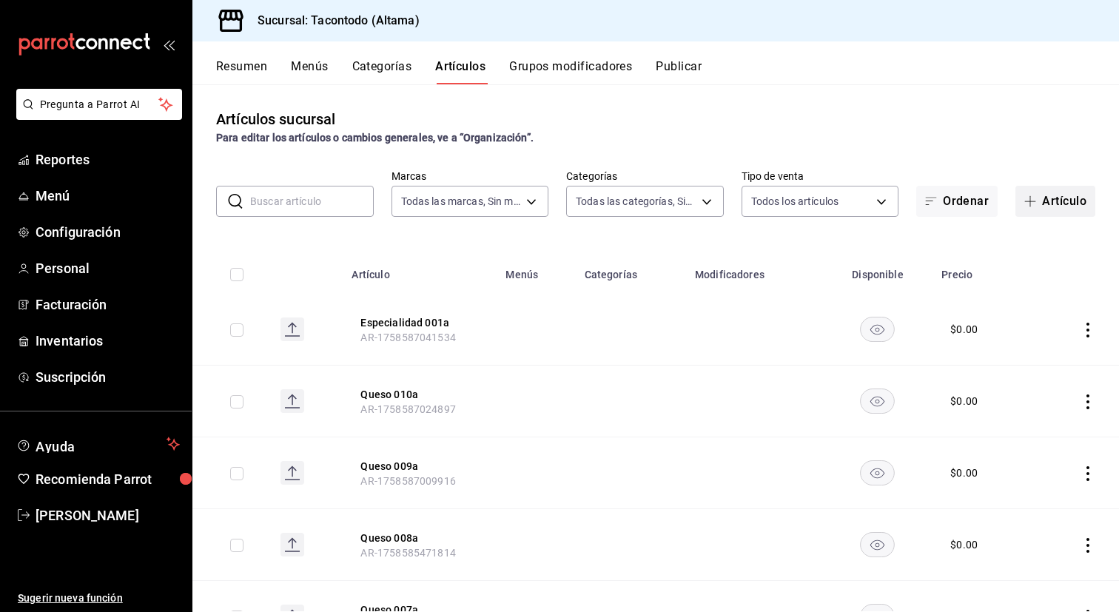
click at [1057, 207] on button "Artículo" at bounding box center [1055, 201] width 80 height 31
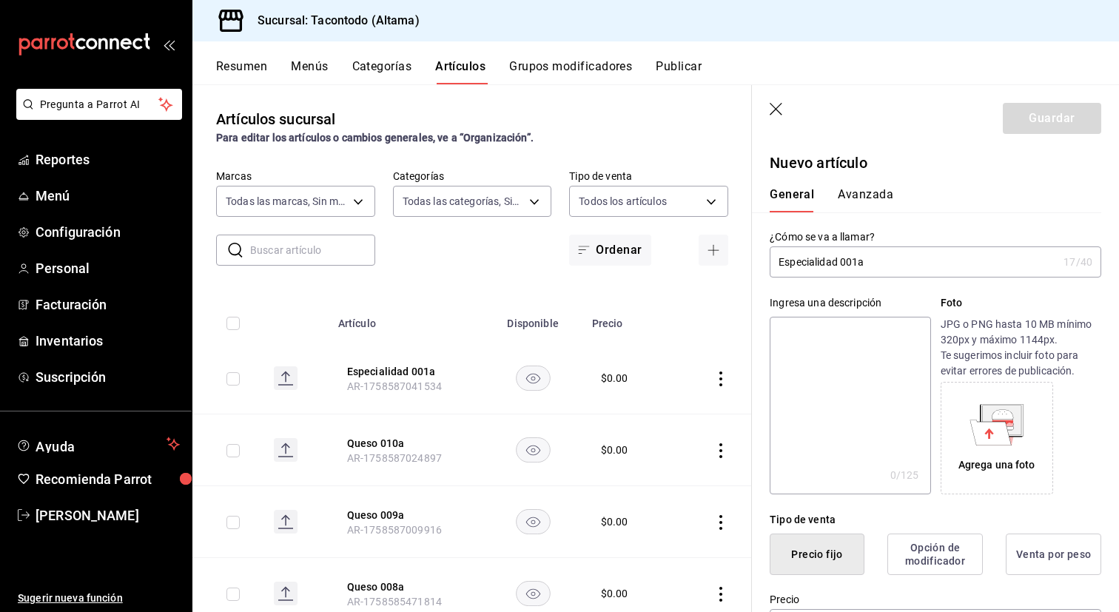
click at [855, 263] on input "Especialidad 001a" at bounding box center [914, 262] width 288 height 30
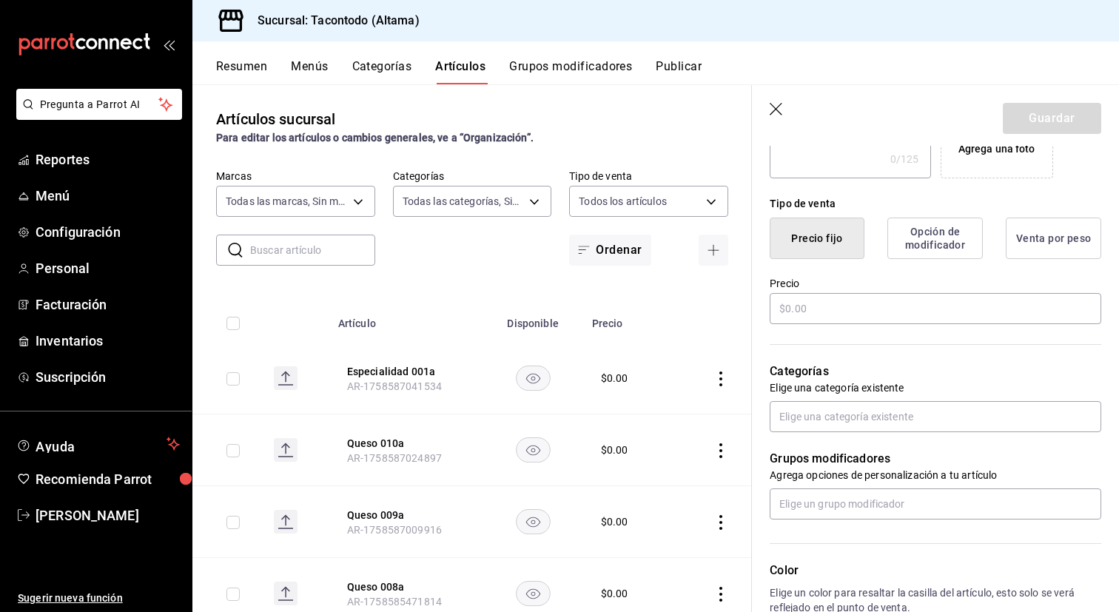
scroll to position [350, 0]
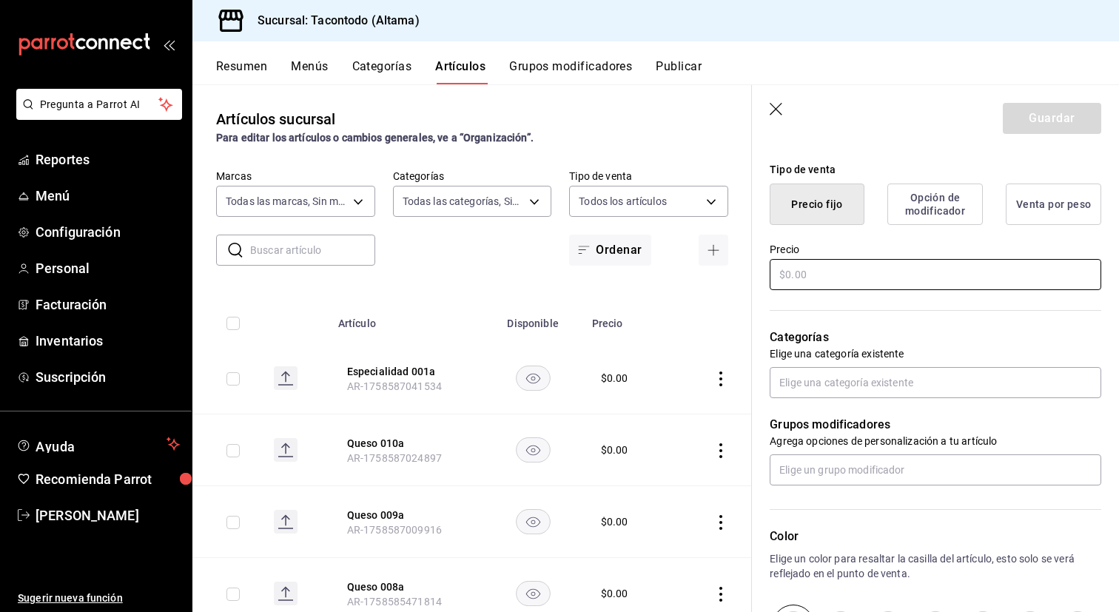
type input "Especialidad 002a"
click at [934, 263] on input "text" at bounding box center [935, 274] width 331 height 31
type input "$0.00"
click at [1063, 113] on button "Guardar" at bounding box center [1052, 118] width 98 height 31
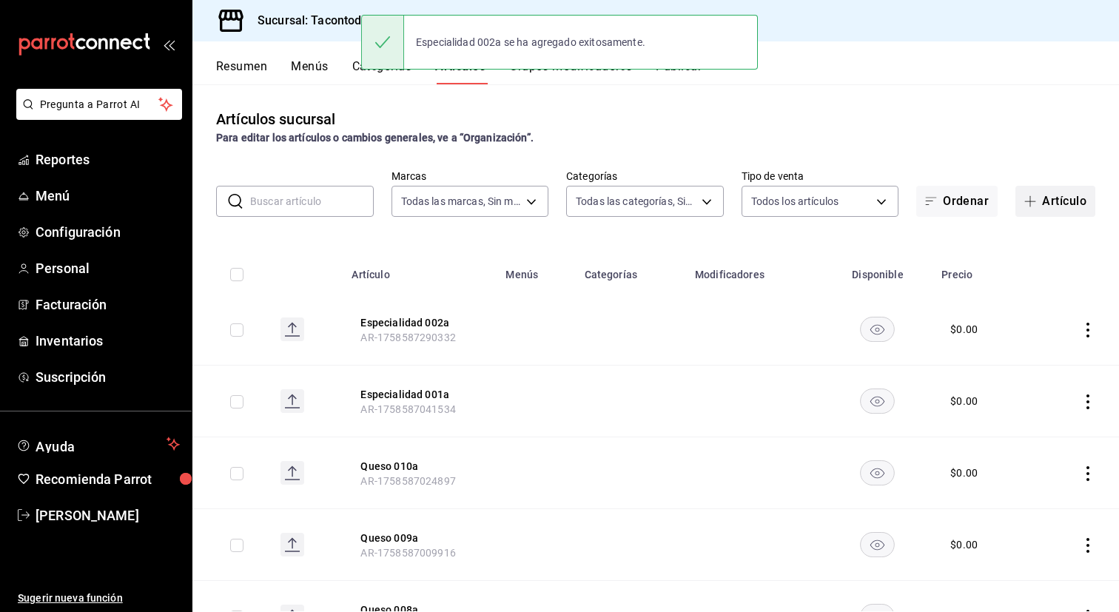
click at [1046, 199] on button "Artículo" at bounding box center [1055, 201] width 80 height 31
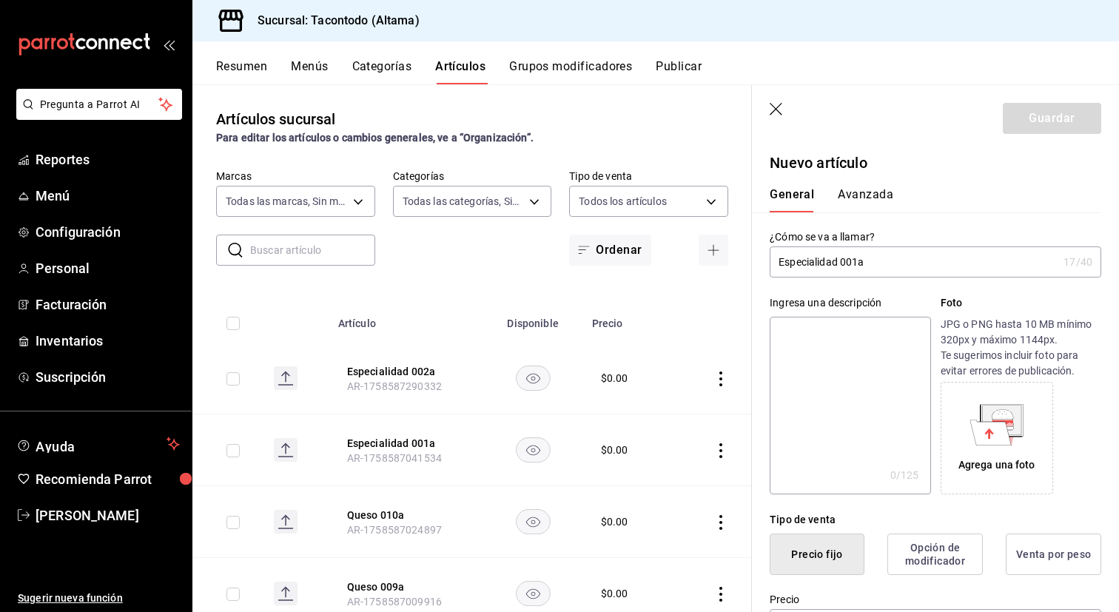
click at [855, 267] on input "Especialidad 001a" at bounding box center [914, 262] width 288 height 30
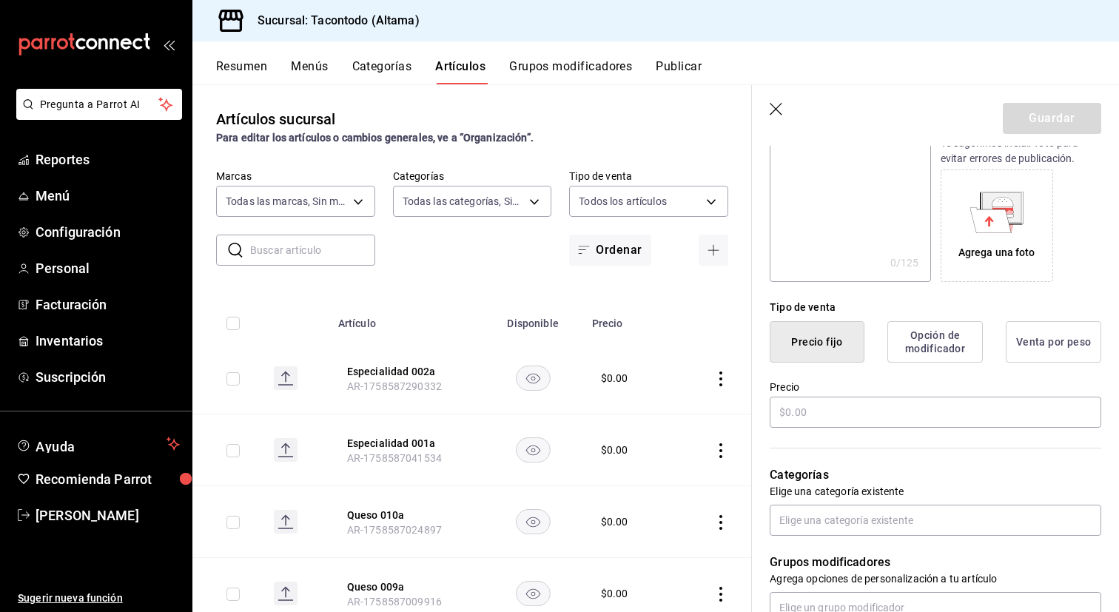
scroll to position [216, 0]
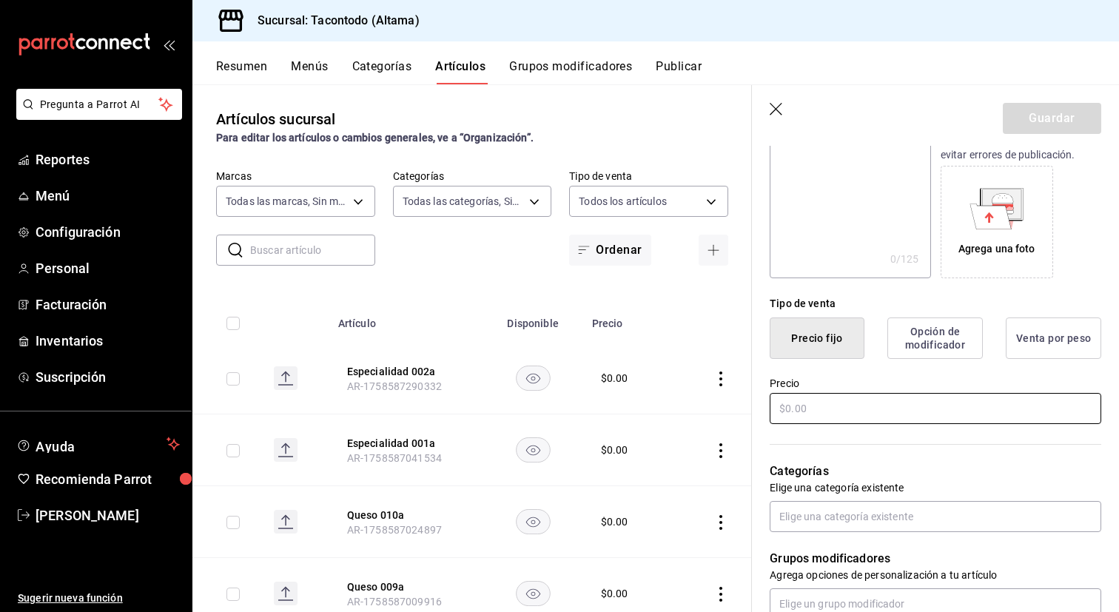
type input "Especialidad 003a"
click at [828, 418] on input "text" at bounding box center [935, 408] width 331 height 31
type input "$0.00"
click at [1027, 116] on button "Guardar" at bounding box center [1052, 118] width 98 height 31
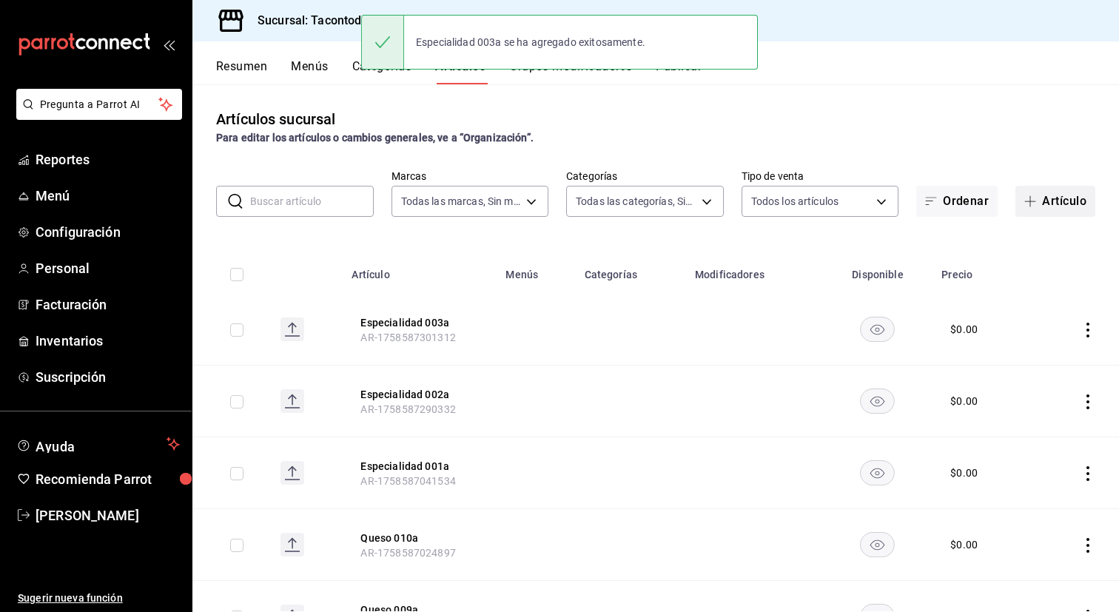
click at [1048, 196] on button "Artículo" at bounding box center [1055, 201] width 80 height 31
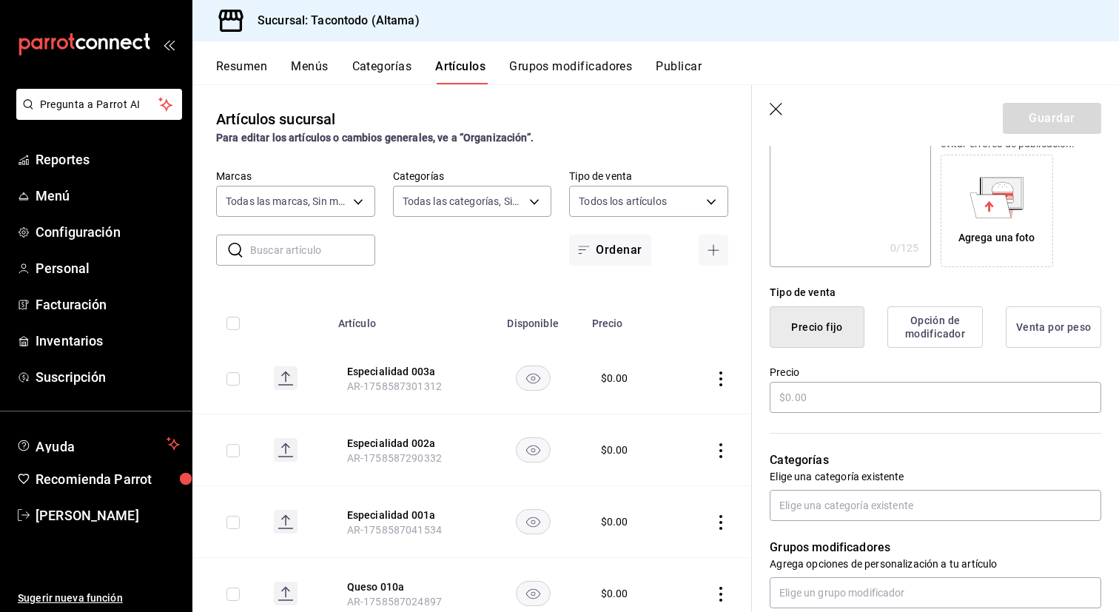
scroll to position [242, 0]
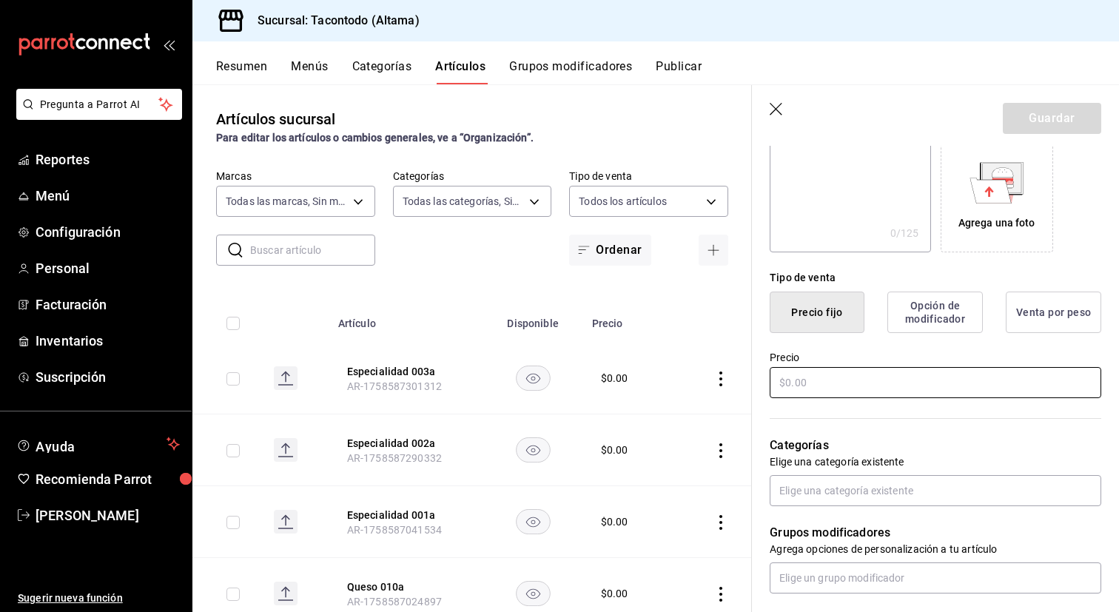
type input "Especialidad 004a"
click at [849, 390] on input "text" at bounding box center [935, 382] width 331 height 31
type input "$0.00"
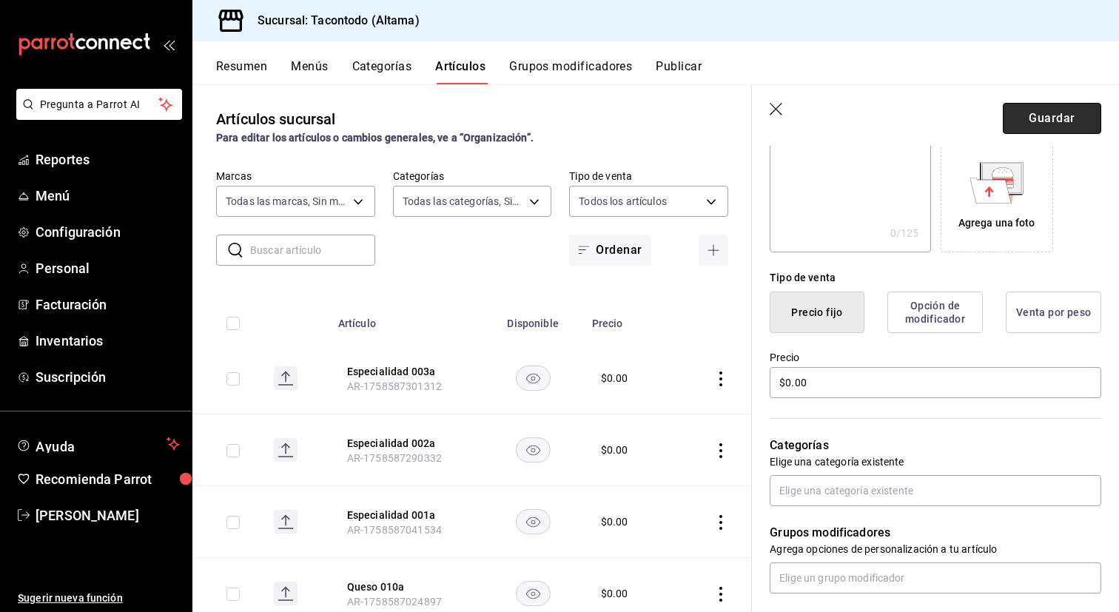
click at [1046, 104] on button "Guardar" at bounding box center [1052, 118] width 98 height 31
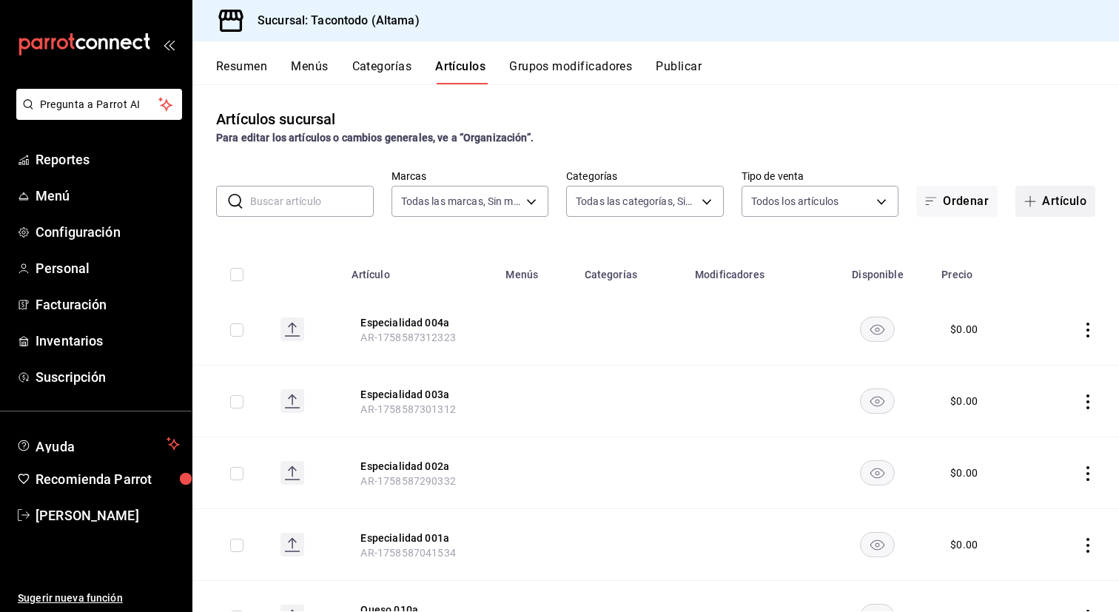
click at [1039, 198] on span "button" at bounding box center [1033, 201] width 18 height 12
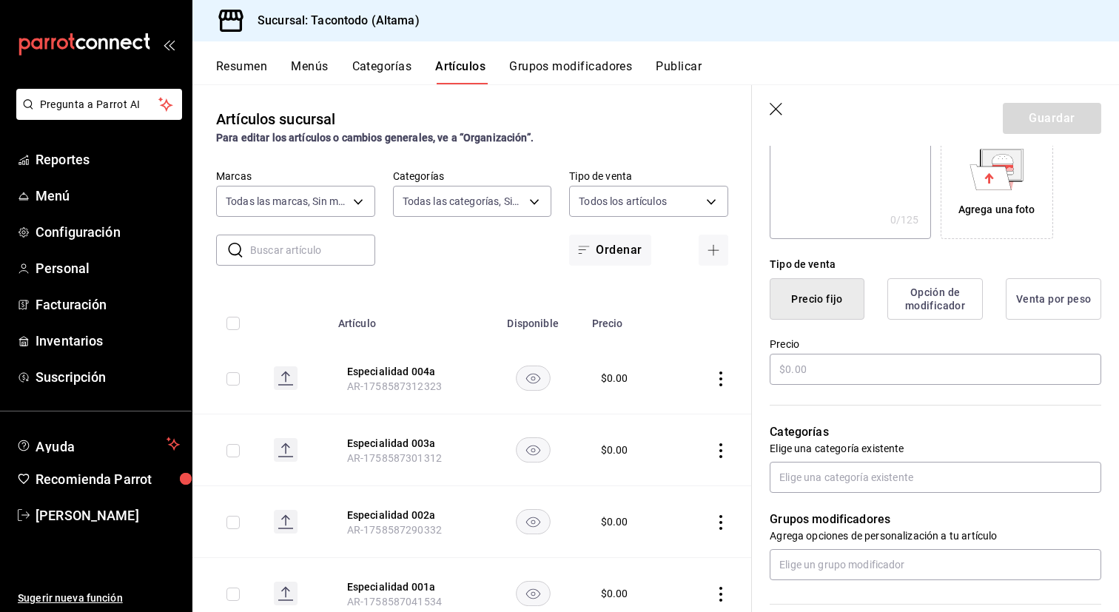
scroll to position [300, 0]
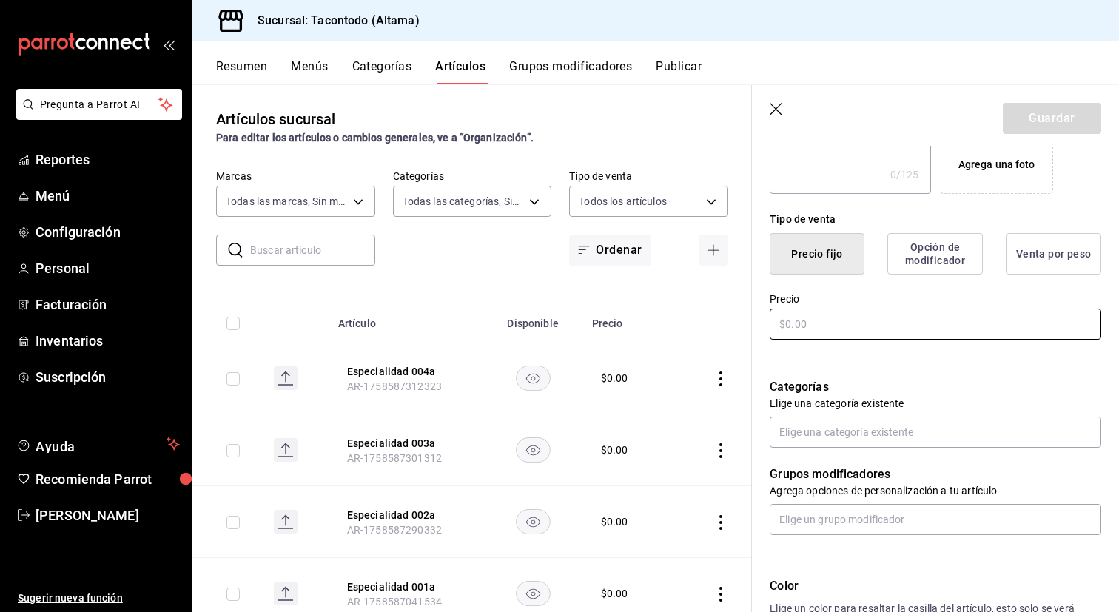
type input "Especialidad 005a"
click at [855, 313] on input "text" at bounding box center [935, 324] width 331 height 31
type input "$0.00"
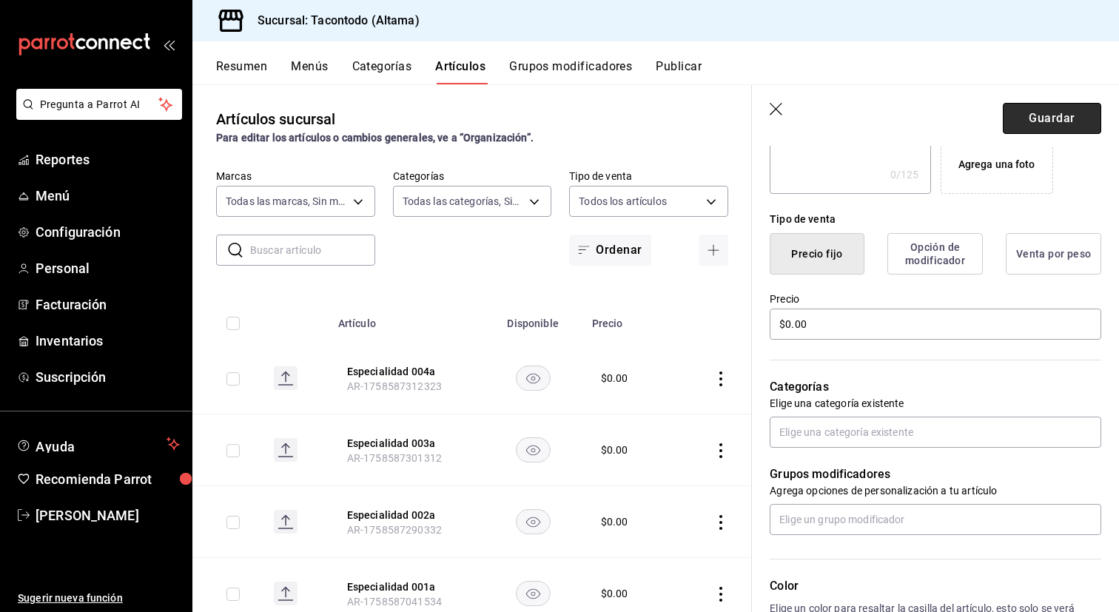
click at [1035, 109] on button "Guardar" at bounding box center [1052, 118] width 98 height 31
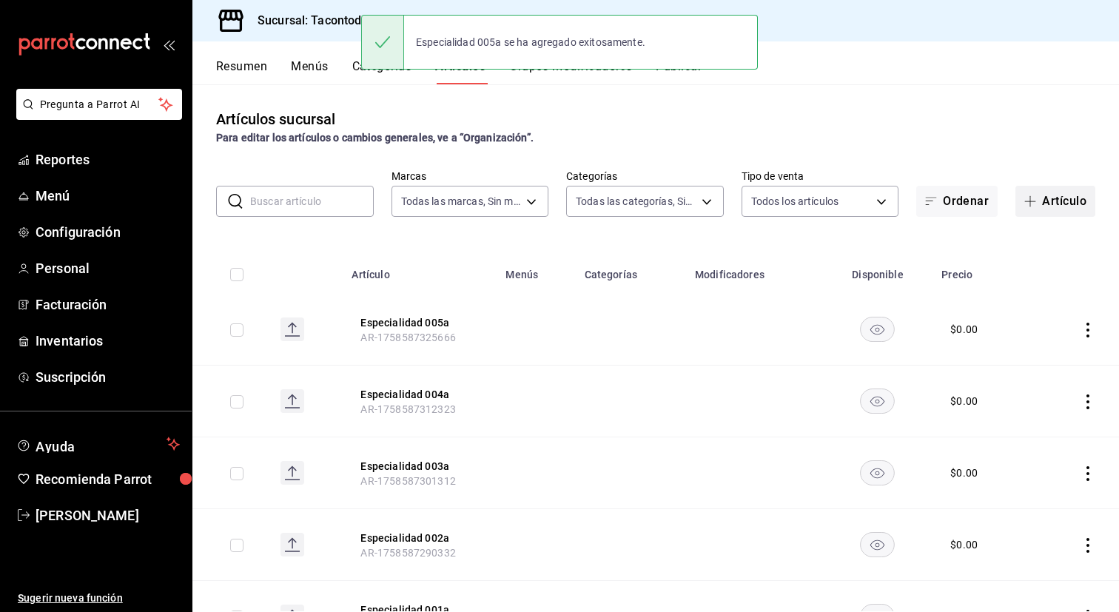
click at [1054, 205] on button "Artículo" at bounding box center [1055, 201] width 80 height 31
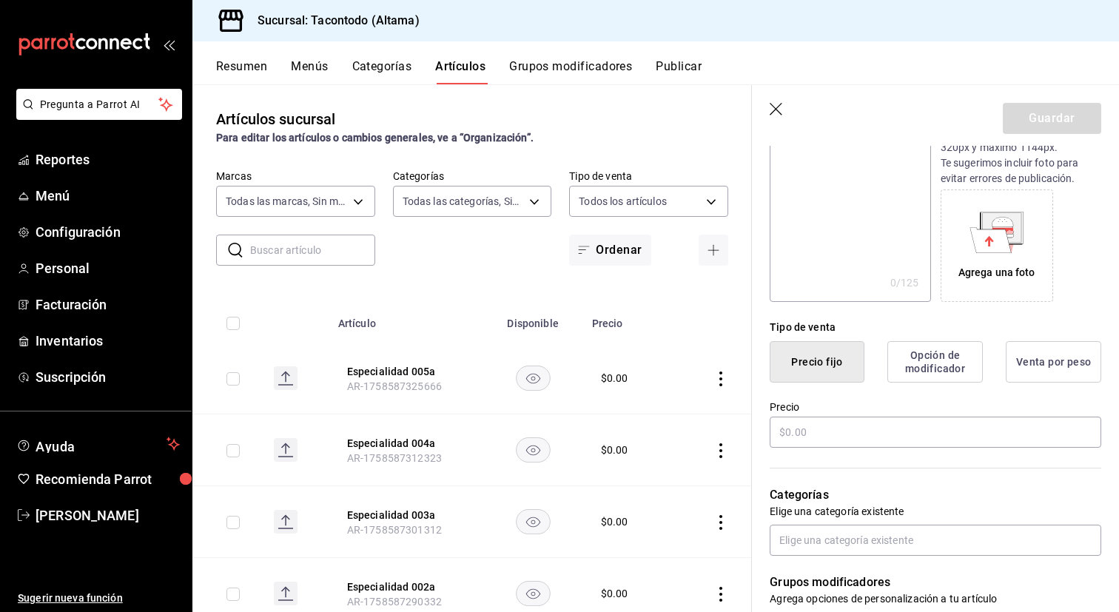
scroll to position [199, 0]
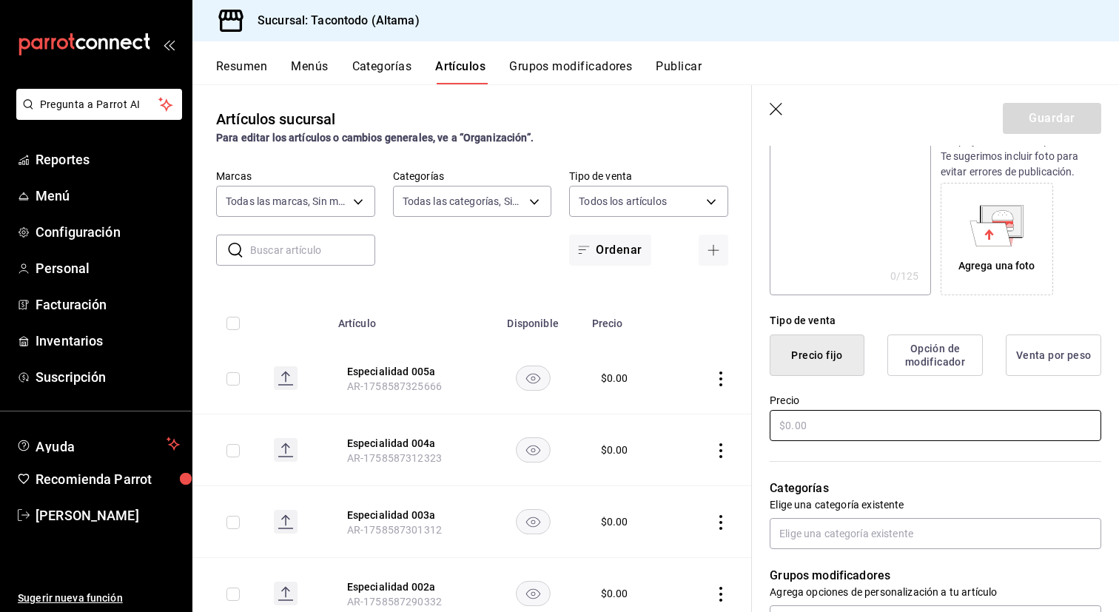
type input "Especialidad 006a"
click at [820, 434] on input "text" at bounding box center [935, 425] width 331 height 31
type input "$0.00"
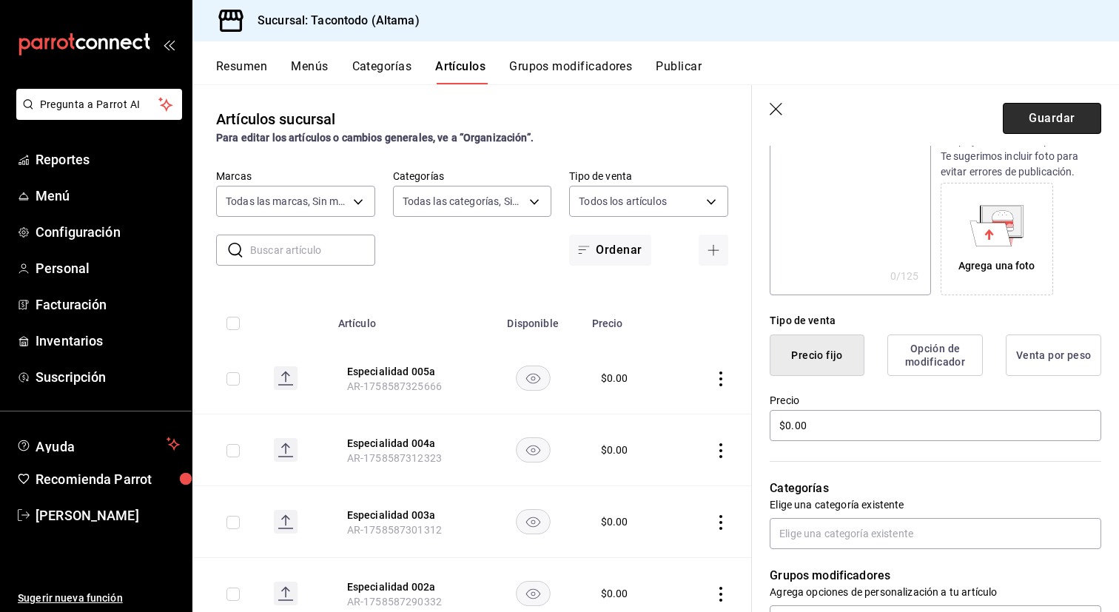
click at [1051, 110] on button "Guardar" at bounding box center [1052, 118] width 98 height 31
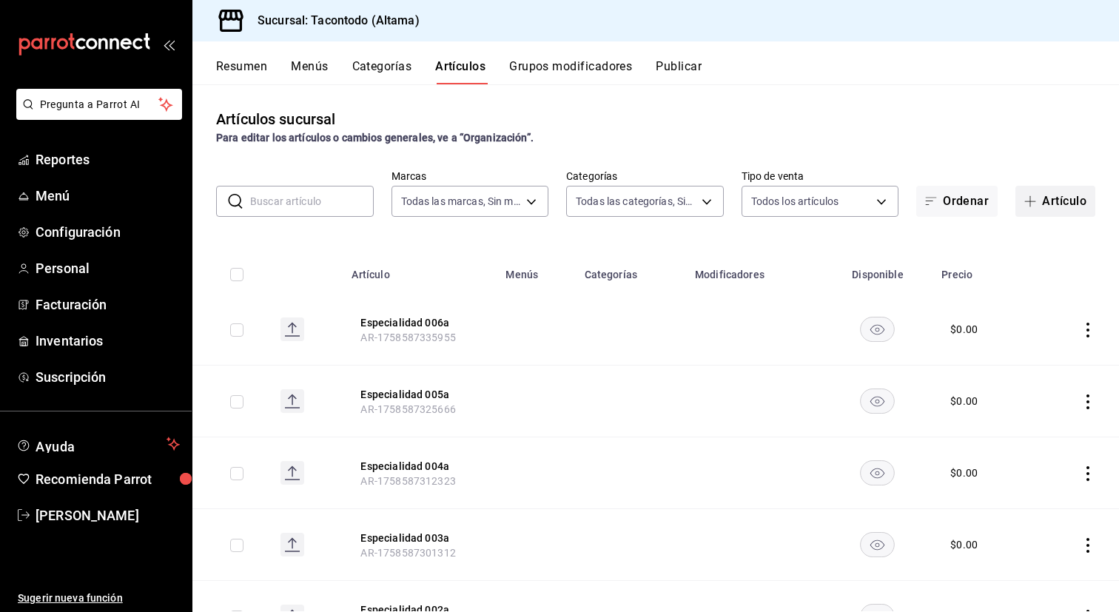
click at [1064, 198] on button "Artículo" at bounding box center [1055, 201] width 80 height 31
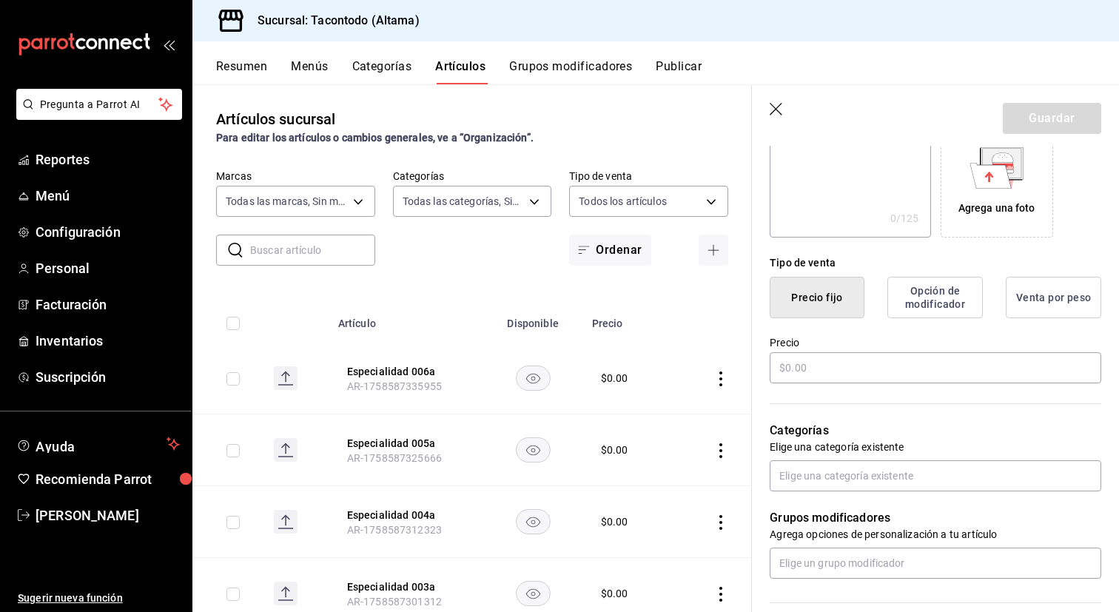
scroll to position [258, 0]
type input "Especialidad 007a"
click at [841, 376] on input "text" at bounding box center [935, 366] width 331 height 31
type input "$0.00"
click at [1023, 105] on button "Guardar" at bounding box center [1052, 118] width 98 height 31
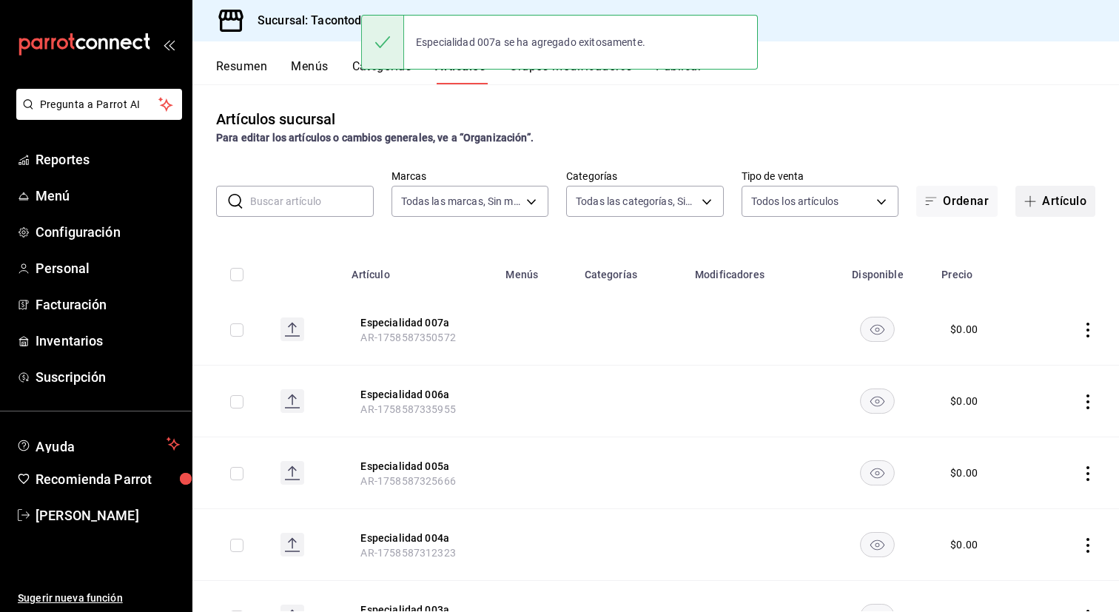
click at [1073, 207] on button "Artículo" at bounding box center [1055, 201] width 80 height 31
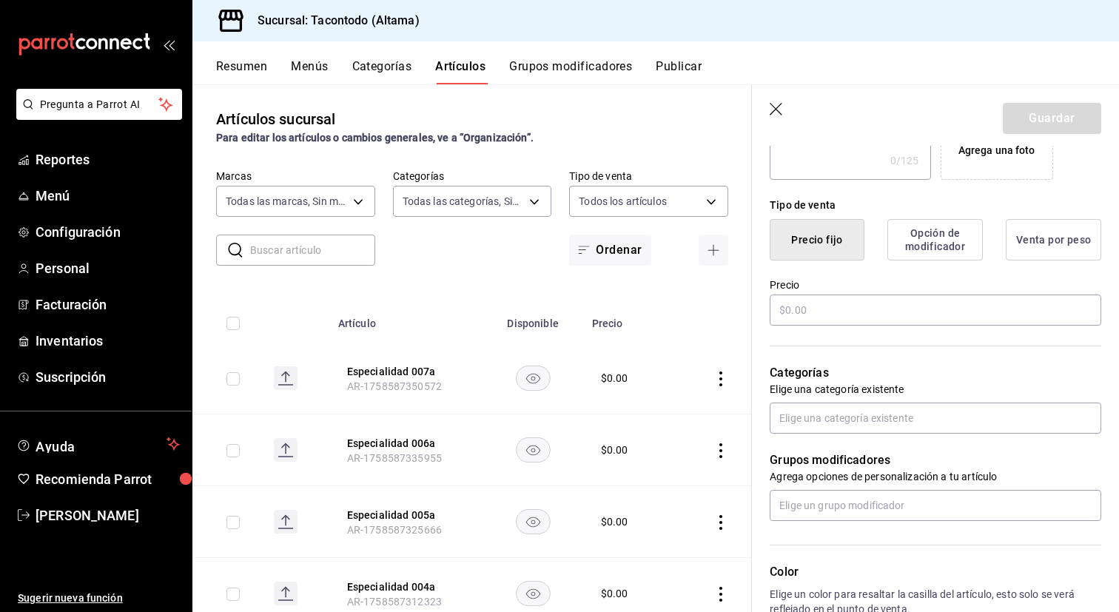
scroll to position [361, 0]
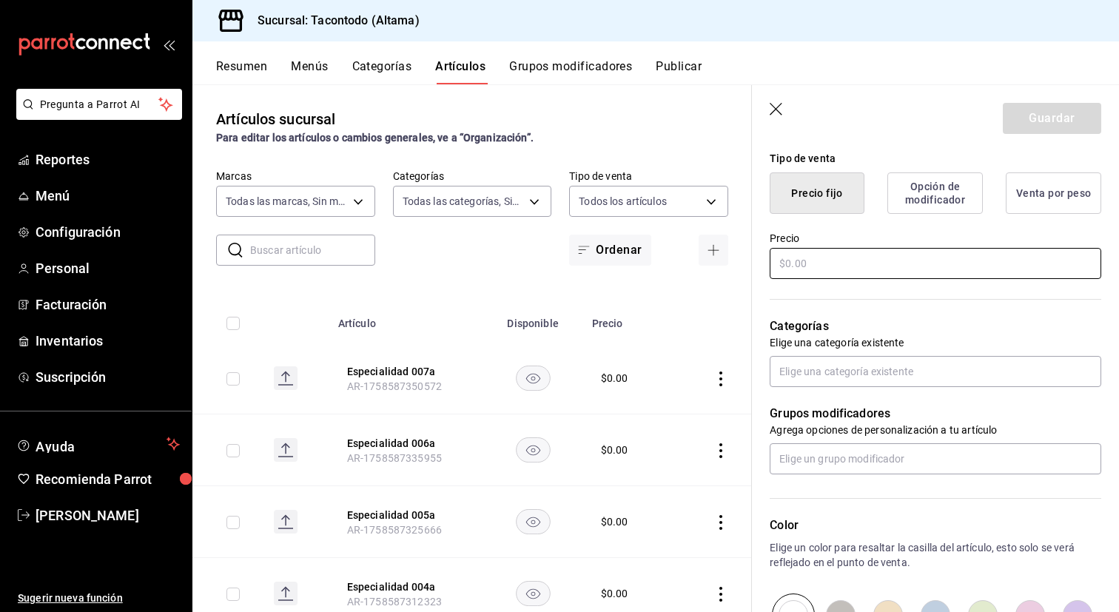
type input "Especialidad 008a"
click at [863, 260] on input "text" at bounding box center [935, 263] width 331 height 31
type input "$0.00"
click at [1059, 120] on button "Guardar" at bounding box center [1052, 118] width 98 height 31
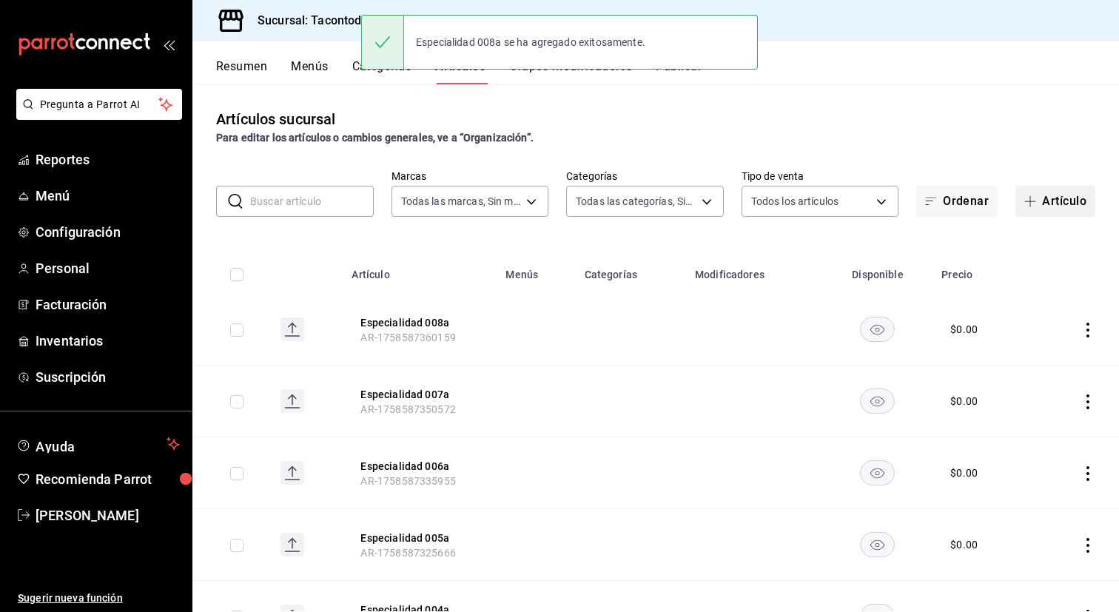
click at [1047, 195] on button "Artículo" at bounding box center [1055, 201] width 80 height 31
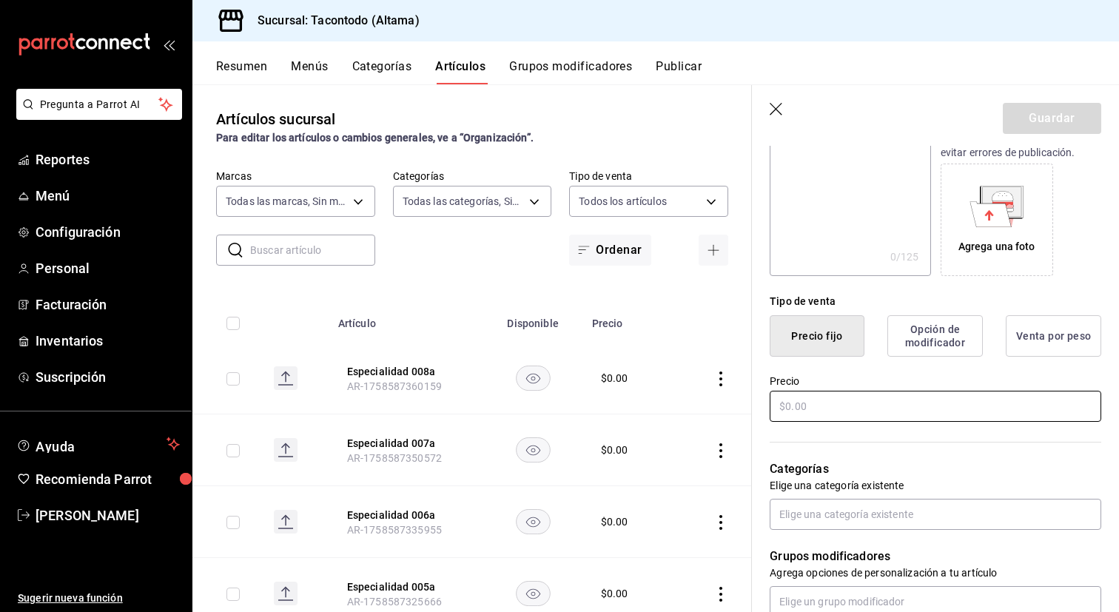
scroll to position [219, 0]
type input "Especialidad 009a"
click at [839, 402] on input "text" at bounding box center [935, 405] width 331 height 31
type input "$0.00"
click at [1026, 109] on button "Guardar" at bounding box center [1052, 118] width 98 height 31
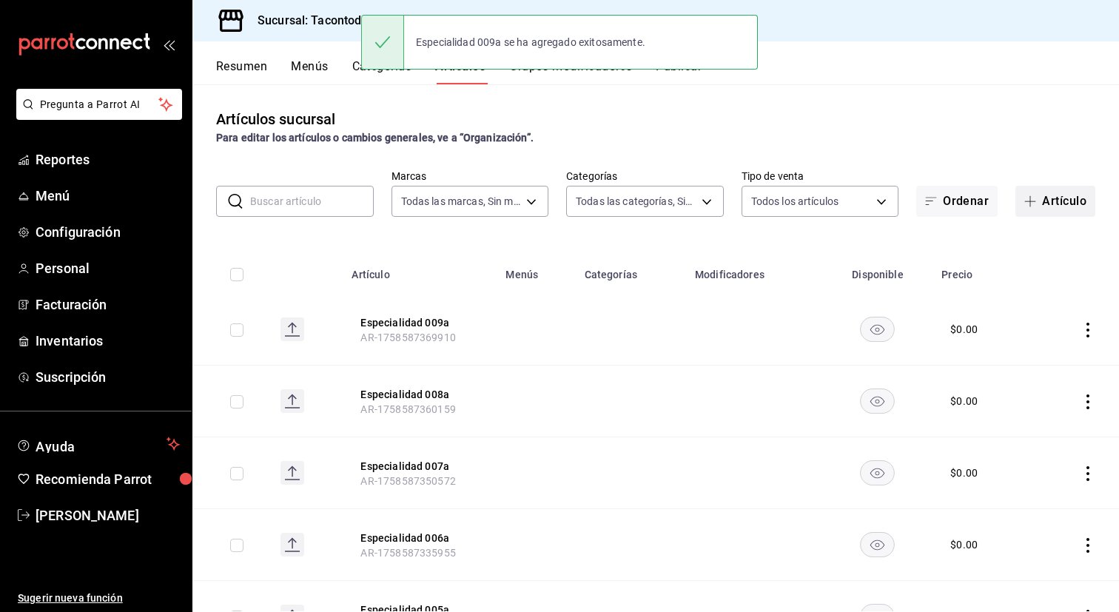
click at [1034, 198] on icon "button" at bounding box center [1030, 201] width 12 height 12
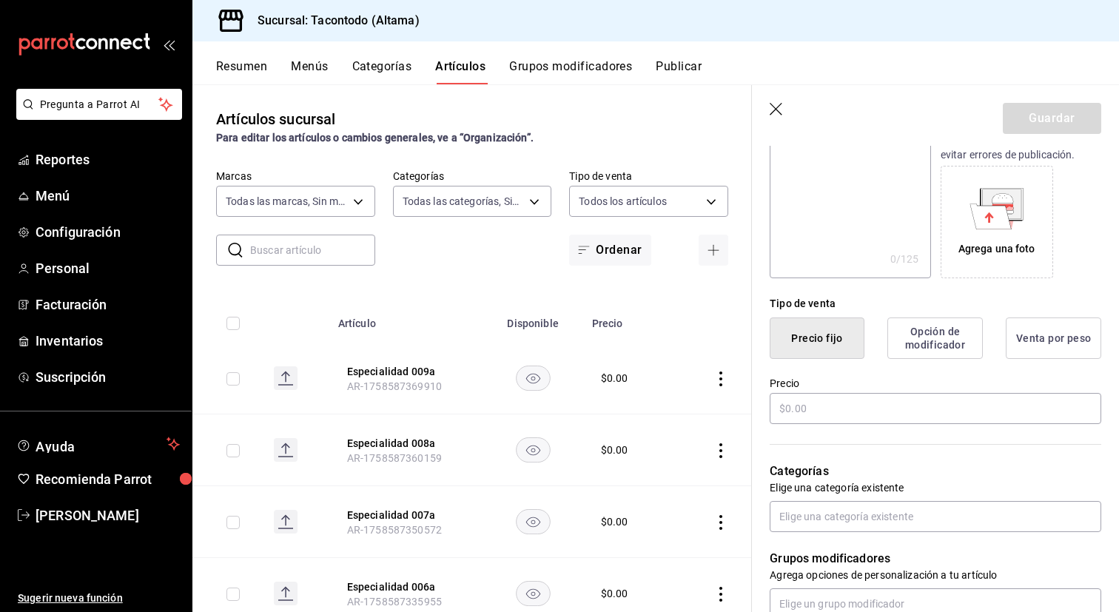
scroll to position [354, 0]
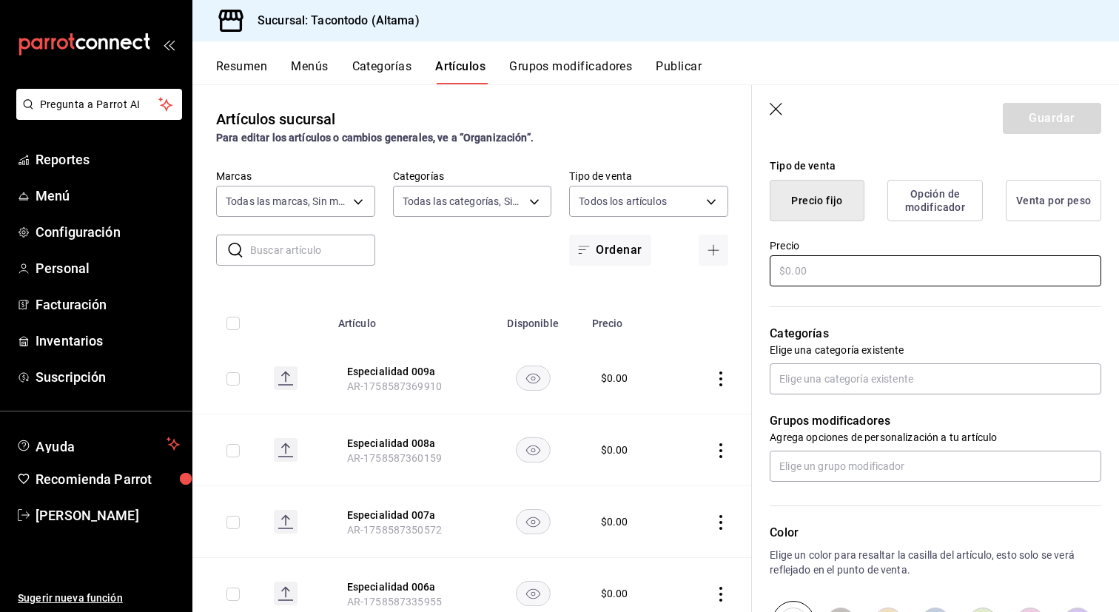
type input "Especialidad 010a"
click at [836, 268] on input "text" at bounding box center [935, 270] width 331 height 31
type input "$0.00"
click at [1028, 119] on button "Guardar" at bounding box center [1052, 118] width 98 height 31
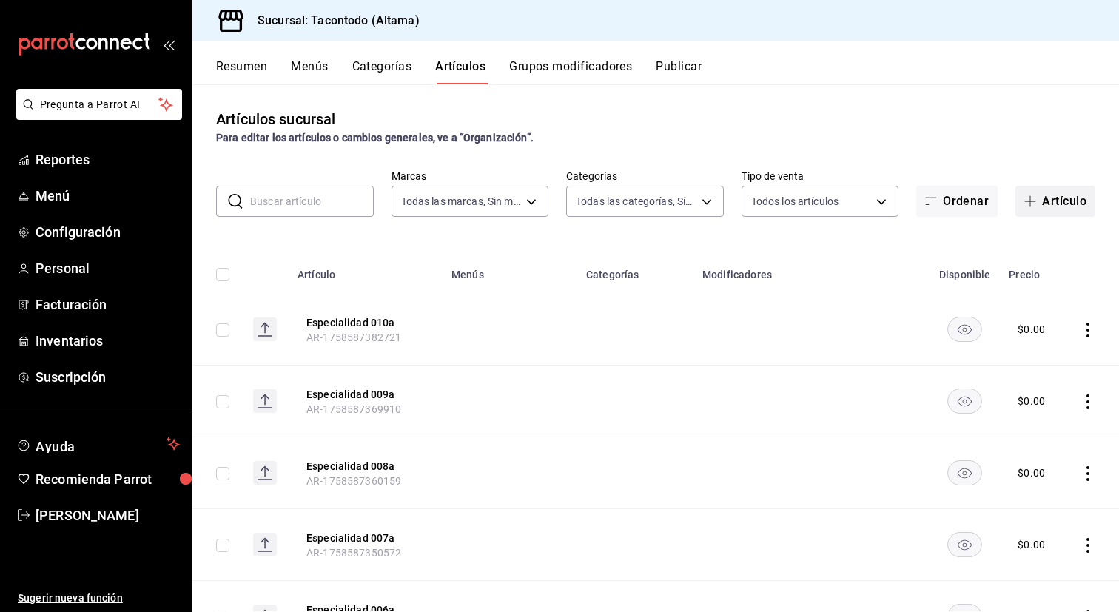
click at [1053, 201] on button "Artículo" at bounding box center [1055, 201] width 80 height 31
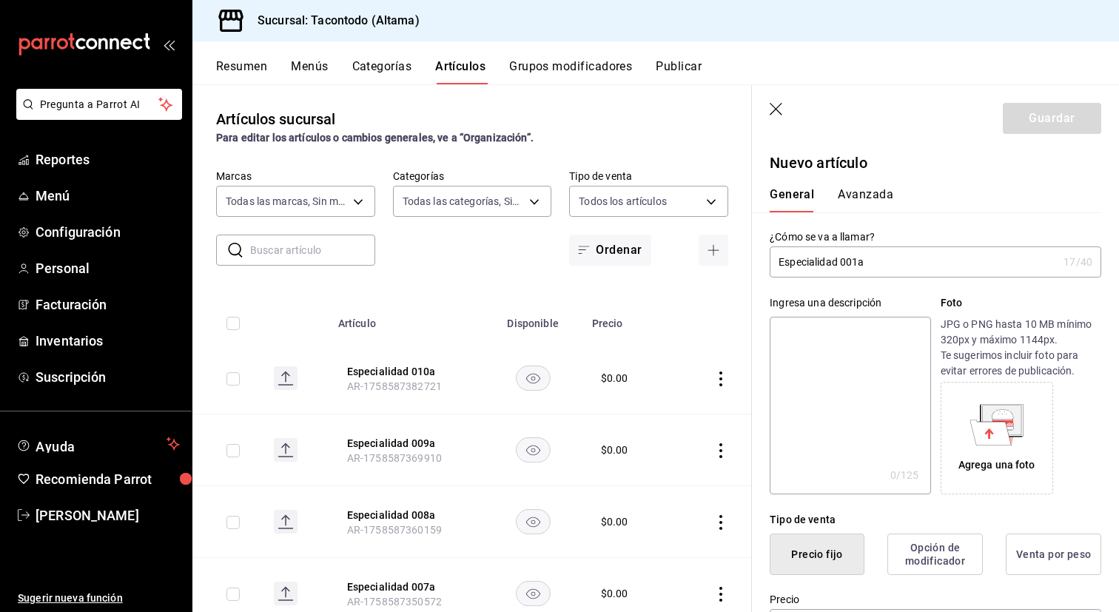
click at [814, 262] on input "Especialidad 001a" at bounding box center [914, 262] width 288 height 30
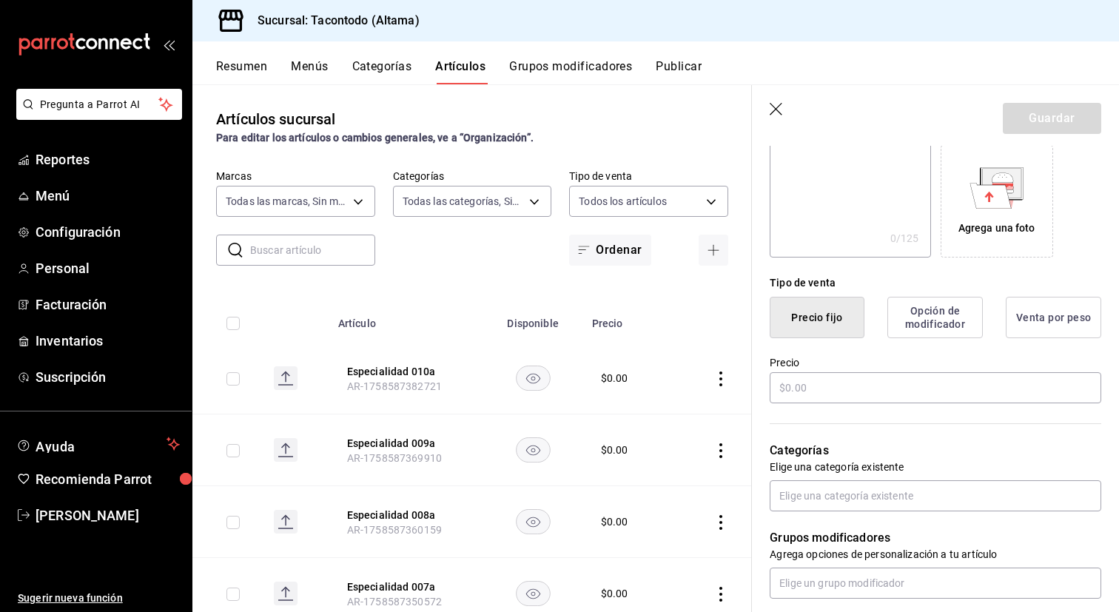
scroll to position [238, 0]
type input "Taco Maíz 001a"
click at [818, 373] on input "text" at bounding box center [935, 386] width 331 height 31
type input "$0.00"
click at [1056, 117] on button "Guardar" at bounding box center [1052, 118] width 98 height 31
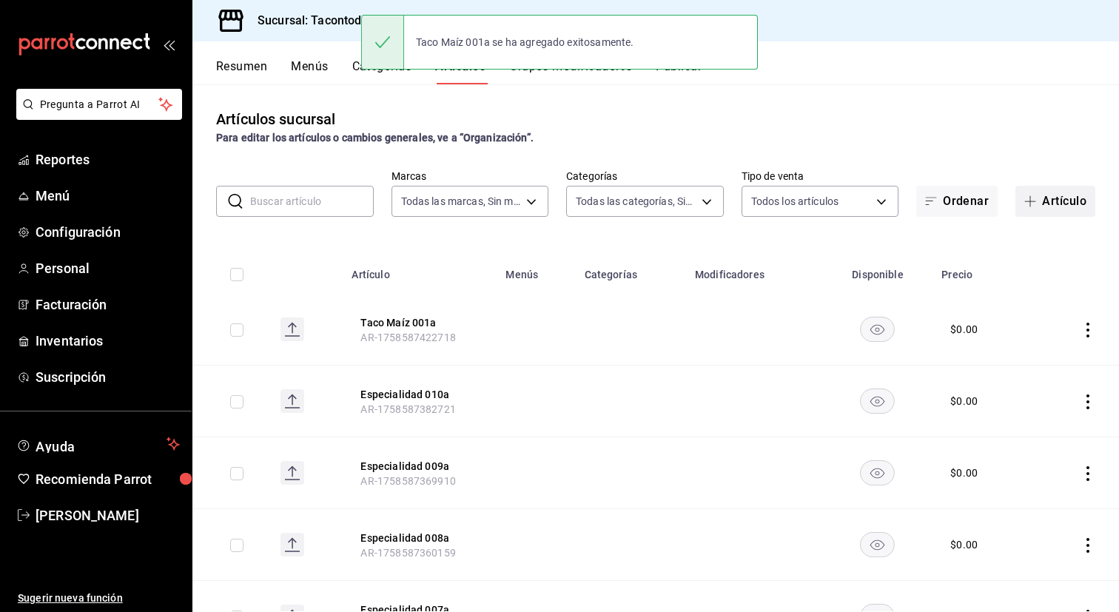
click at [1044, 206] on button "Artículo" at bounding box center [1055, 201] width 80 height 31
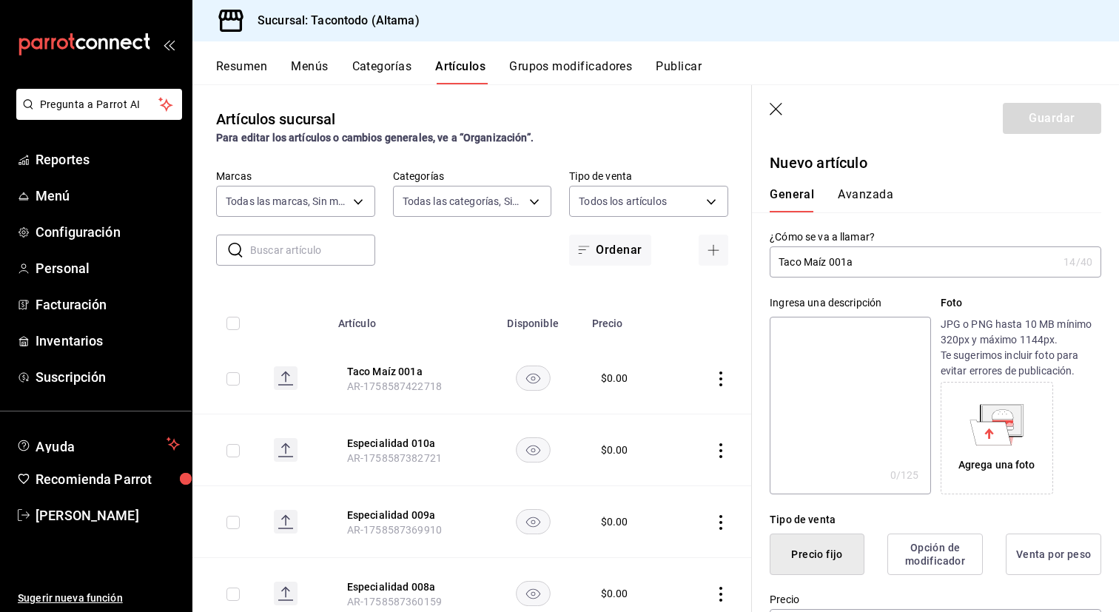
click at [844, 264] on input "Taco Maíz 001a" at bounding box center [914, 262] width 288 height 30
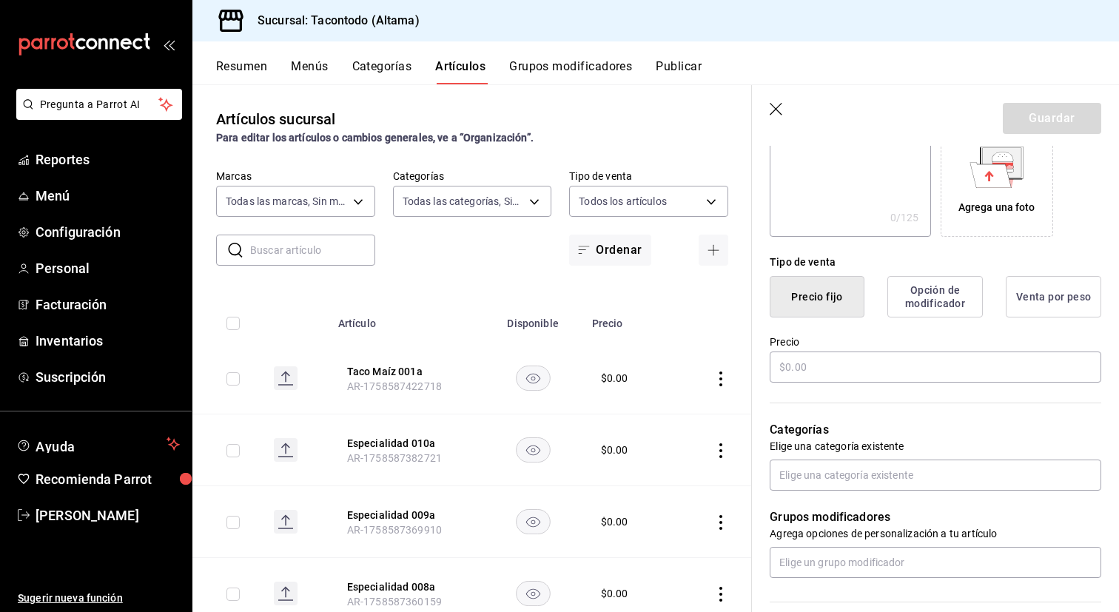
scroll to position [271, 0]
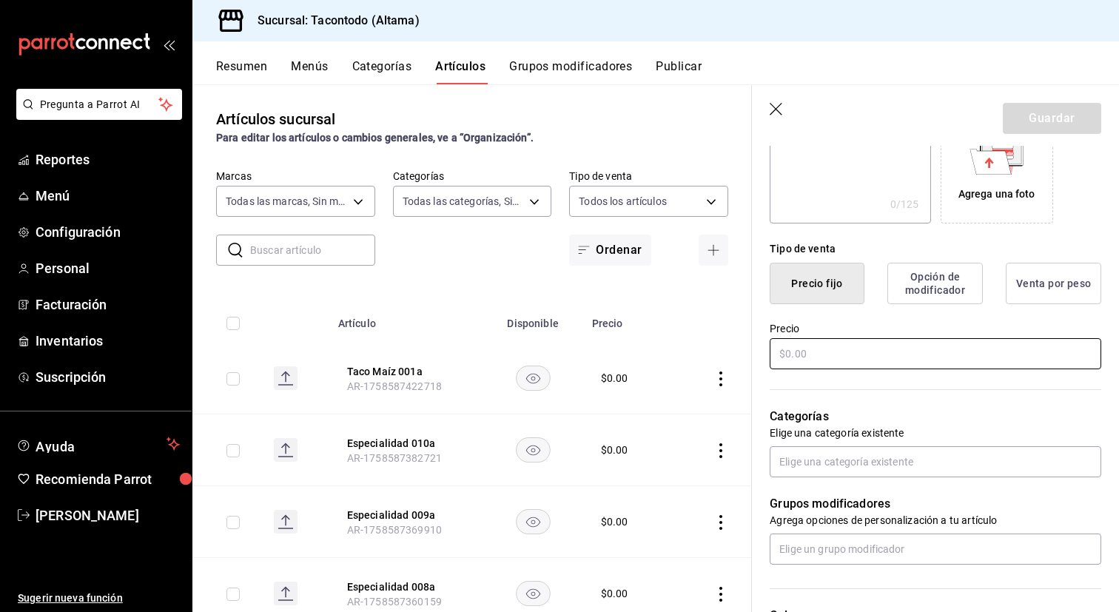
type input "Taco Maíz 002a"
click at [809, 361] on input "text" at bounding box center [935, 353] width 331 height 31
type input "$0.00"
click at [1048, 121] on button "Guardar" at bounding box center [1052, 118] width 98 height 31
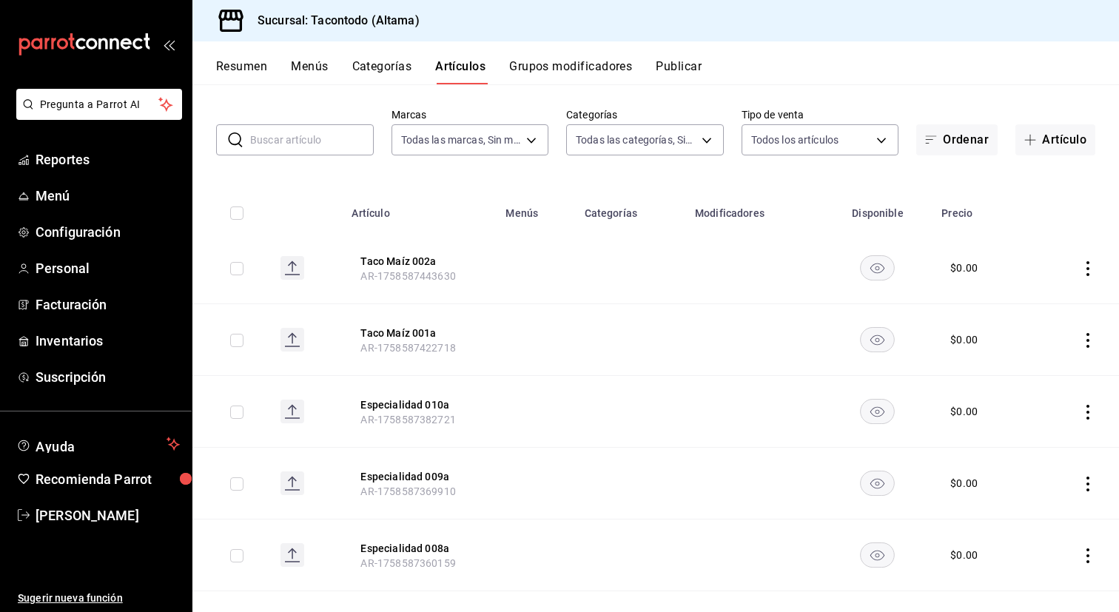
scroll to position [54, 0]
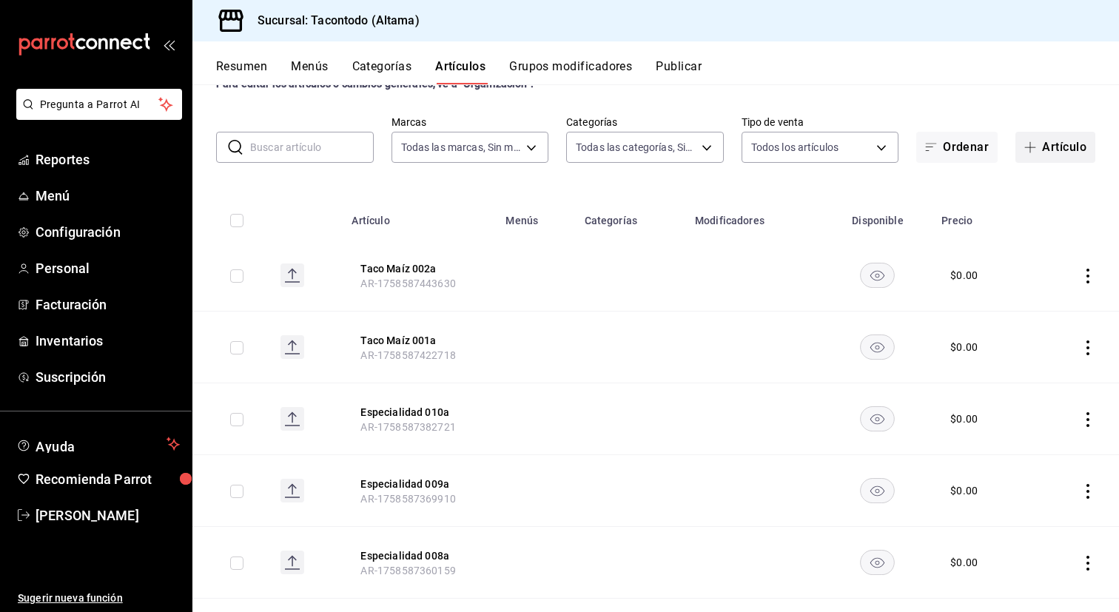
click at [1039, 155] on button "Artículo" at bounding box center [1055, 147] width 80 height 31
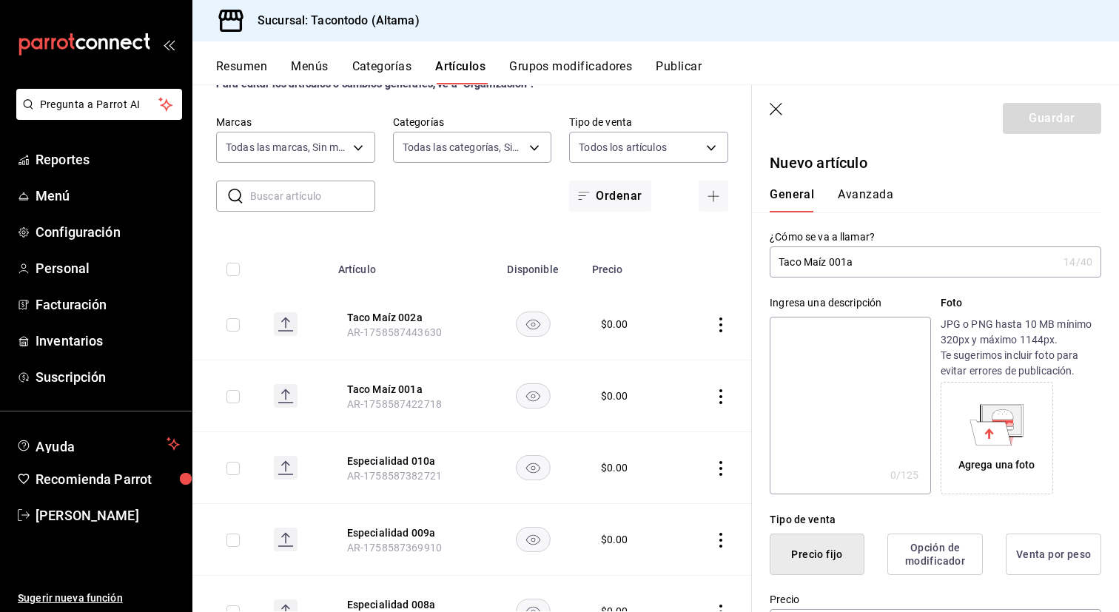
click at [846, 263] on input "Taco Maíz 001a" at bounding box center [914, 262] width 288 height 30
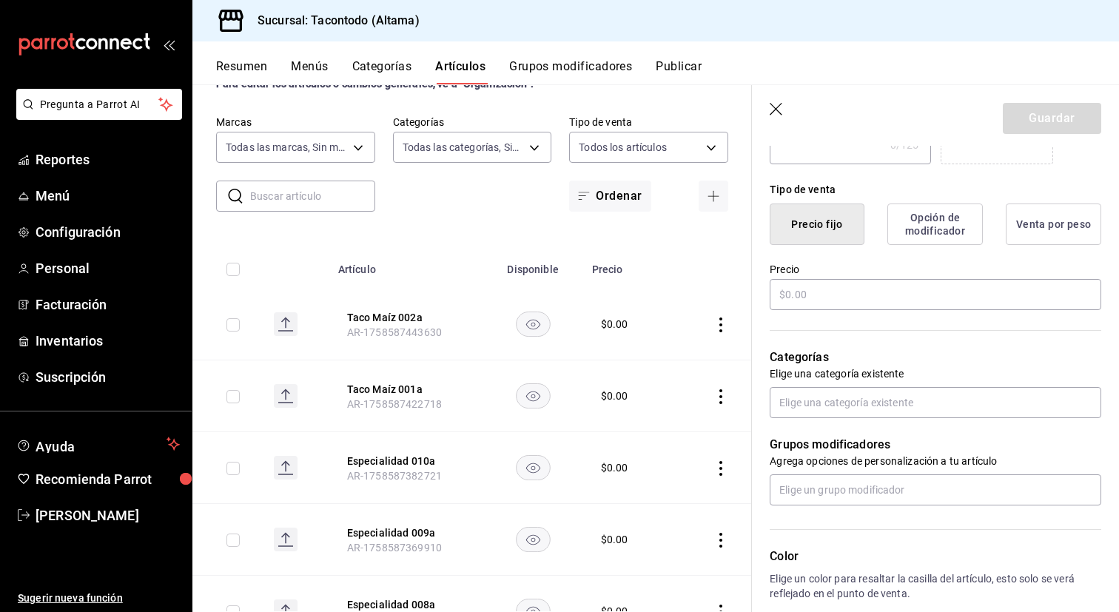
scroll to position [380, 0]
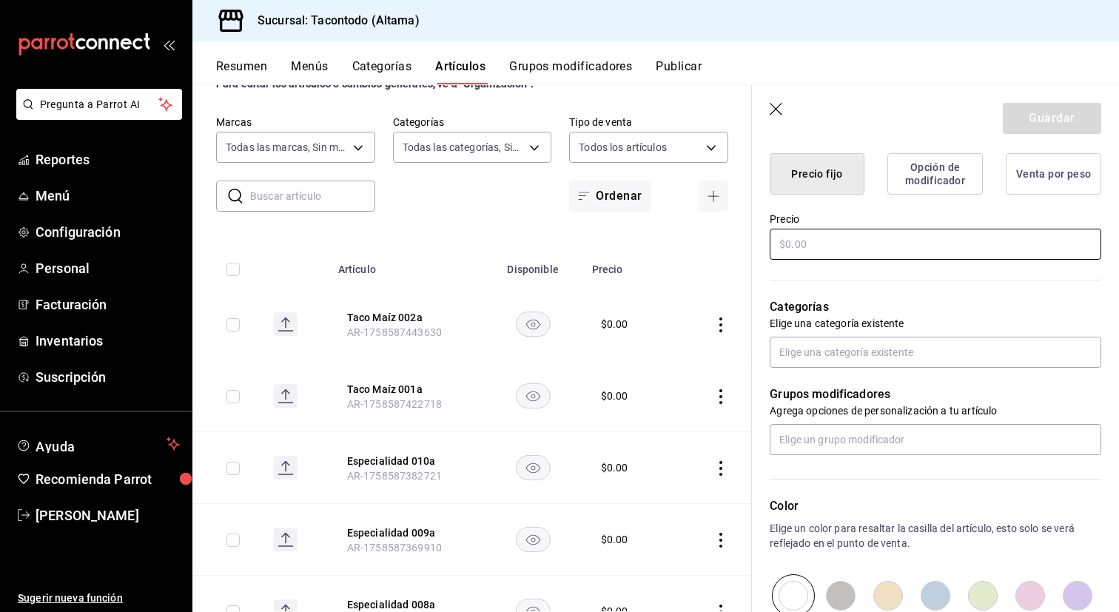
type input "Taco Maíz 003a"
click at [855, 245] on input "text" at bounding box center [935, 244] width 331 height 31
type input "$0.00"
click at [1034, 127] on button "Guardar" at bounding box center [1052, 118] width 98 height 31
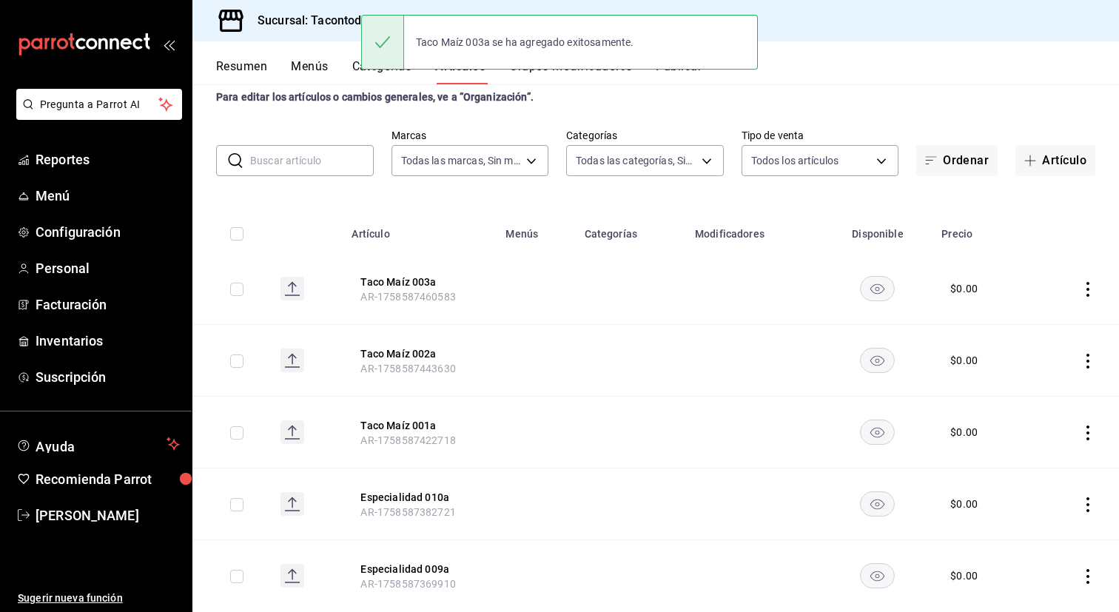
scroll to position [44, 0]
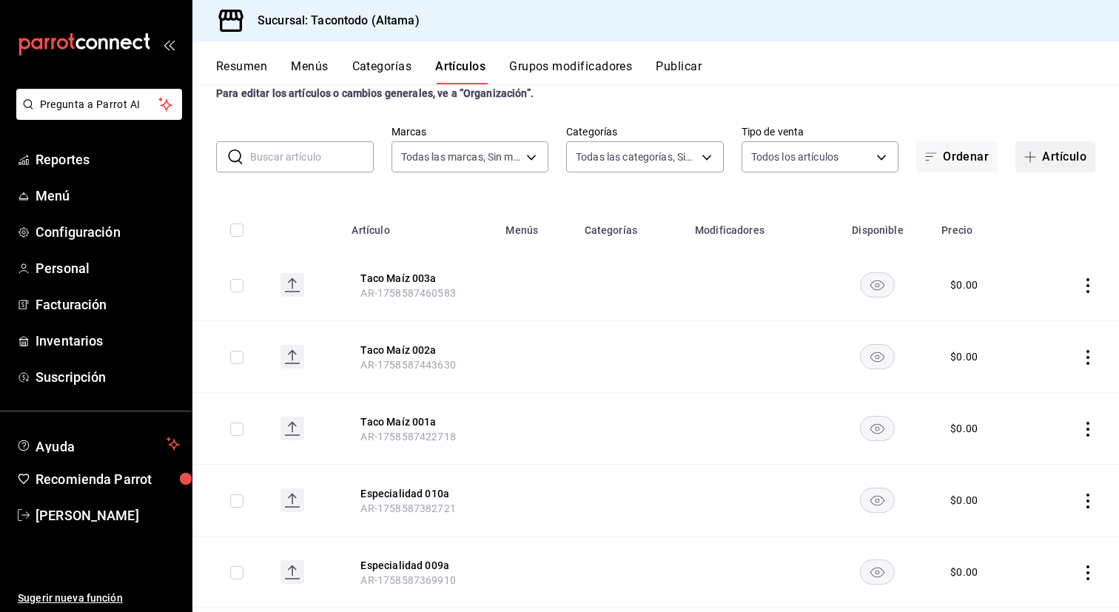
click at [1048, 166] on button "Artículo" at bounding box center [1055, 156] width 80 height 31
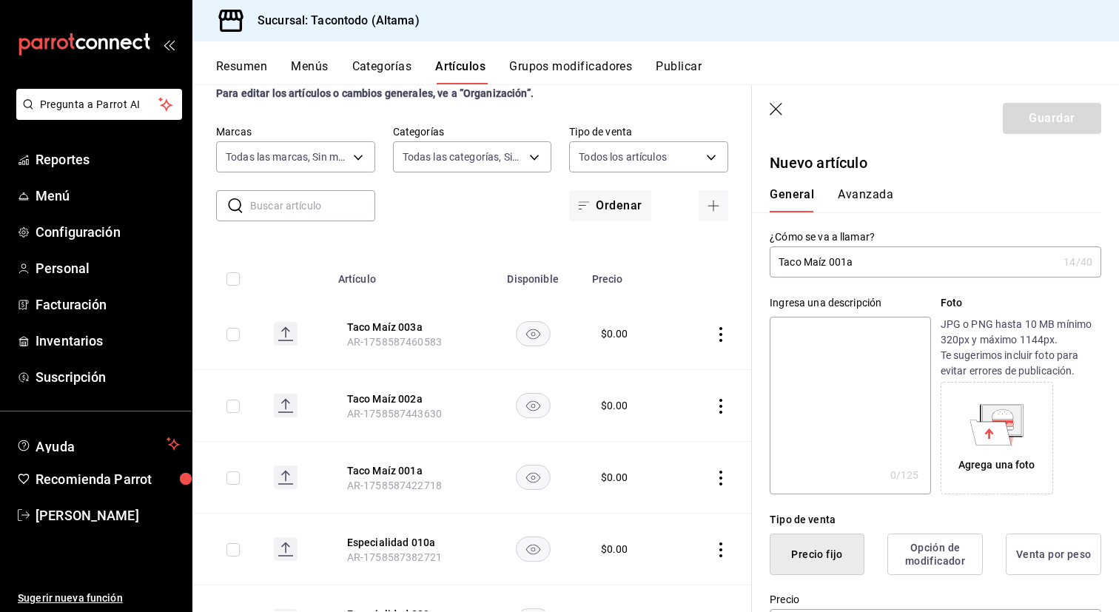
click at [847, 264] on input "Taco Maíz 001a" at bounding box center [914, 262] width 288 height 30
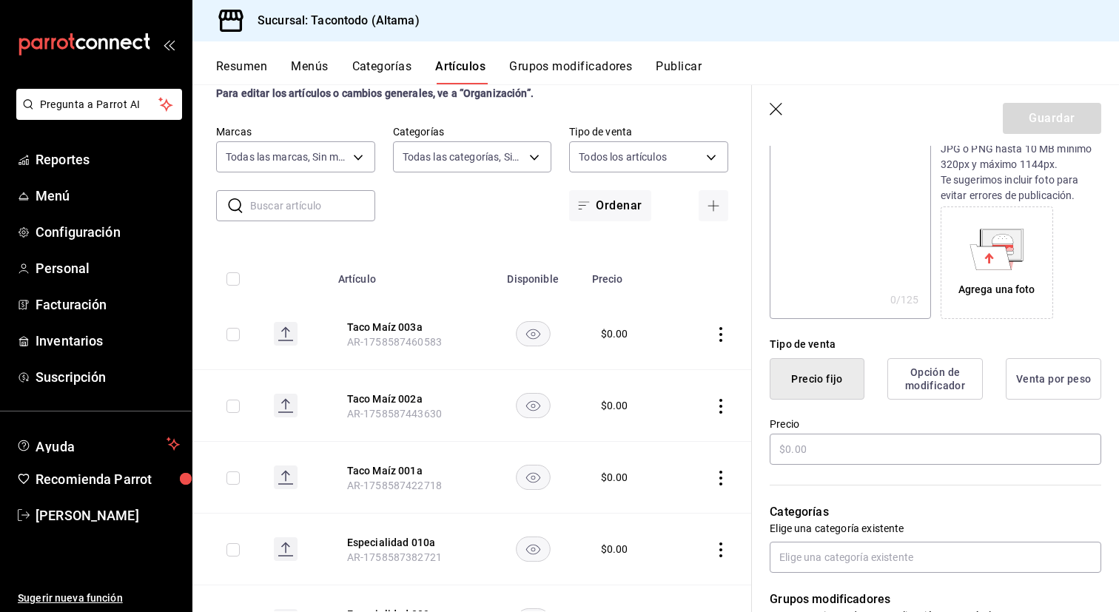
scroll to position [192, 0]
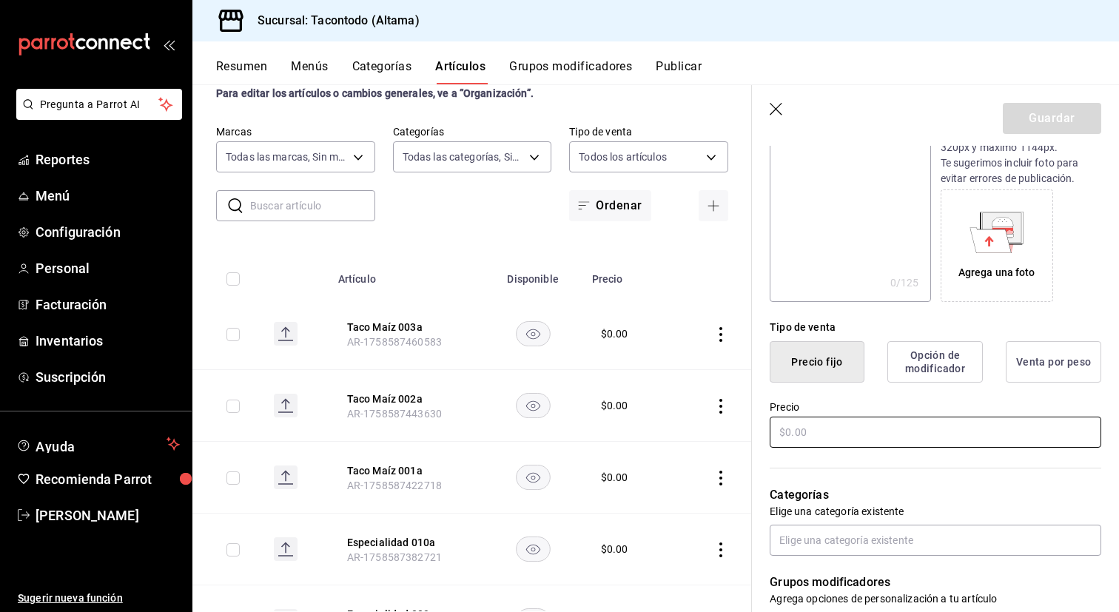
type input "Taco Maíz 004a"
click at [794, 436] on input "text" at bounding box center [935, 432] width 331 height 31
type input "$0.00"
click at [1044, 124] on button "Guardar" at bounding box center [1052, 118] width 98 height 31
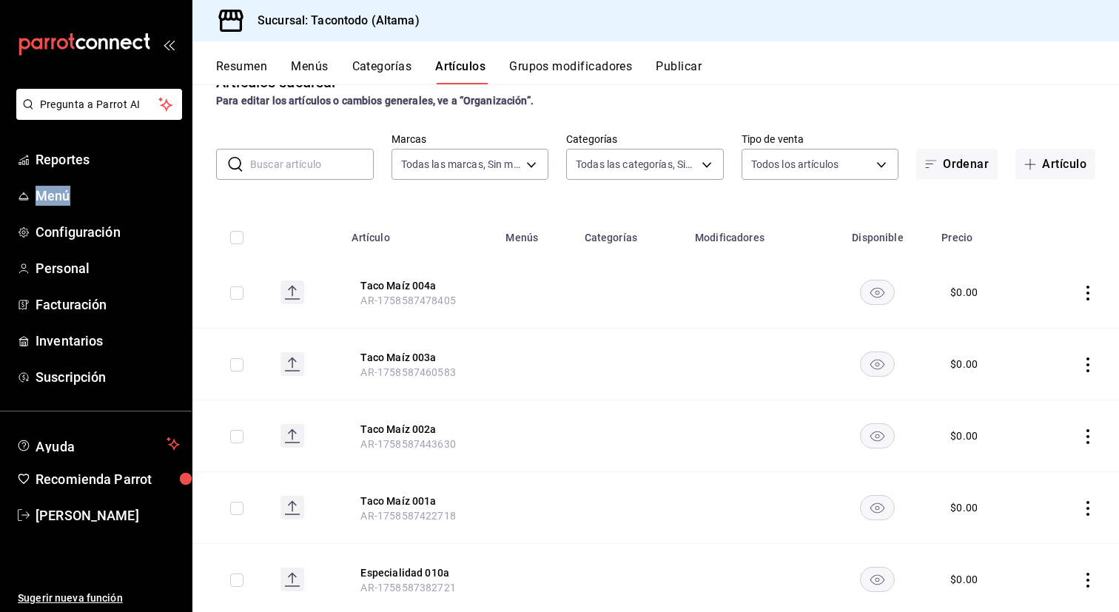
scroll to position [44, 0]
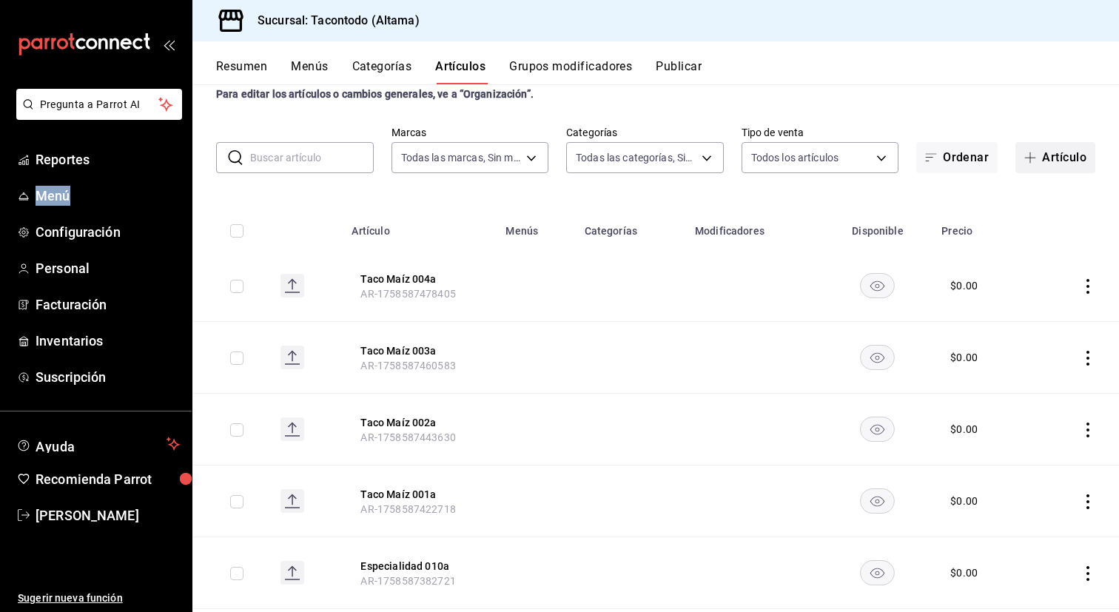
click at [1059, 161] on button "Artículo" at bounding box center [1055, 157] width 80 height 31
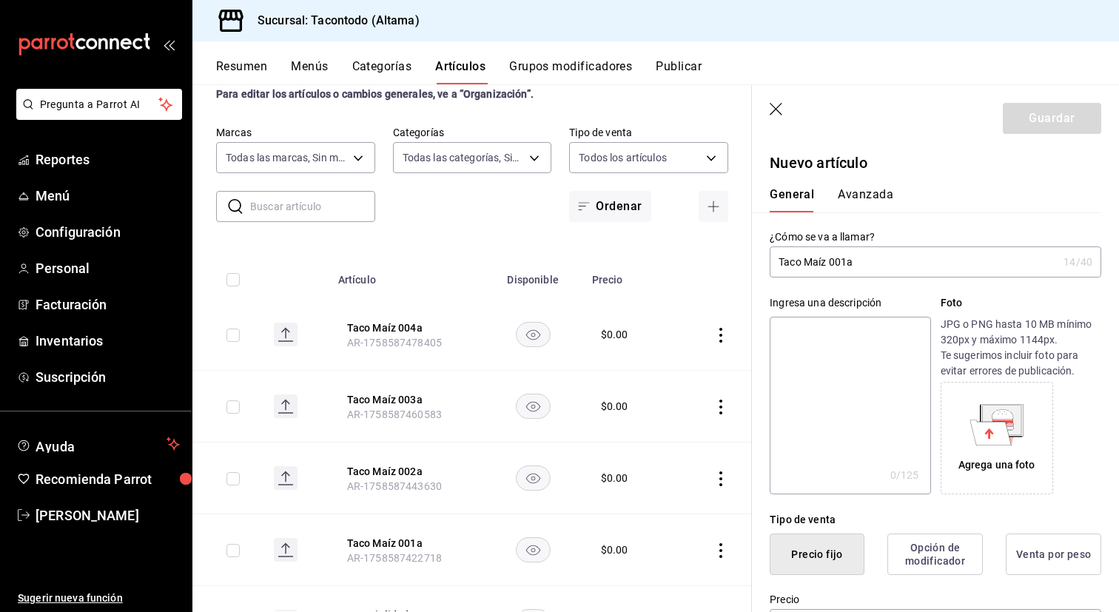
click at [845, 264] on input "Taco Maíz 001a" at bounding box center [914, 262] width 288 height 30
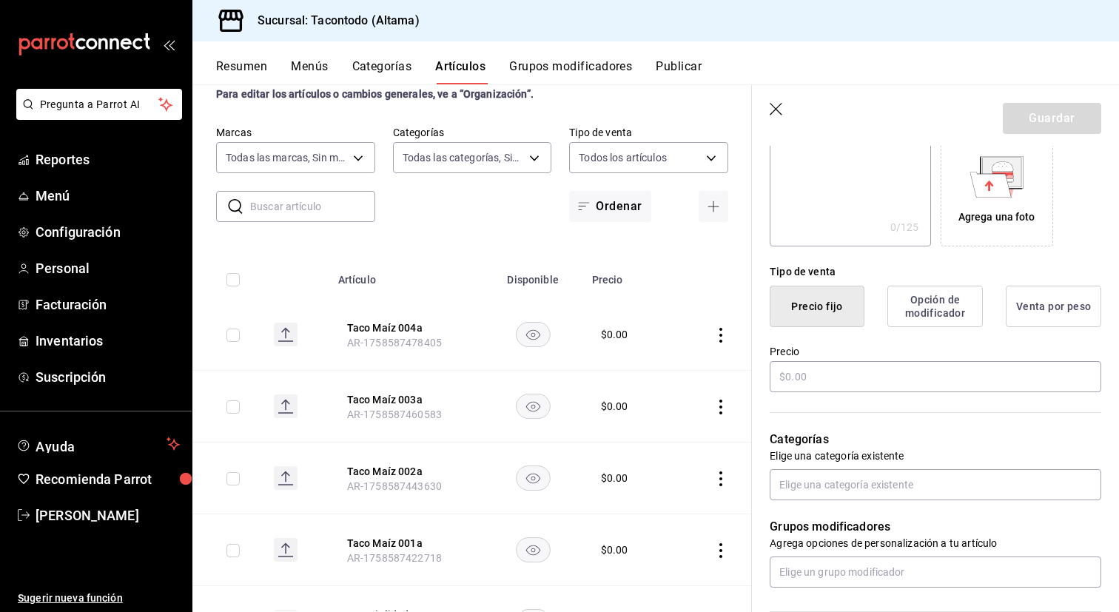
scroll to position [269, 0]
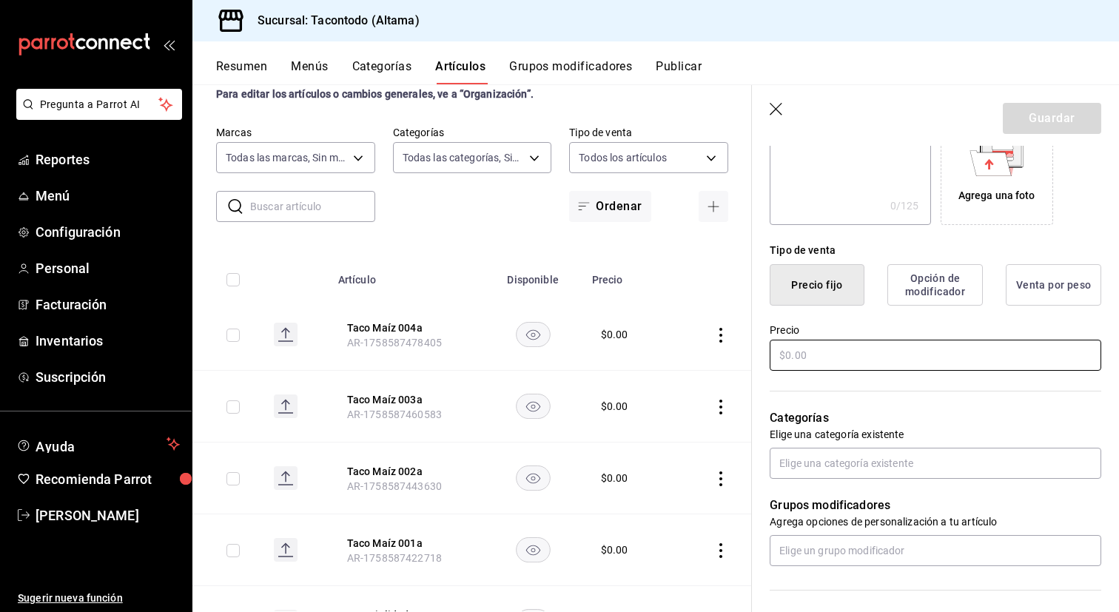
type input "Taco Maíz 005a"
click at [831, 358] on input "text" at bounding box center [935, 355] width 331 height 31
type input "$0.00"
click at [1071, 123] on button "Guardar" at bounding box center [1052, 118] width 98 height 31
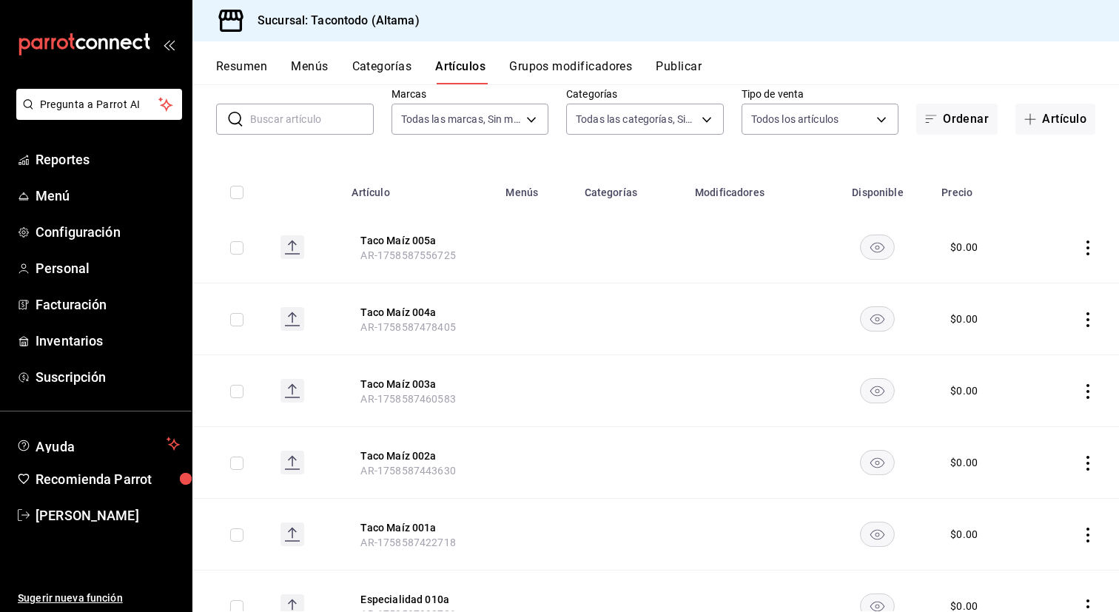
scroll to position [81, 0]
click at [1051, 121] on button "Artículo" at bounding box center [1055, 120] width 80 height 31
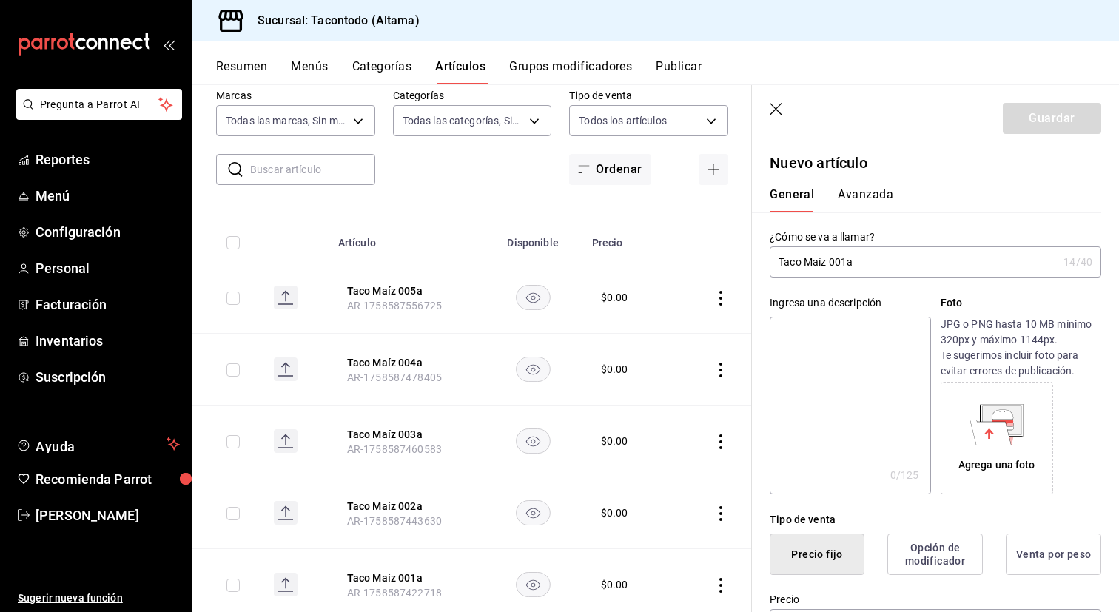
click at [846, 266] on input "Taco Maíz 001a" at bounding box center [914, 262] width 288 height 30
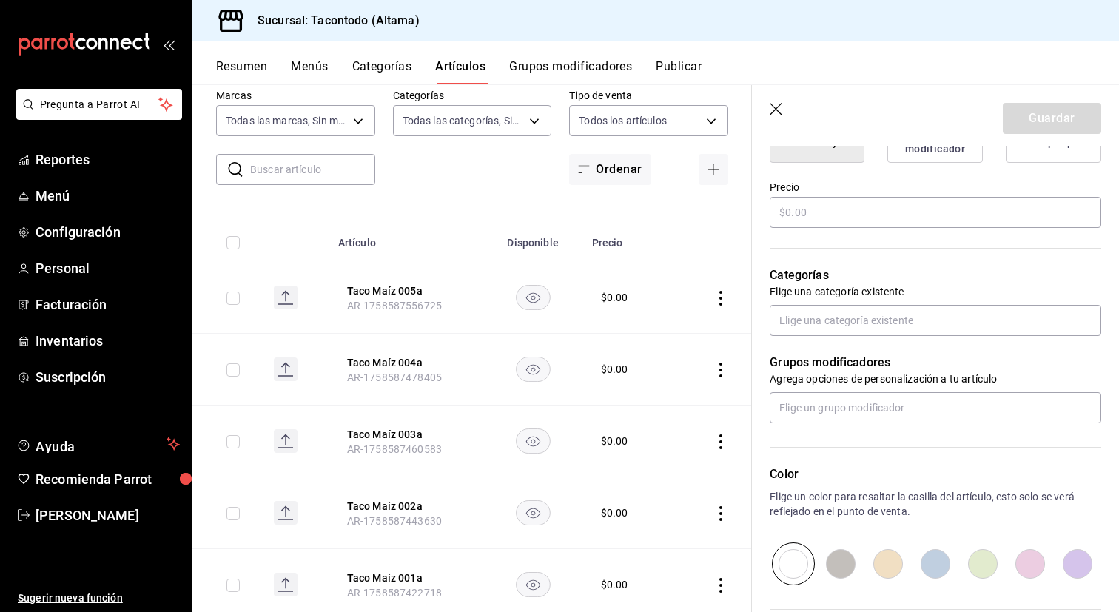
scroll to position [408, 0]
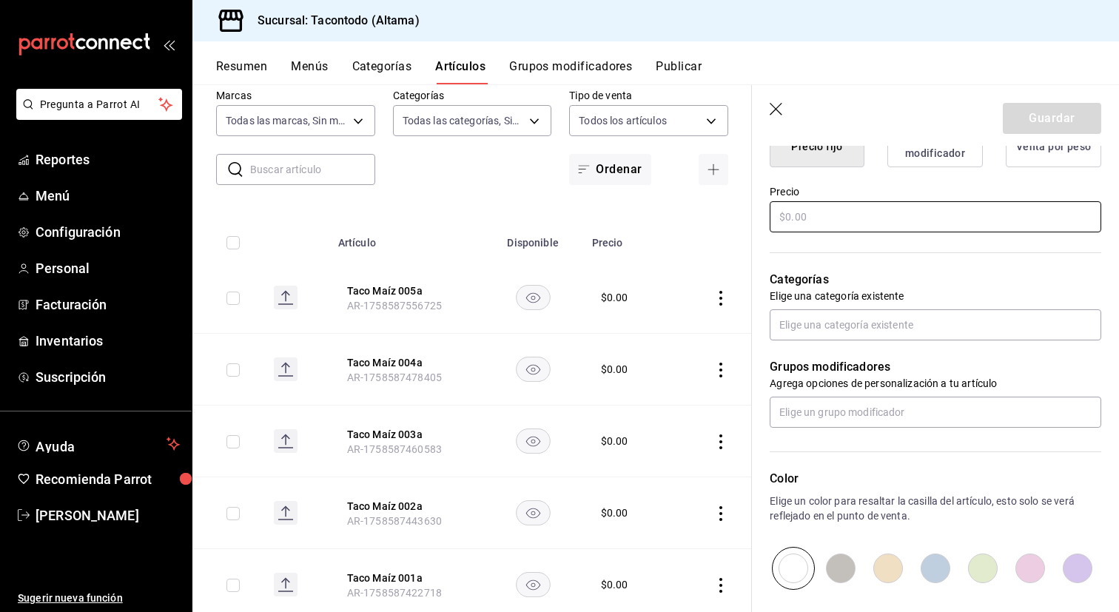
type input "Taco Maíz 006a"
click at [935, 220] on input "text" at bounding box center [935, 216] width 331 height 31
type input "$0.00"
click at [1057, 121] on button "Guardar" at bounding box center [1052, 118] width 98 height 31
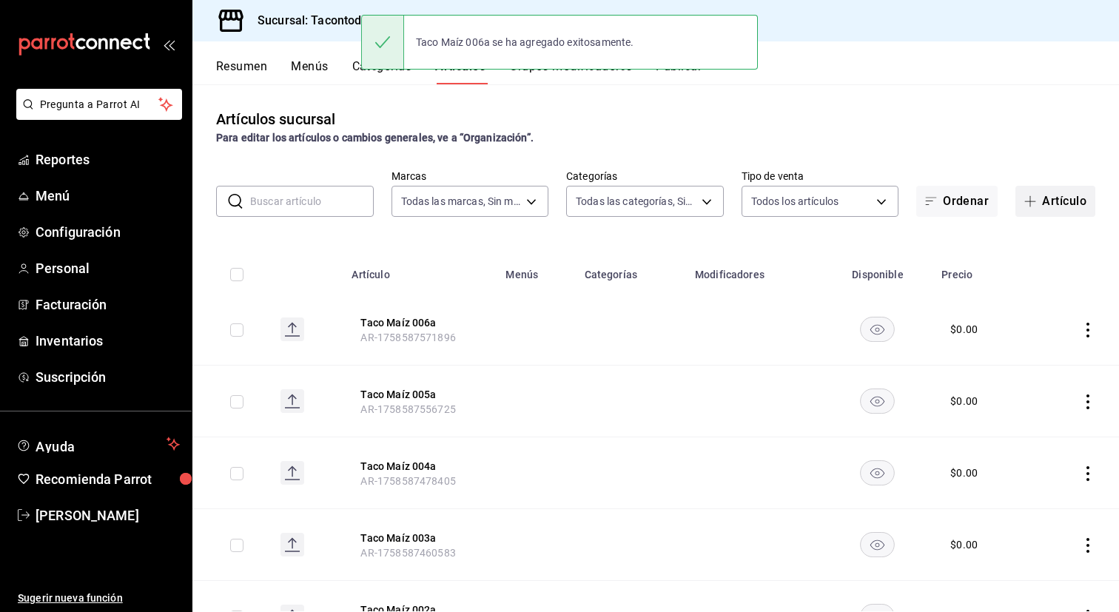
click at [1067, 203] on button "Artículo" at bounding box center [1055, 201] width 80 height 31
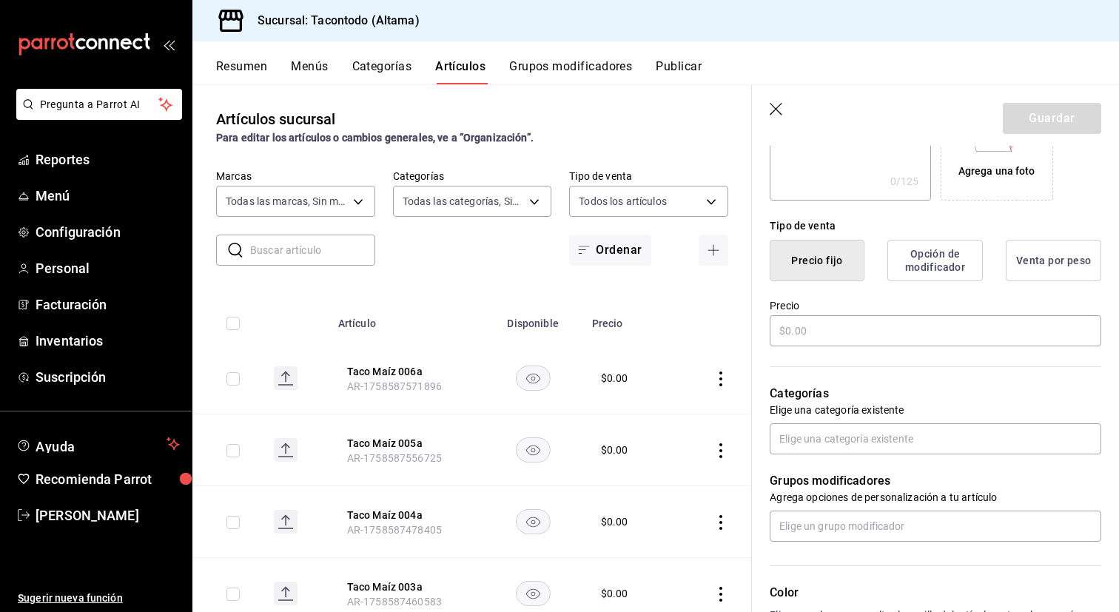
scroll to position [306, 0]
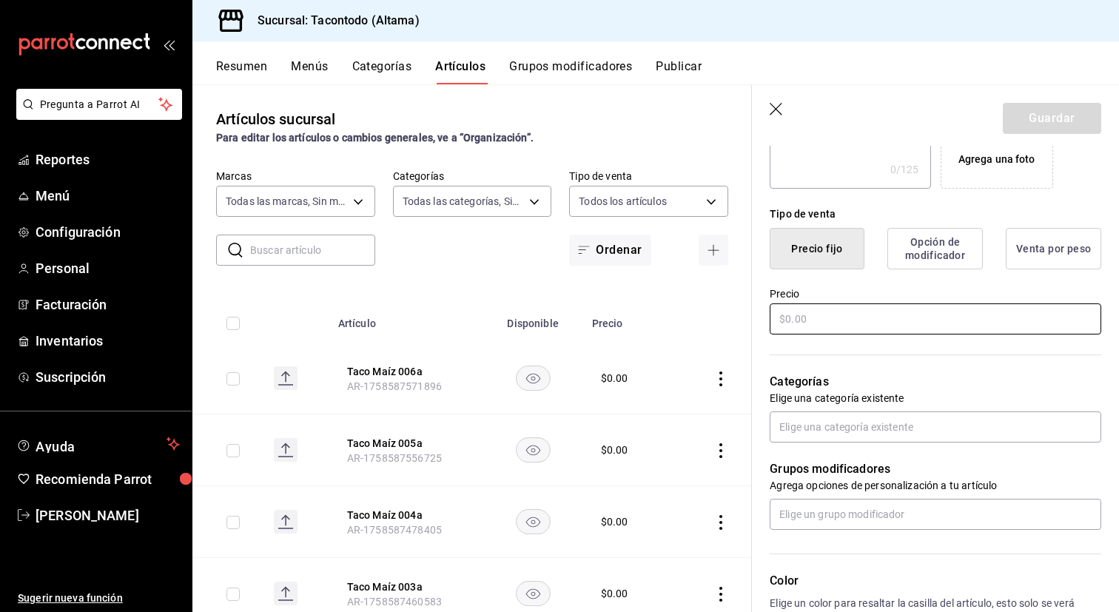
type input "Taco Maíz 007a"
click at [811, 320] on input "text" at bounding box center [935, 318] width 331 height 31
type input "$0.00"
click at [1048, 115] on button "Guardar" at bounding box center [1052, 118] width 98 height 31
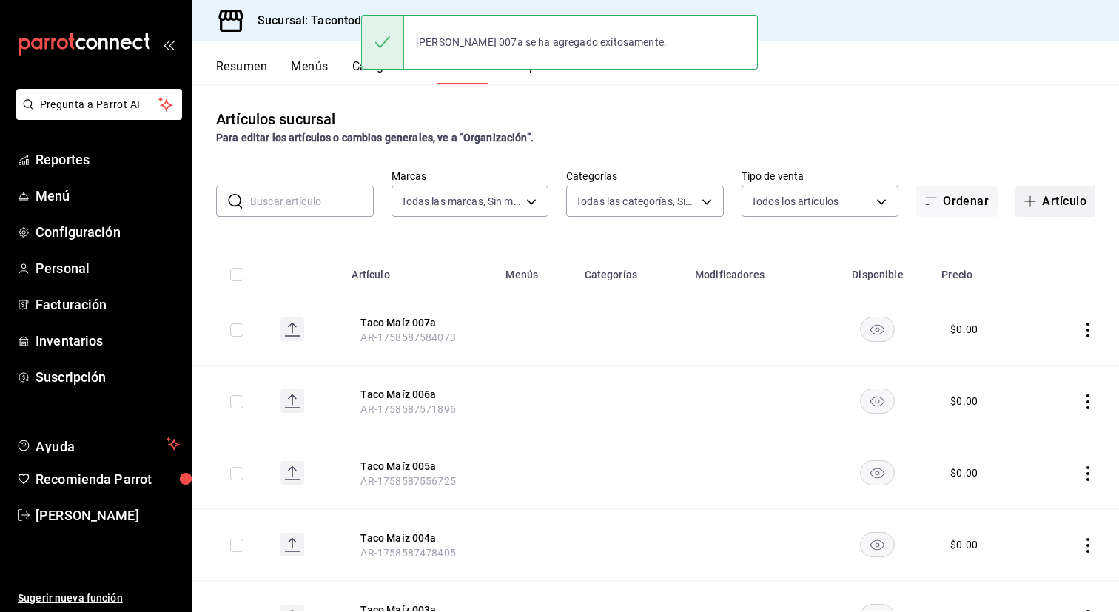
click at [1043, 193] on button "Artículo" at bounding box center [1055, 201] width 80 height 31
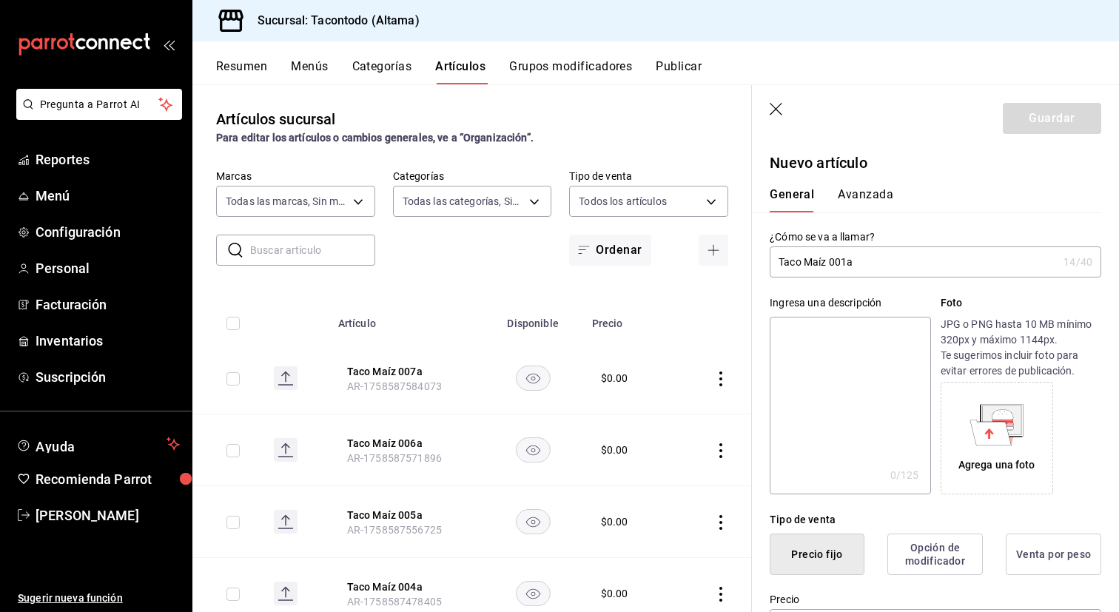
click at [844, 266] on input "Taco Maíz 001a" at bounding box center [914, 262] width 288 height 30
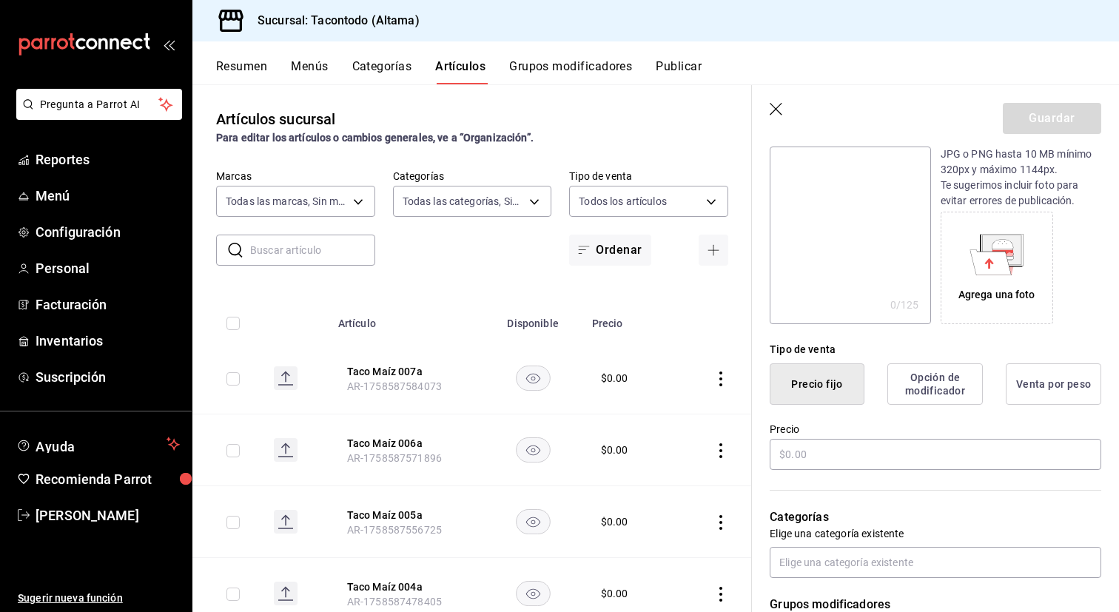
scroll to position [173, 0]
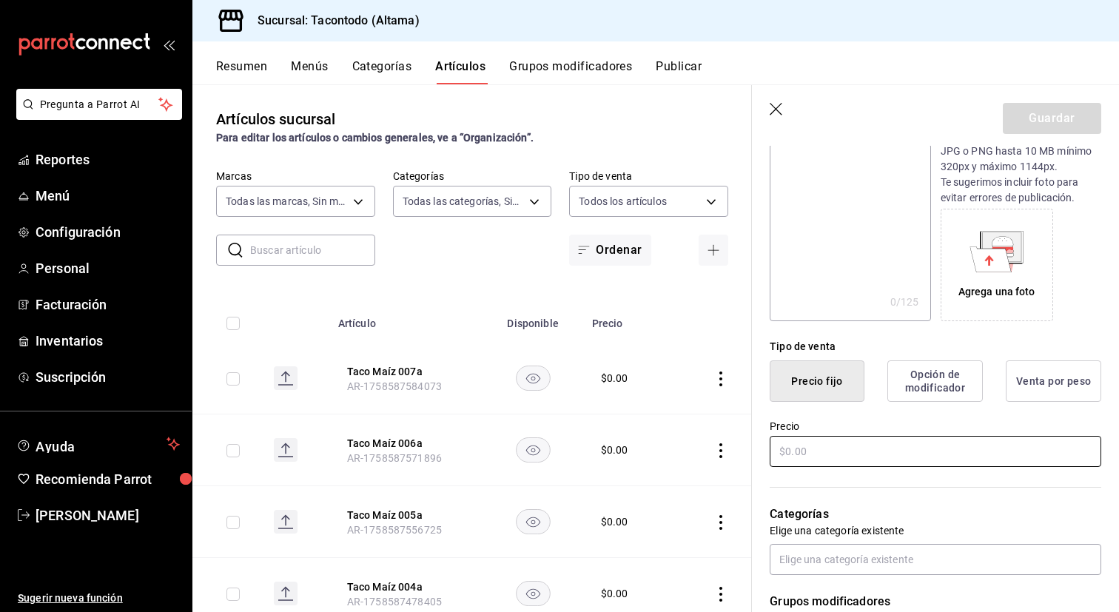
type input "Taco Maíz 008a"
click at [831, 462] on input "text" at bounding box center [935, 451] width 331 height 31
type input "$0.00"
click at [1028, 120] on button "Guardar" at bounding box center [1052, 118] width 98 height 31
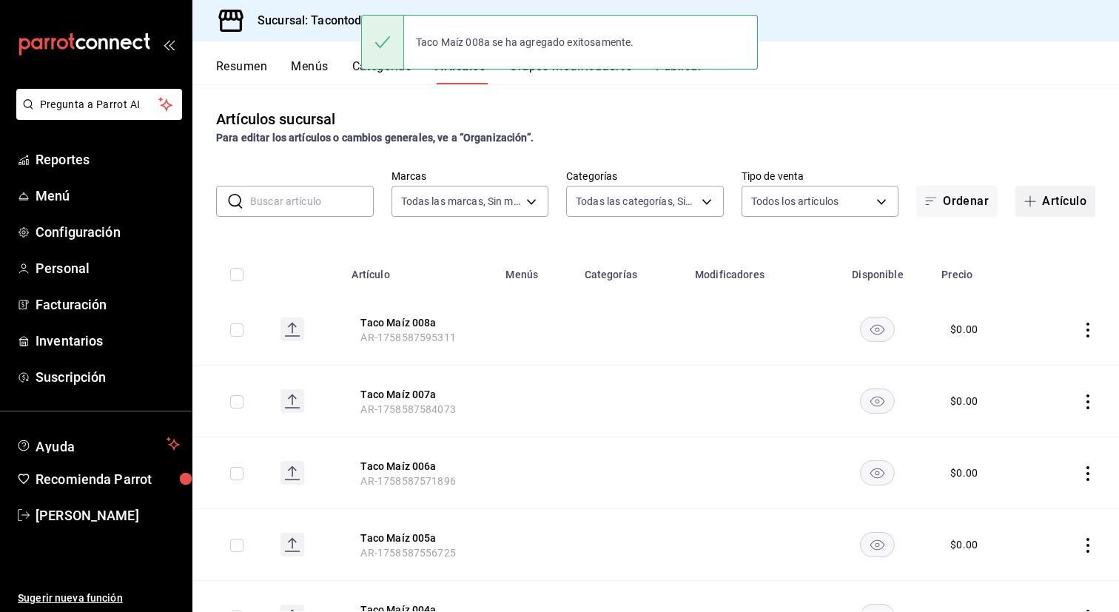
click at [1048, 194] on button "Artículo" at bounding box center [1055, 201] width 80 height 31
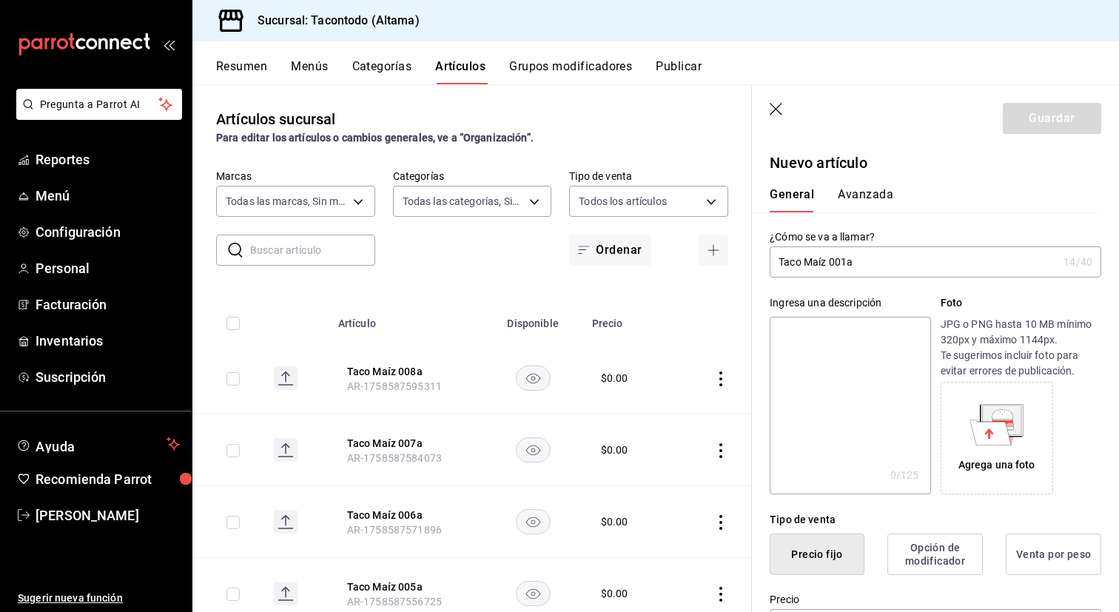
click at [846, 265] on input "Taco Maíz 001a" at bounding box center [914, 262] width 288 height 30
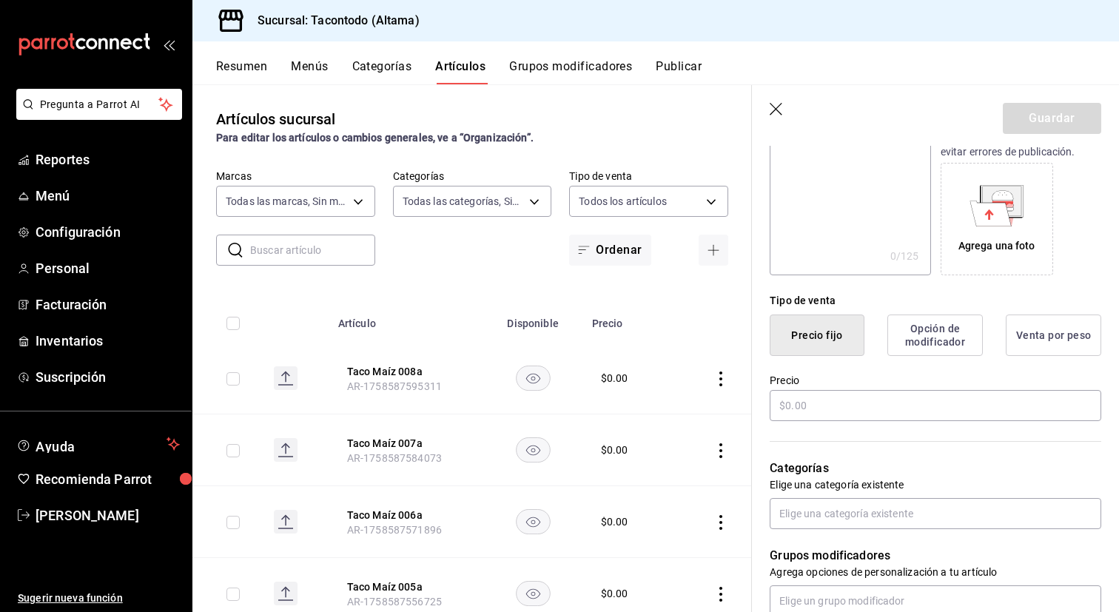
scroll to position [233, 0]
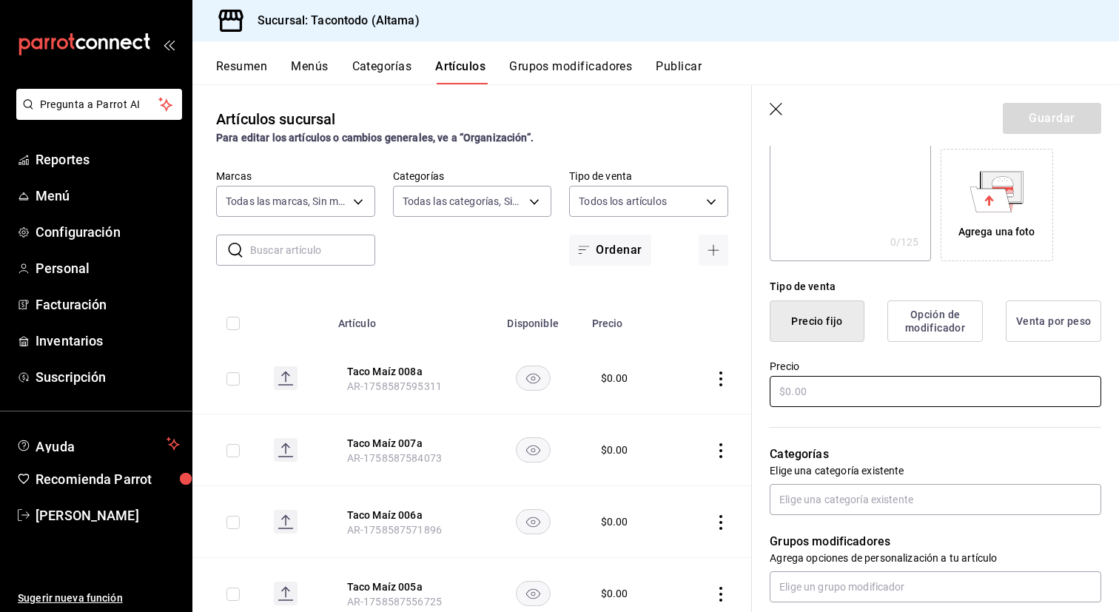
type input "Taco Maíz 009a"
click at [824, 396] on input "text" at bounding box center [935, 391] width 331 height 31
type input "$0.00"
click at [1040, 114] on button "Guardar" at bounding box center [1052, 118] width 98 height 31
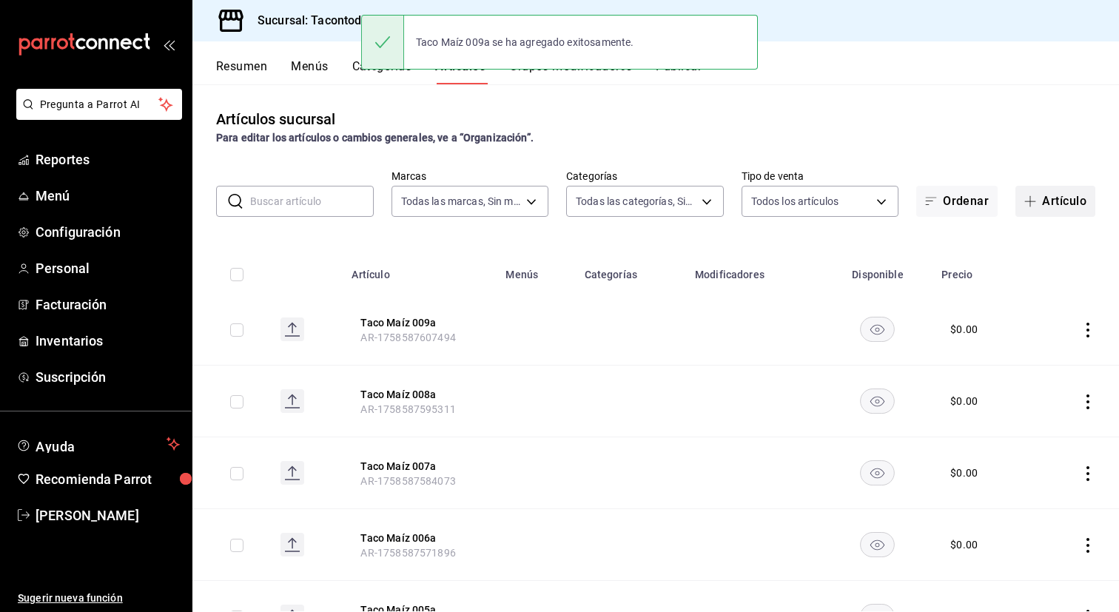
click at [1039, 203] on span "button" at bounding box center [1033, 201] width 18 height 12
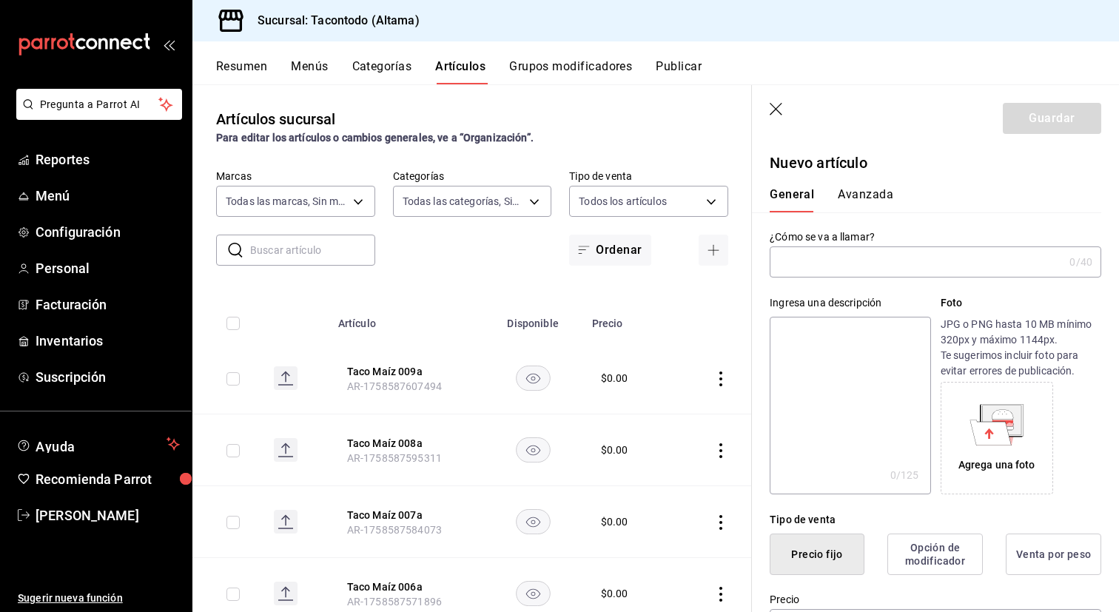
click at [840, 270] on input "text" at bounding box center [917, 262] width 294 height 30
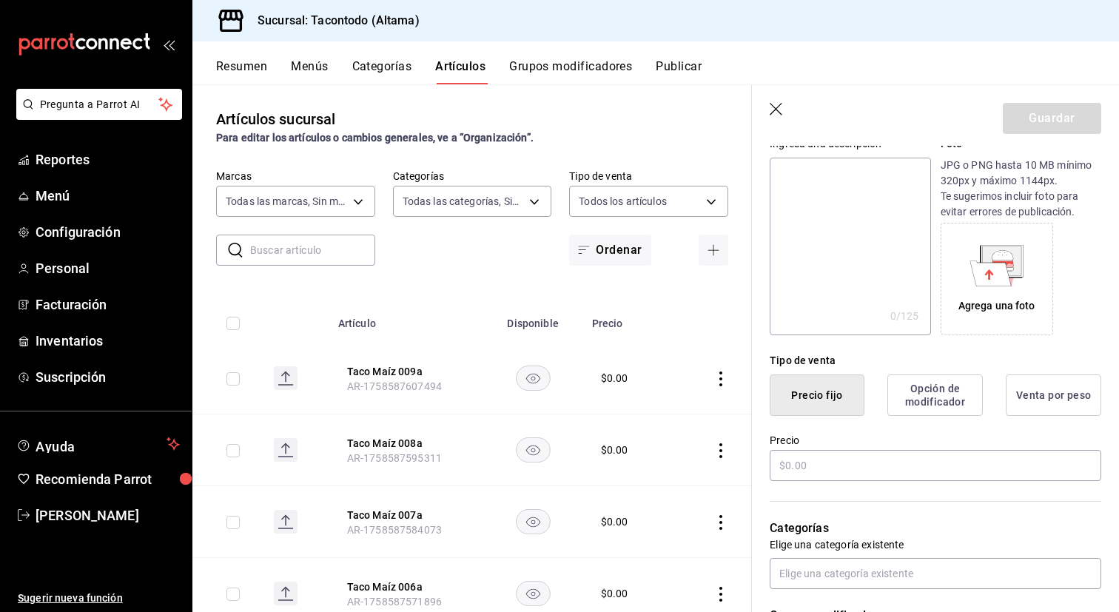
scroll to position [179, 0]
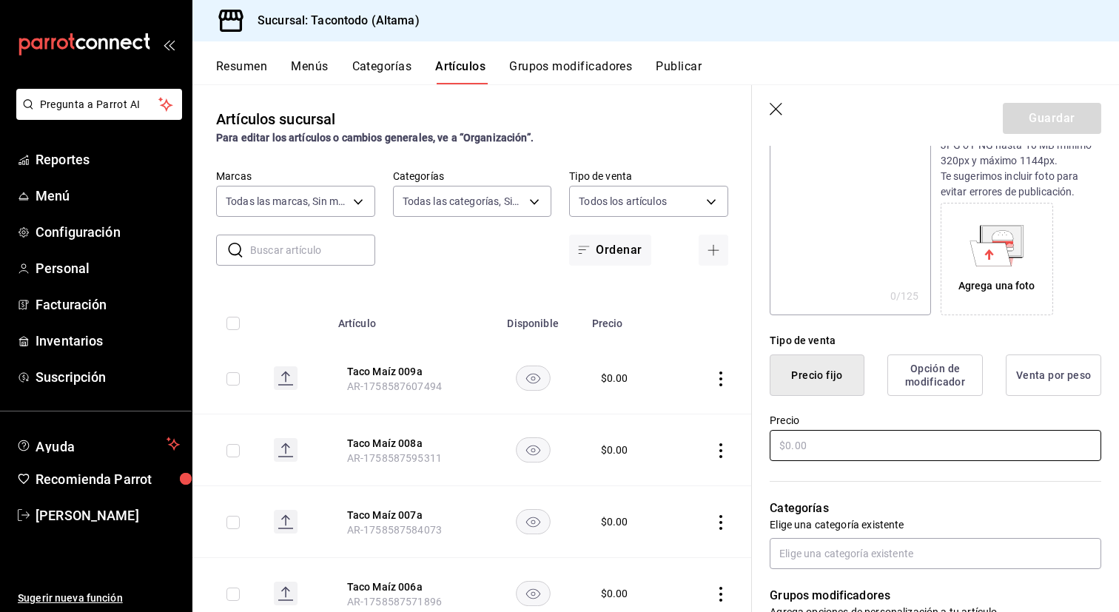
type input "Taco Maíz 010a"
click at [823, 449] on input "text" at bounding box center [935, 445] width 331 height 31
type input "$0.00"
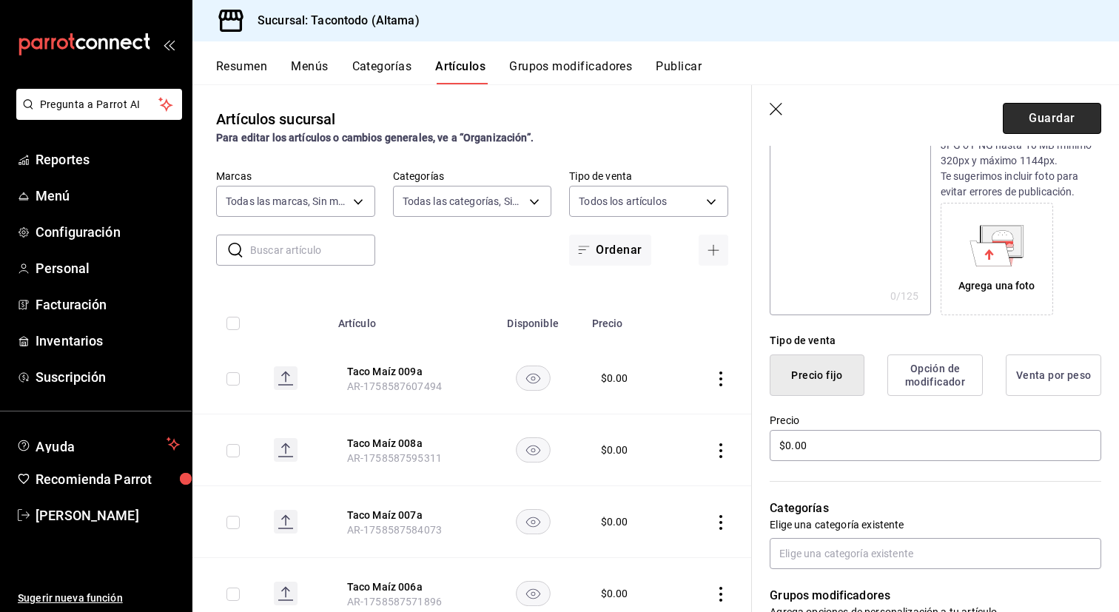
click at [1044, 110] on button "Guardar" at bounding box center [1052, 118] width 98 height 31
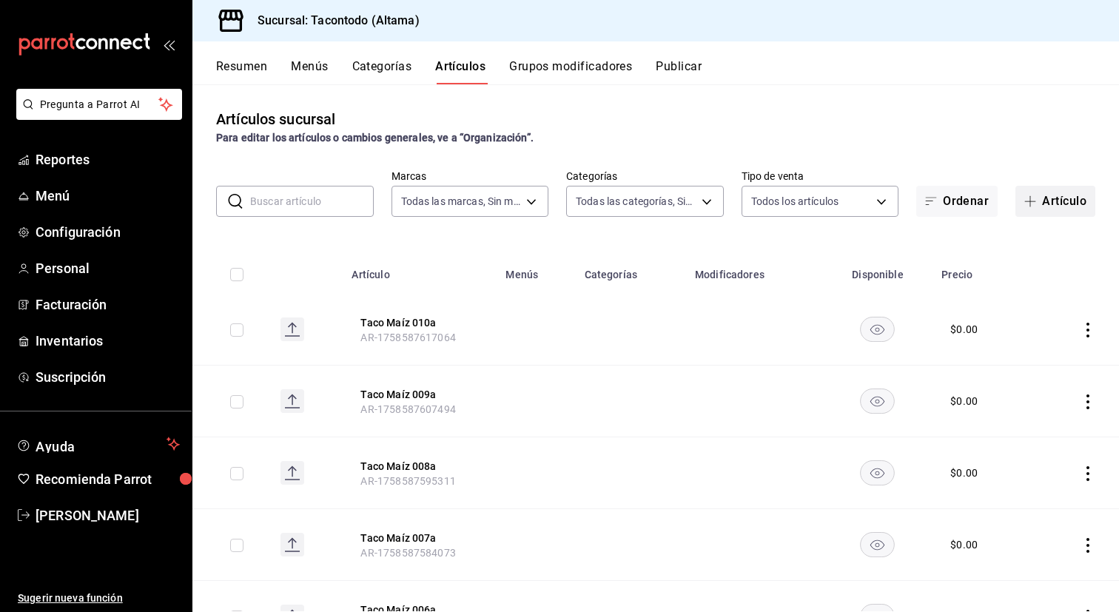
click at [1043, 206] on button "Artículo" at bounding box center [1055, 201] width 80 height 31
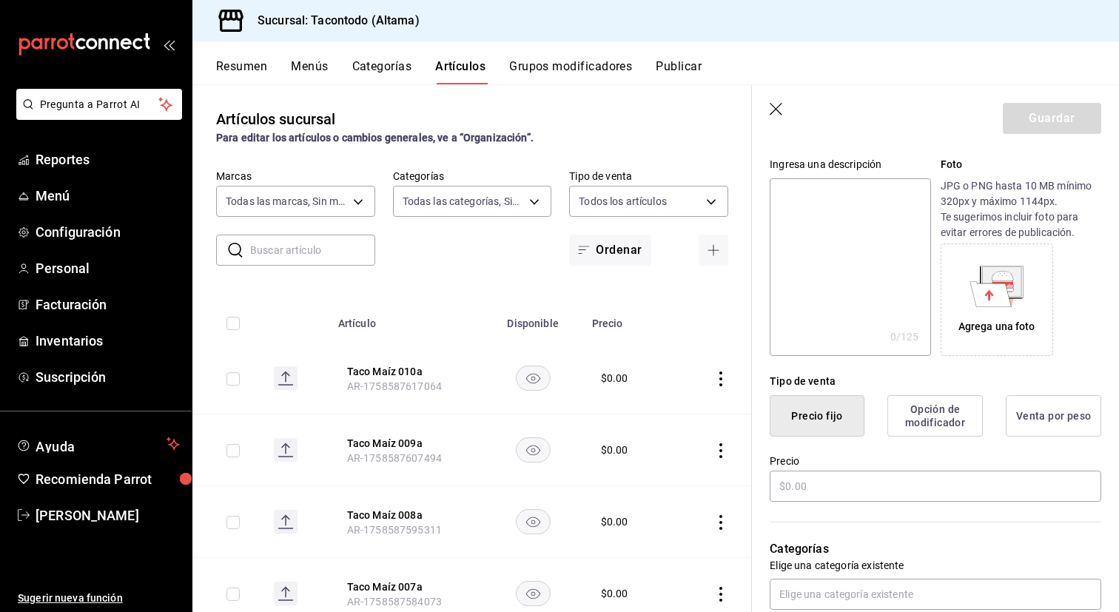
scroll to position [140, 0]
type input "Taco Maíz 011a"
click at [840, 482] on input "text" at bounding box center [935, 484] width 331 height 31
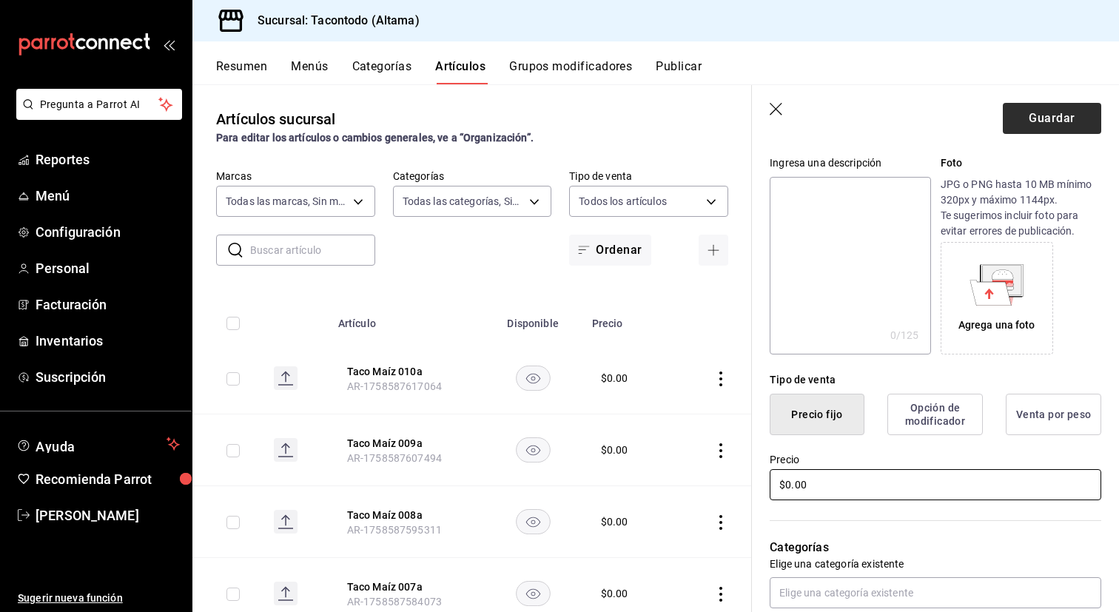
type input "$0.00"
click at [1046, 104] on button "Guardar" at bounding box center [1052, 118] width 98 height 31
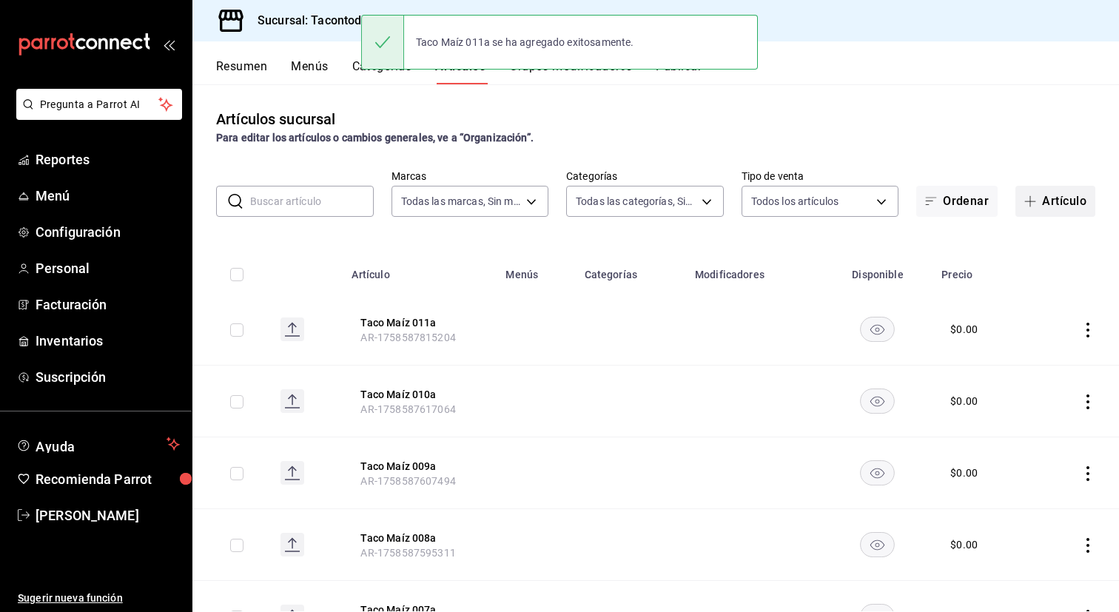
click at [1072, 200] on button "Artículo" at bounding box center [1055, 201] width 80 height 31
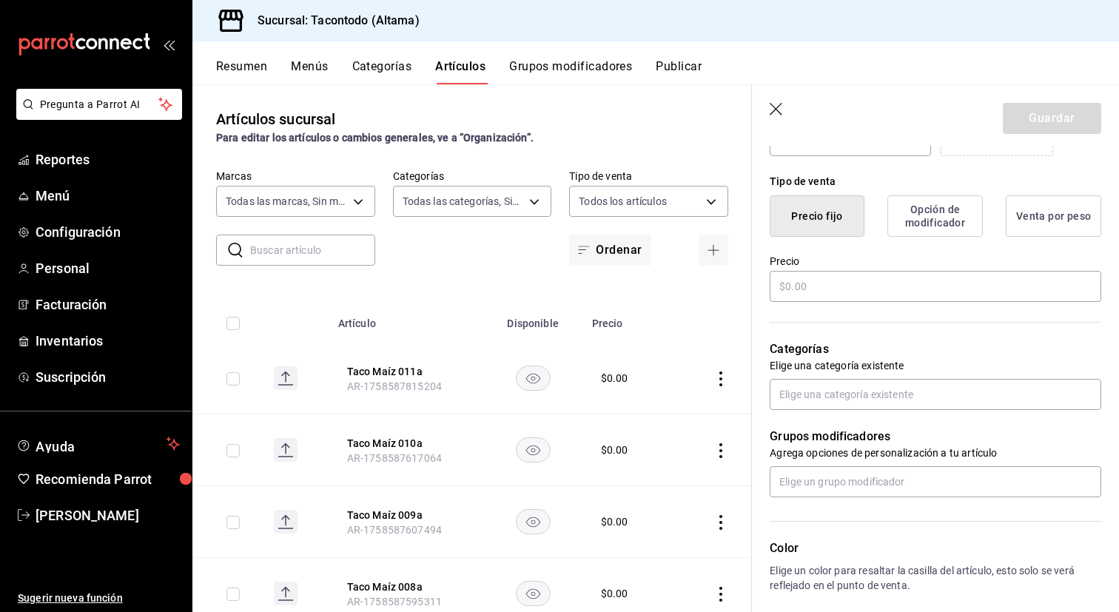
scroll to position [344, 0]
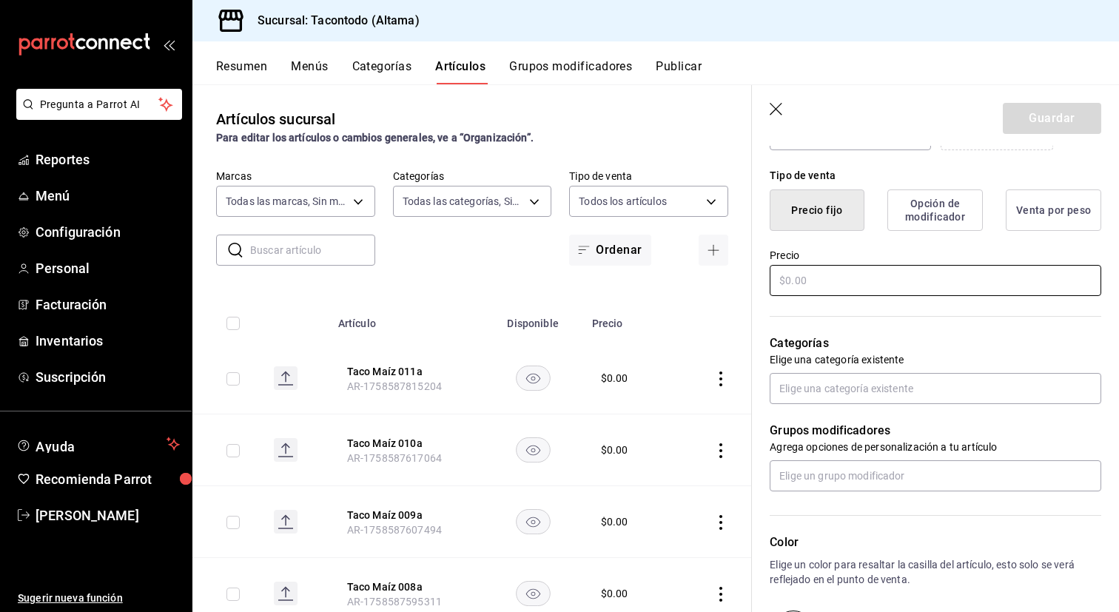
type input "Taco Maíz 012a"
click at [862, 288] on input "text" at bounding box center [935, 280] width 331 height 31
type input "$0.00"
click at [1045, 108] on button "Guardar" at bounding box center [1052, 118] width 98 height 31
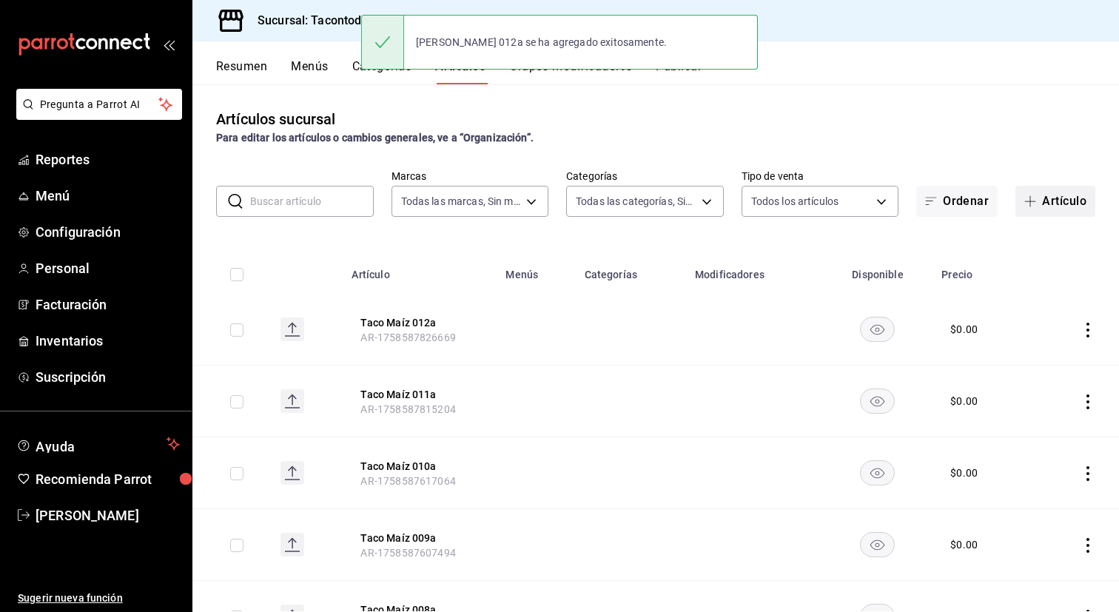
click at [1040, 195] on span "button" at bounding box center [1033, 201] width 18 height 12
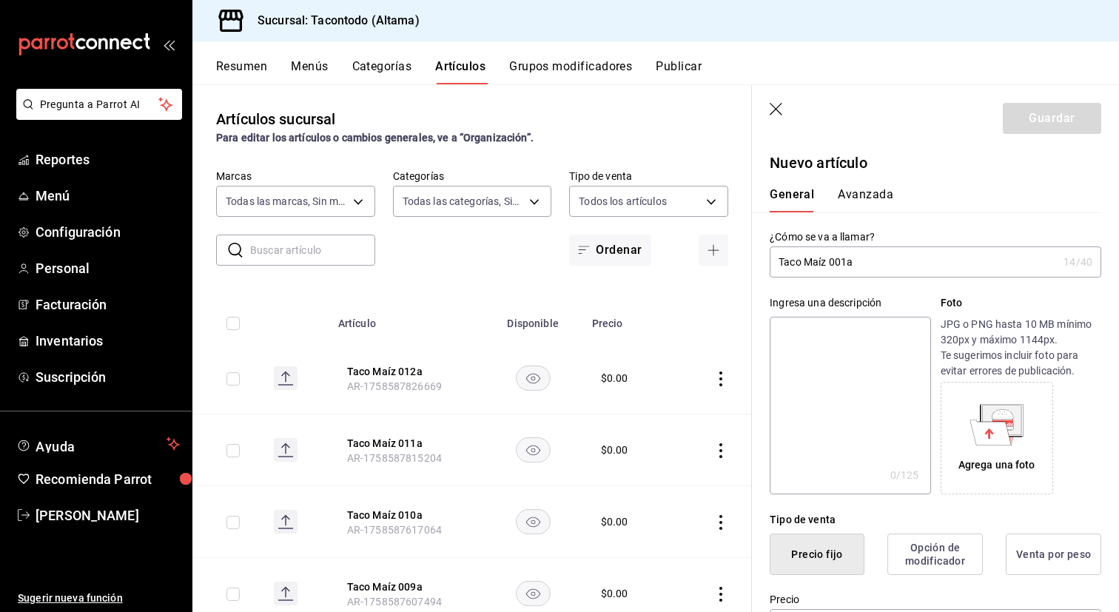
click at [845, 266] on input "Taco Maíz 001a" at bounding box center [914, 262] width 288 height 30
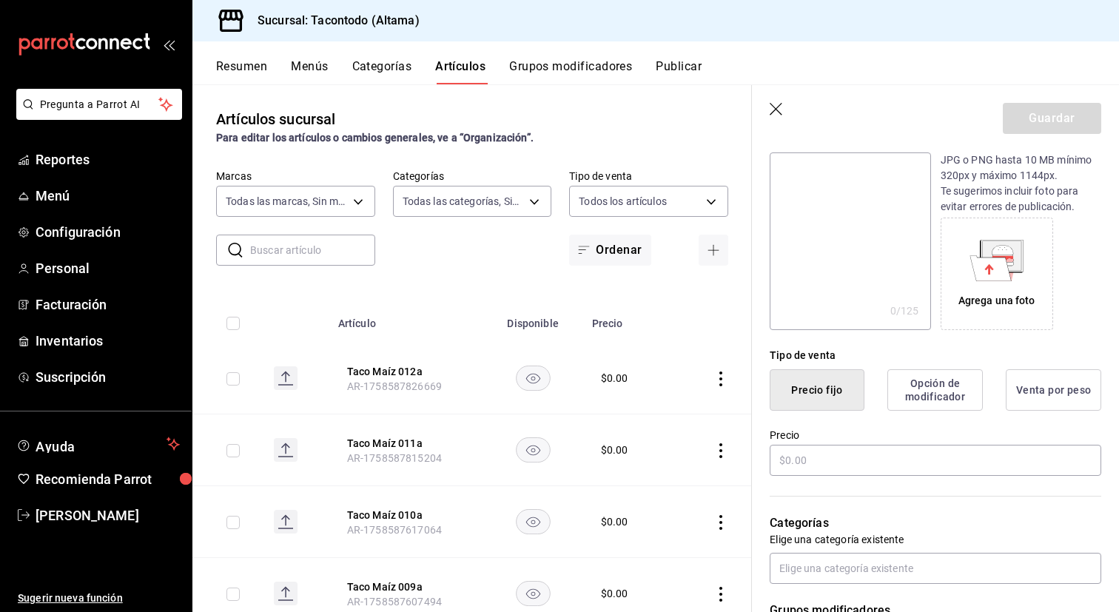
scroll to position [189, 0]
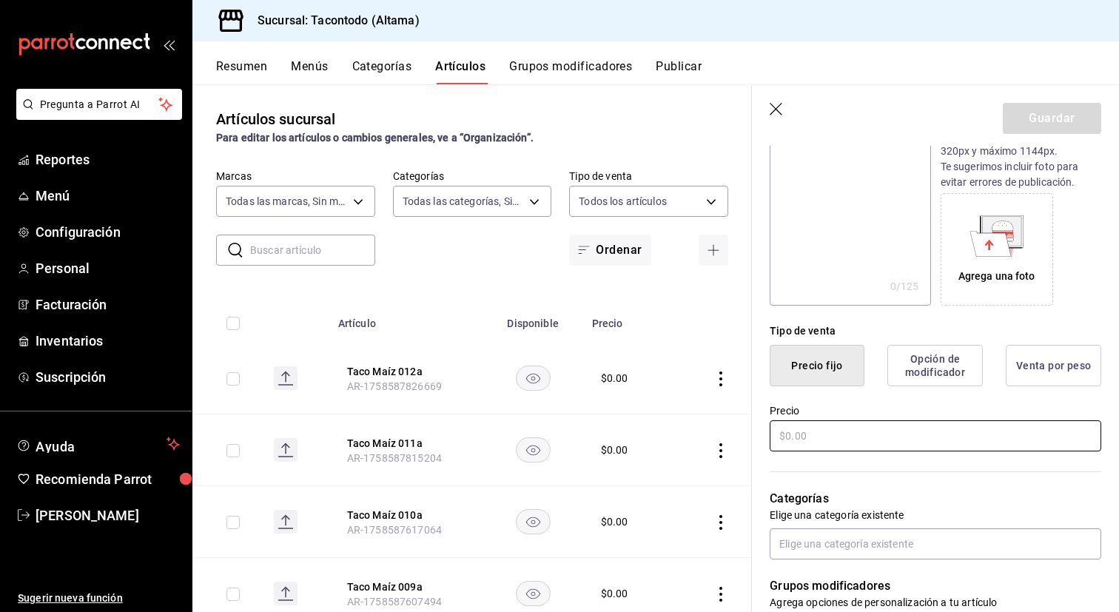
type input "Taco Maíz 013a"
click at [829, 448] on input "text" at bounding box center [935, 435] width 331 height 31
type input "$0.00"
click at [1048, 111] on button "Guardar" at bounding box center [1052, 118] width 98 height 31
